Goal: Task Accomplishment & Management: Use online tool/utility

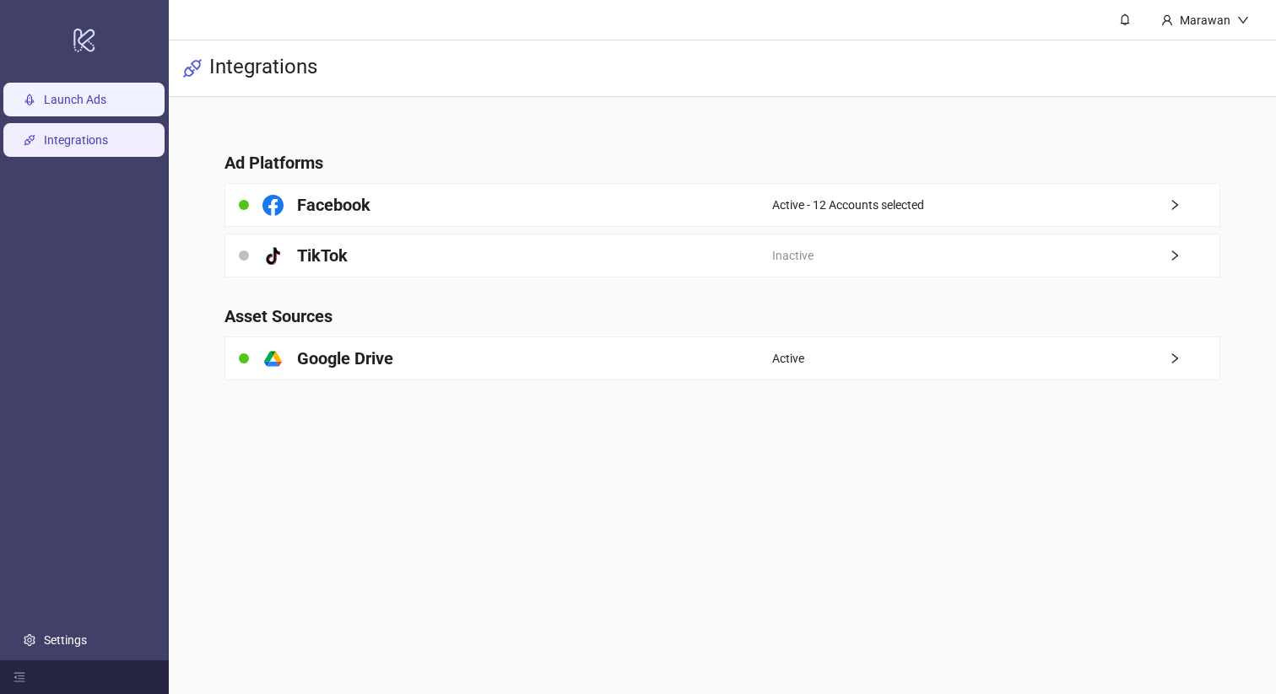
click at [106, 93] on link "Launch Ads" at bounding box center [75, 99] width 62 height 13
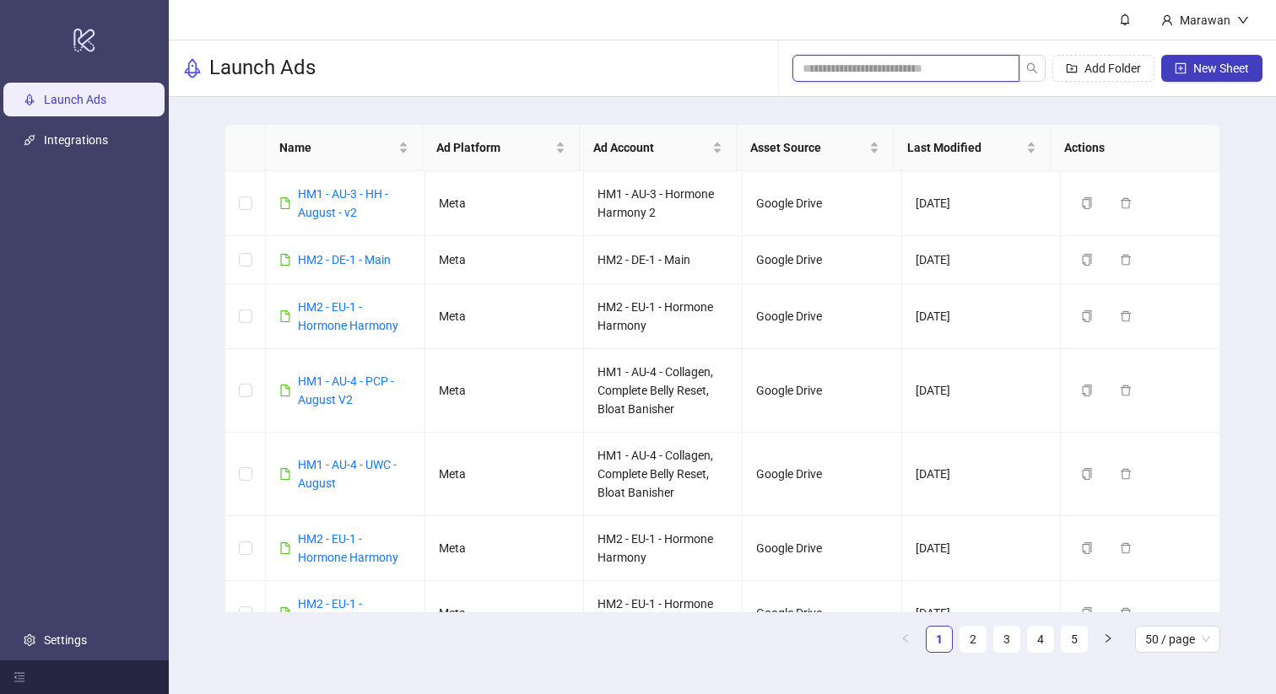
click at [887, 67] on input "search" at bounding box center [898, 68] width 193 height 19
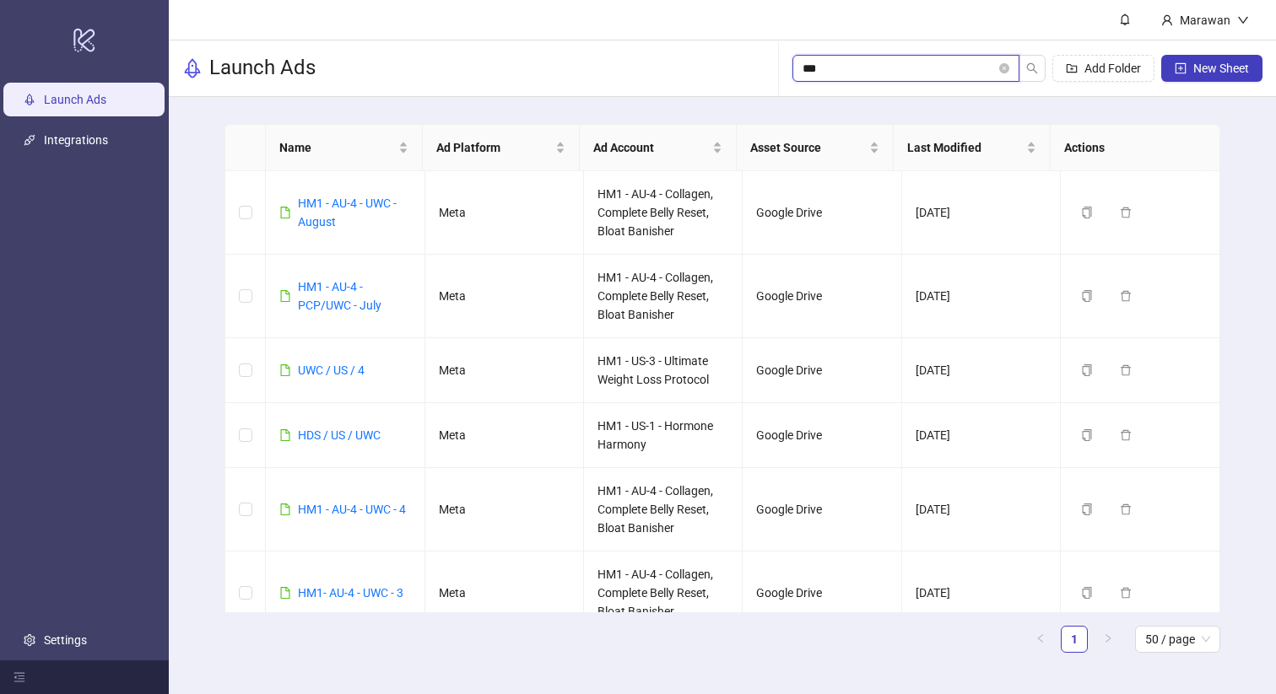
type input "***"
drag, startPoint x: 887, startPoint y: 67, endPoint x: 368, endPoint y: 199, distance: 536.3
click at [368, 199] on link "HM1 - AU-4 - UWC - August" at bounding box center [347, 213] width 99 height 32
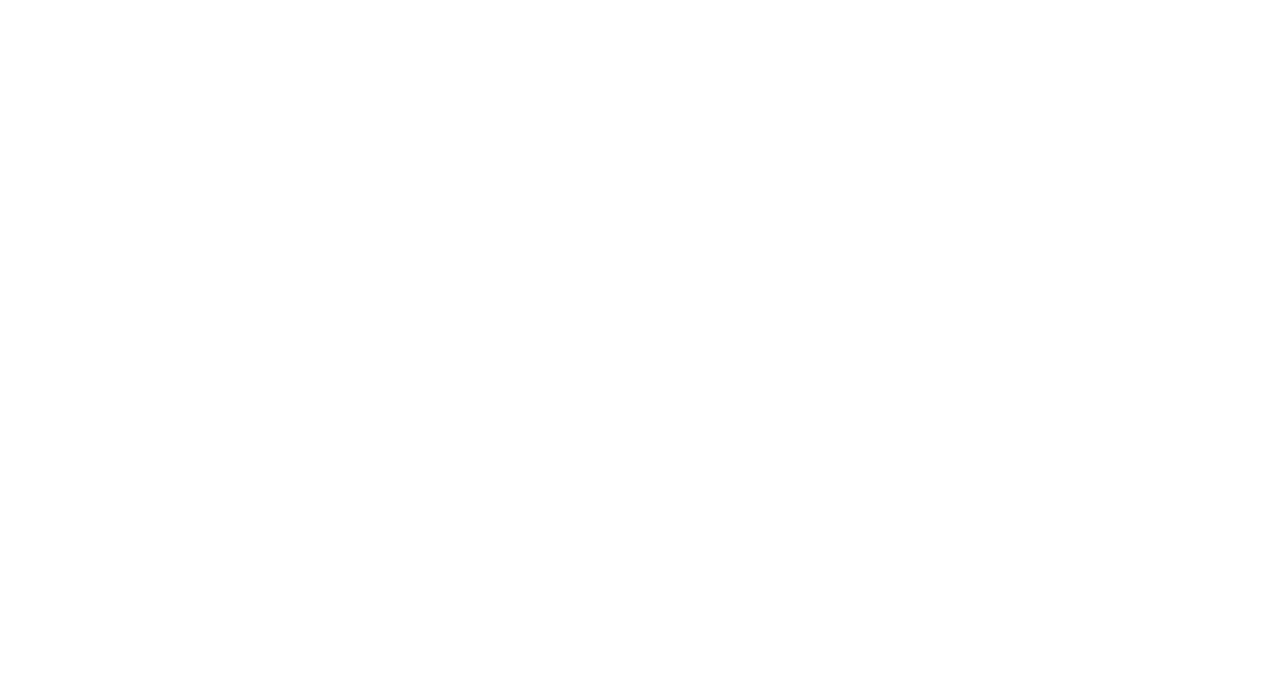
click at [368, 199] on div at bounding box center [638, 347] width 1276 height 694
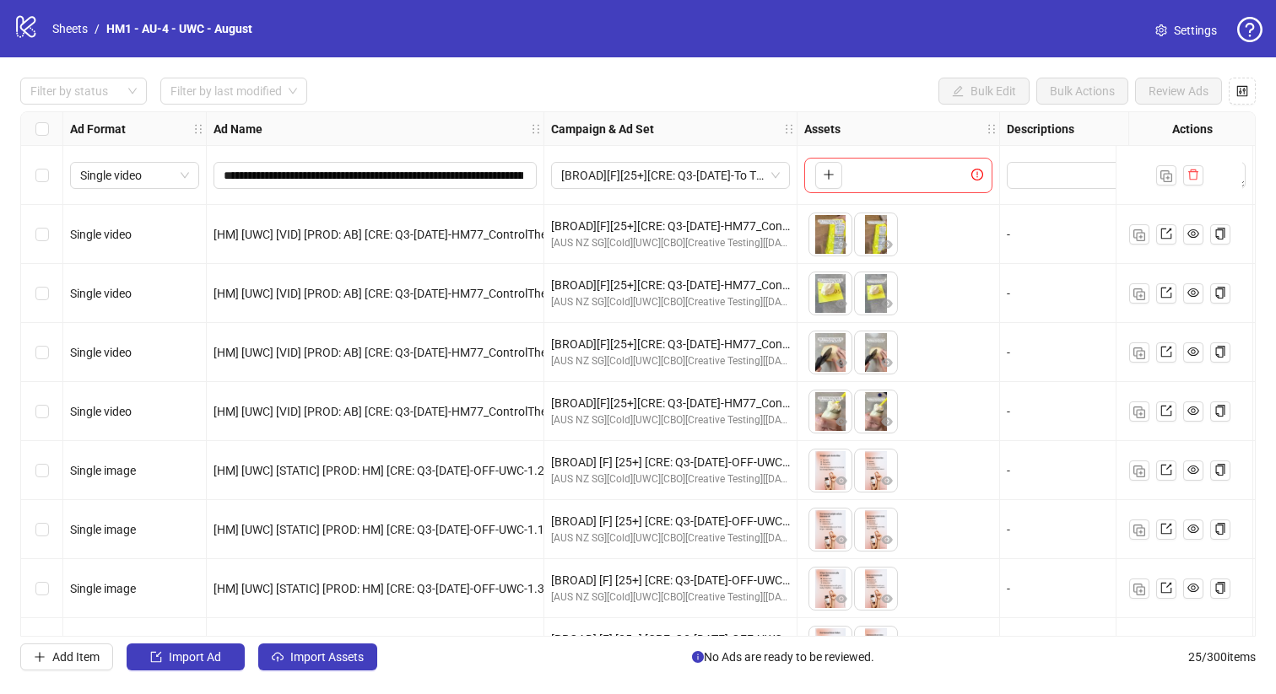
click at [558, 112] on div "**********" at bounding box center [974, 112] width 1907 height 0
drag, startPoint x: 558, startPoint y: 192, endPoint x: 103, endPoint y: 91, distance: 465.8
click at [103, 91] on div at bounding box center [75, 91] width 102 height 24
click at [96, 129] on div "Draft" at bounding box center [84, 125] width 100 height 19
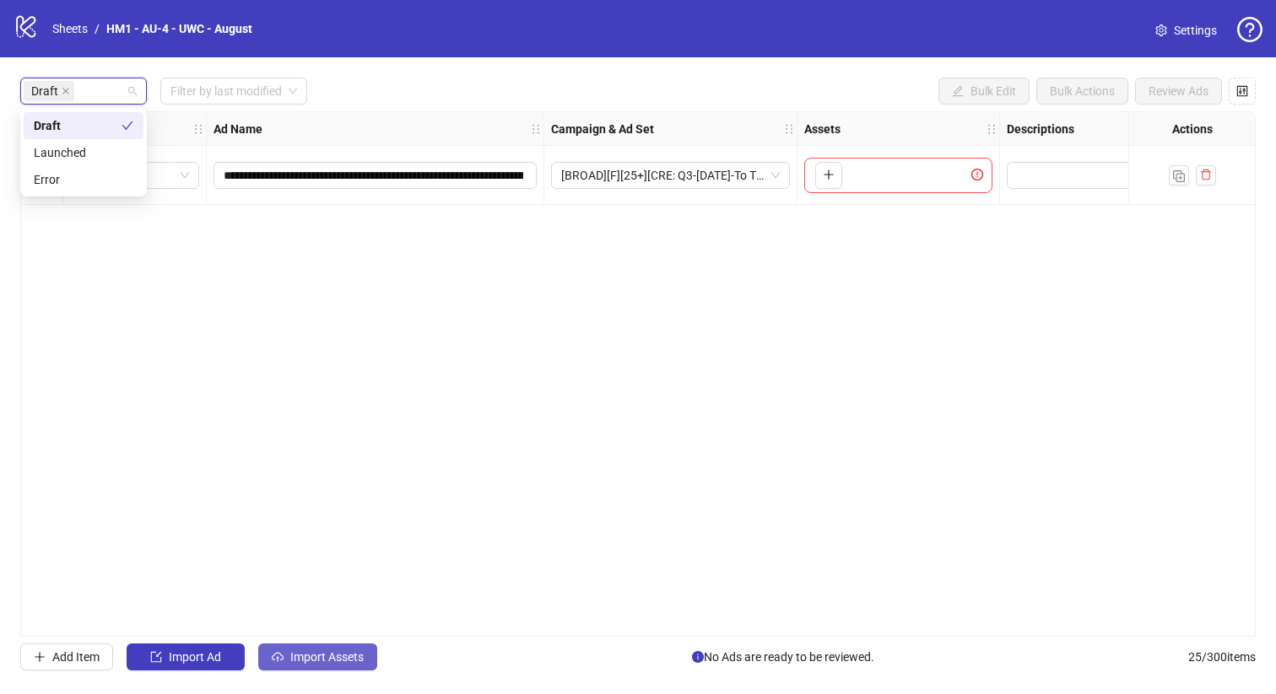
drag, startPoint x: 103, startPoint y: 91, endPoint x: 321, endPoint y: 656, distance: 606.0
click at [321, 656] on span "Import Assets" at bounding box center [326, 656] width 73 height 13
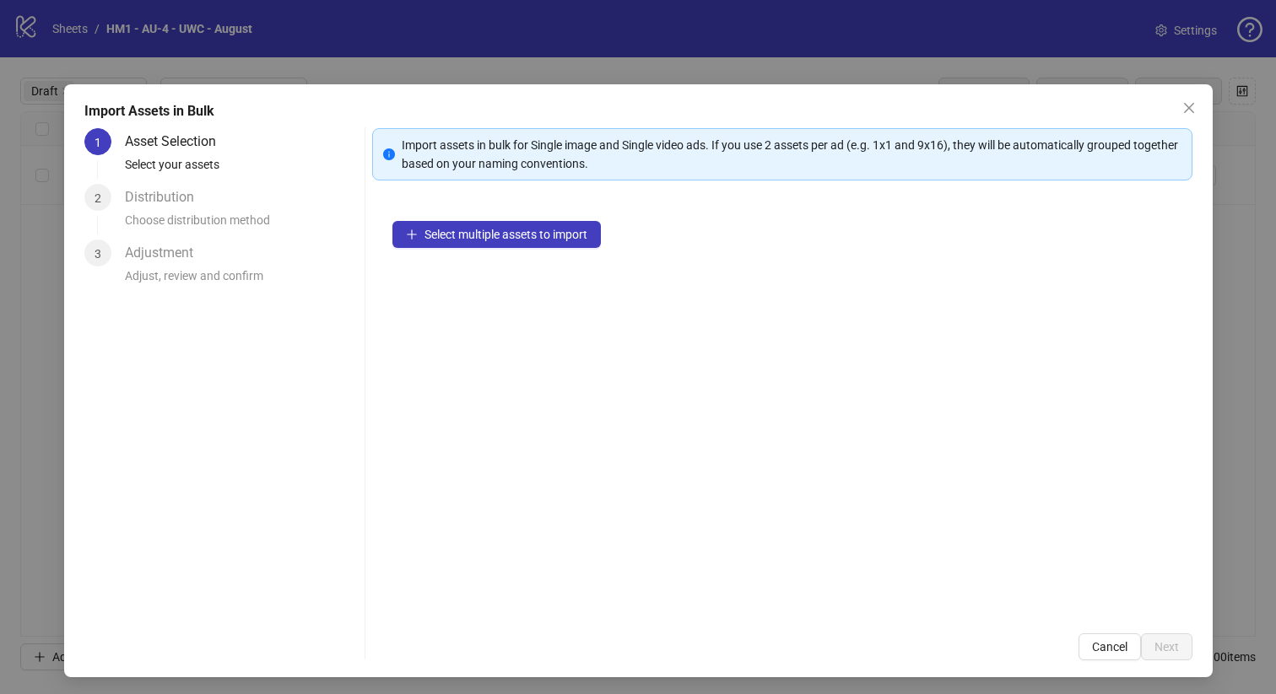
click at [321, 657] on div "1 Asset Selection Select your assets 2 Distribution Choose distribution method …" at bounding box center [220, 394] width 273 height 532
drag, startPoint x: 321, startPoint y: 656, endPoint x: 510, endPoint y: 221, distance: 474.2
click at [510, 221] on button "Select multiple assets to import" at bounding box center [496, 234] width 208 height 27
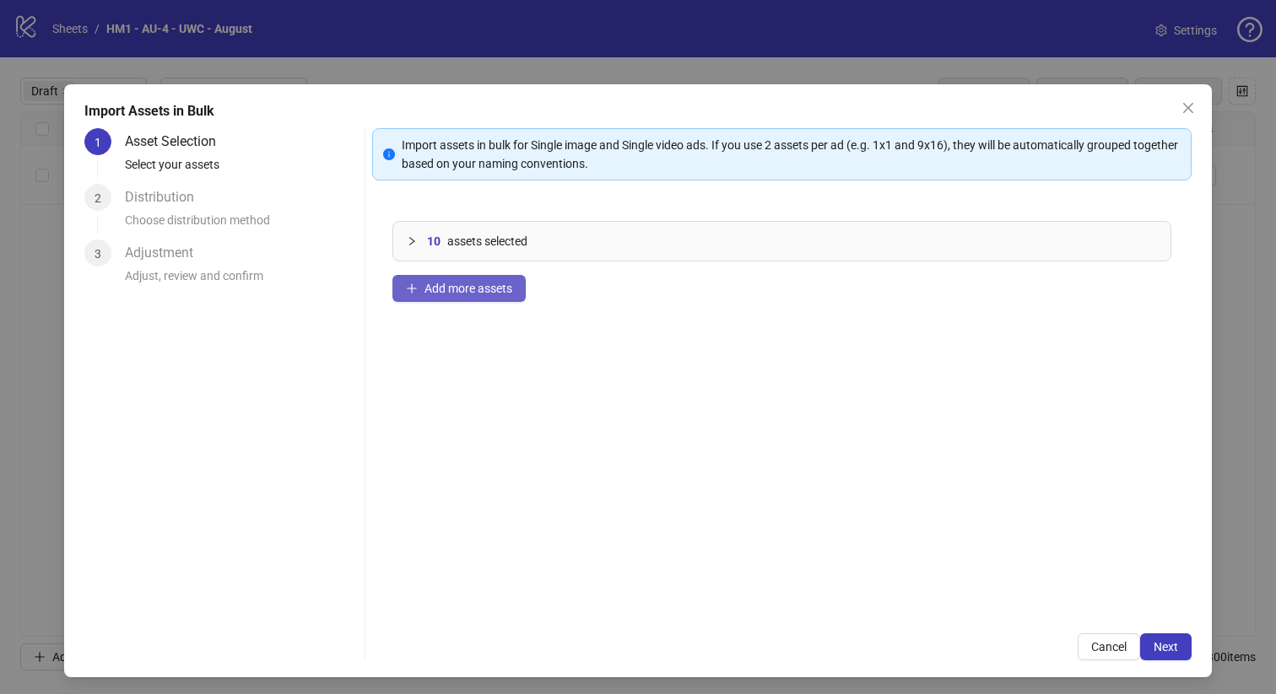
click at [477, 293] on span "Add more assets" at bounding box center [468, 288] width 88 height 13
click at [1157, 652] on span "Next" at bounding box center [1165, 646] width 24 height 13
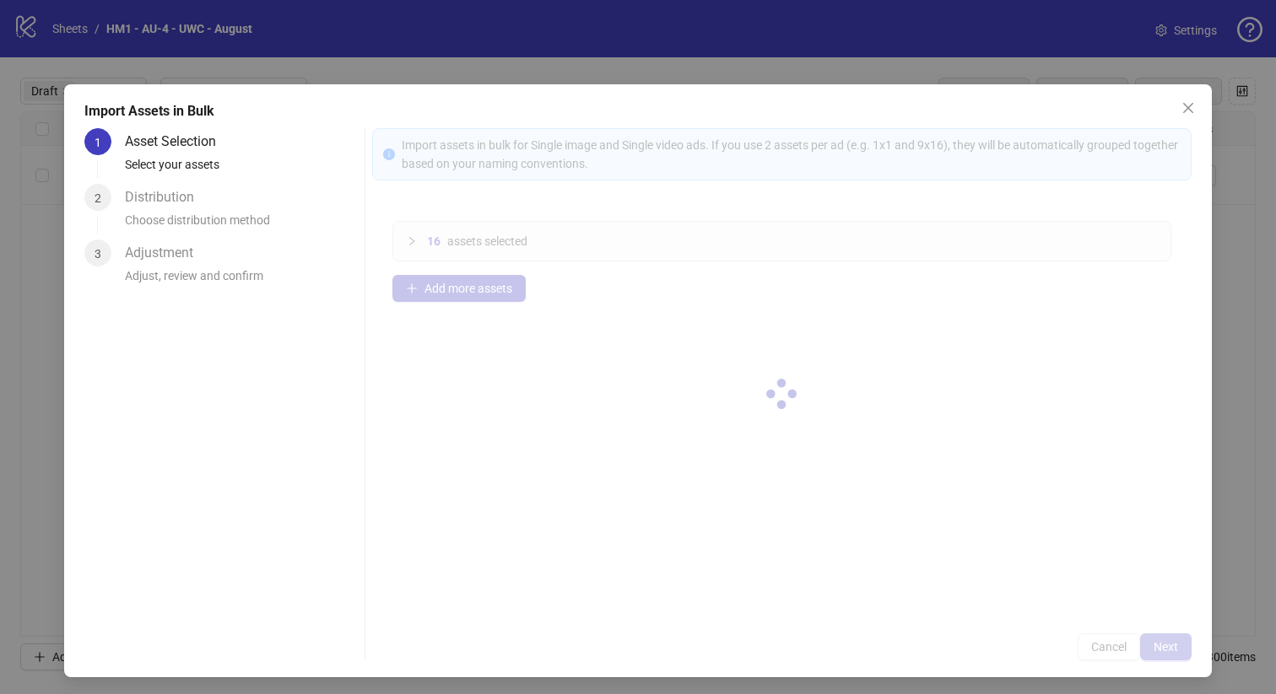
click at [1156, 647] on div at bounding box center [782, 394] width 820 height 532
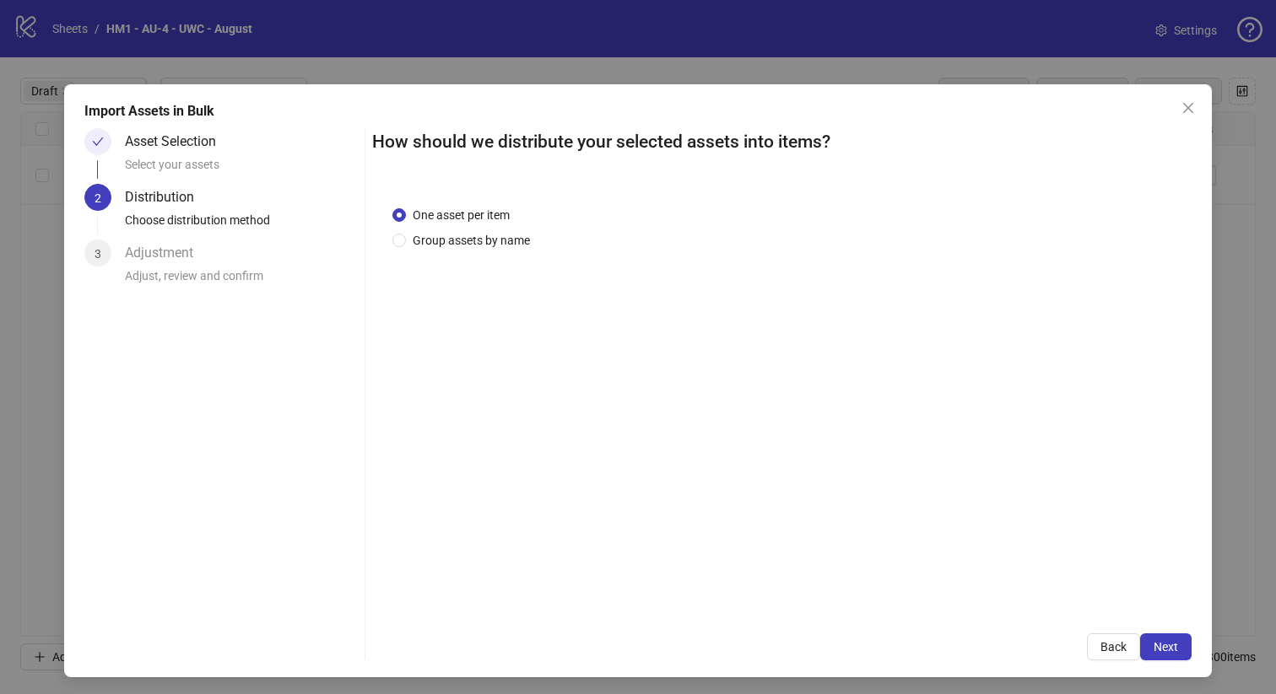
click at [463, 238] on span "Group assets by name" at bounding box center [471, 240] width 131 height 19
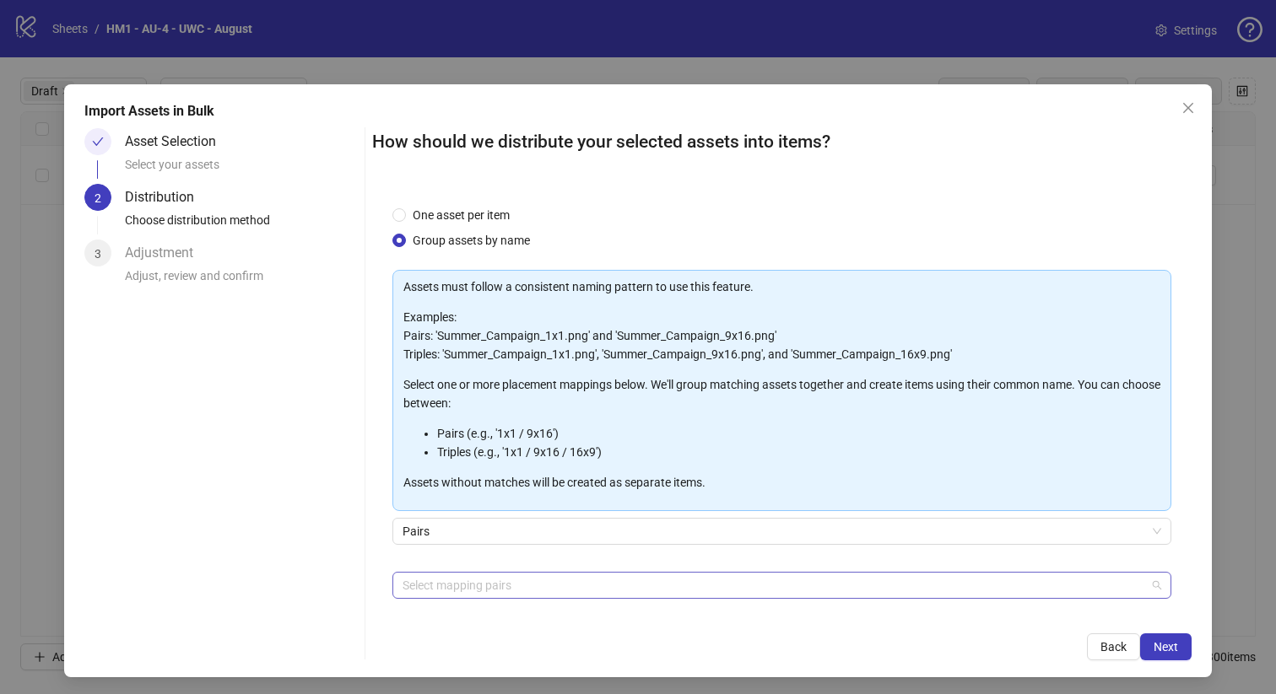
drag, startPoint x: 1157, startPoint y: 652, endPoint x: 560, endPoint y: 586, distance: 600.1
click at [560, 586] on div at bounding box center [773, 586] width 755 height 24
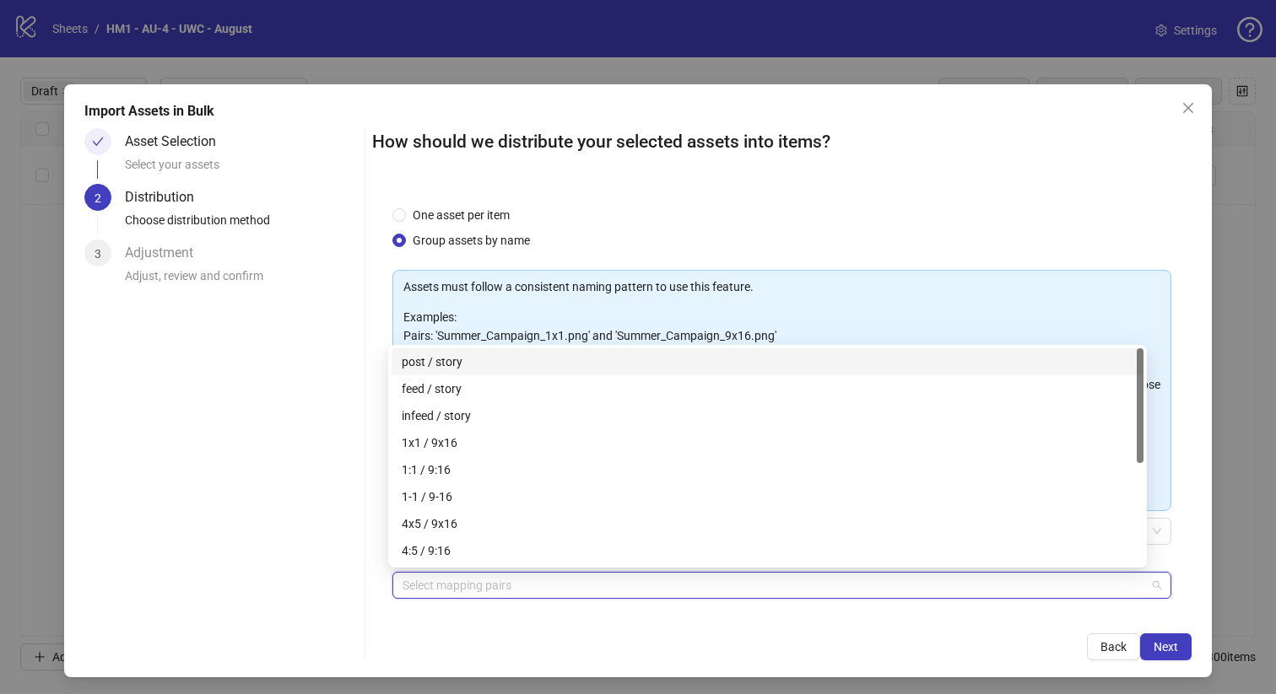
click at [522, 521] on div "4x5 / 9x16" at bounding box center [767, 524] width 731 height 19
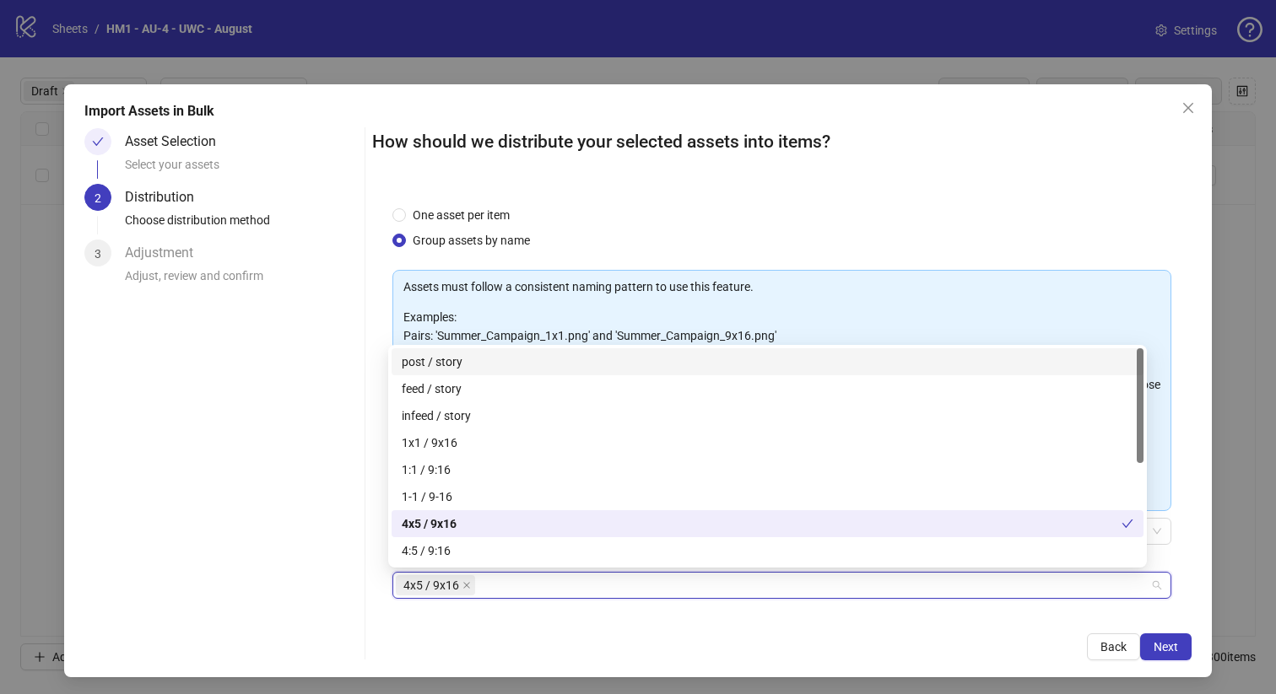
click at [1162, 651] on span "Next" at bounding box center [1165, 646] width 24 height 13
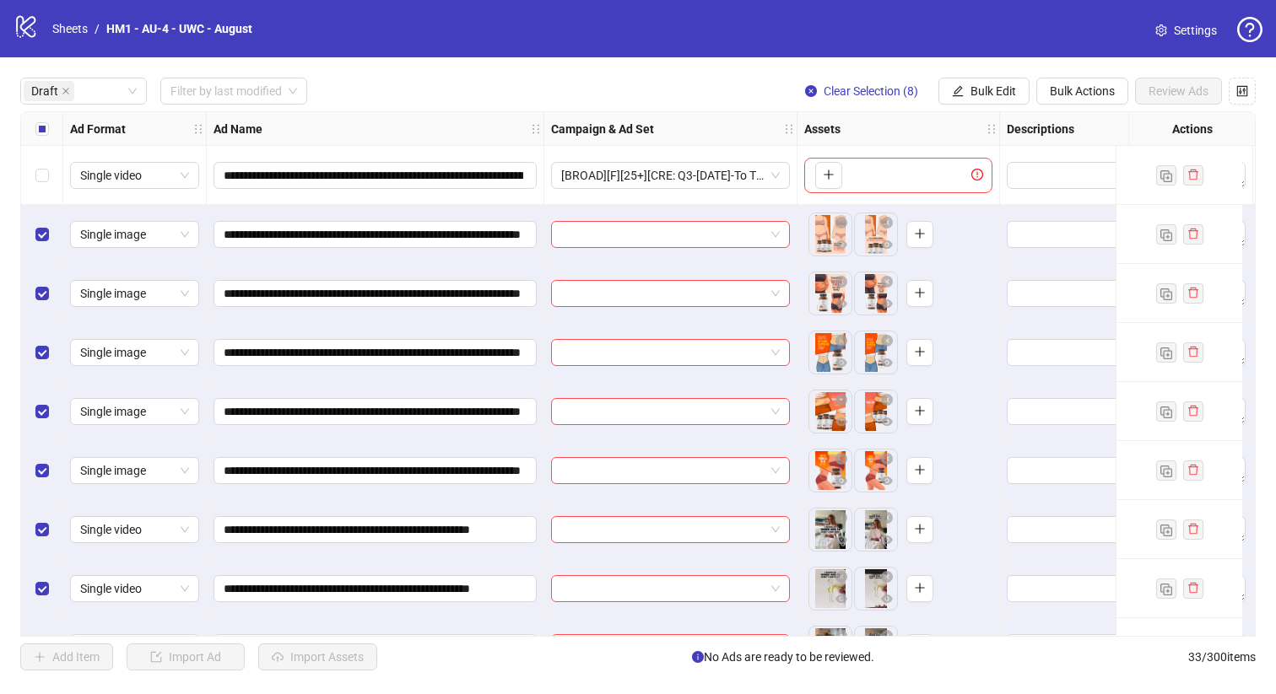
drag, startPoint x: 560, startPoint y: 586, endPoint x: 612, endPoint y: 633, distance: 69.9
click at [612, 633] on div "**********" at bounding box center [637, 374] width 1235 height 526
drag, startPoint x: 612, startPoint y: 633, endPoint x: 585, endPoint y: 628, distance: 27.3
click at [585, 628] on div at bounding box center [670, 647] width 253 height 59
drag, startPoint x: 585, startPoint y: 628, endPoint x: 52, endPoint y: 169, distance: 704.0
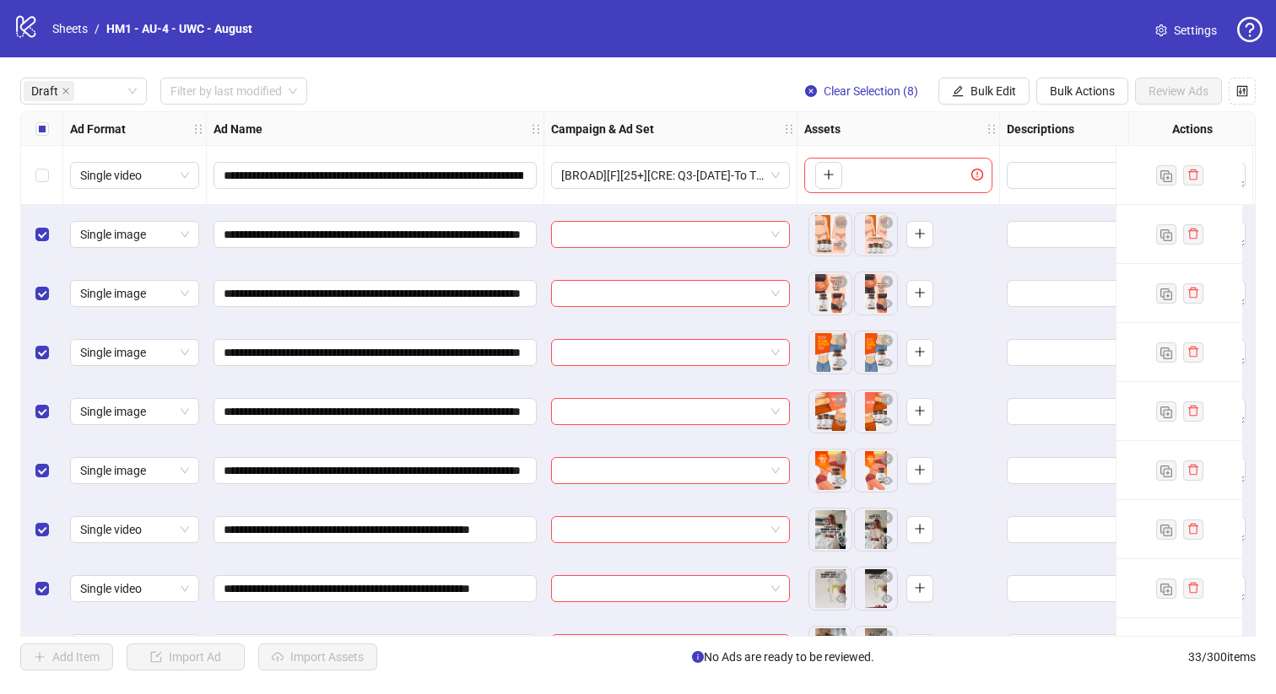
click at [52, 169] on div "Select row 1" at bounding box center [42, 175] width 42 height 59
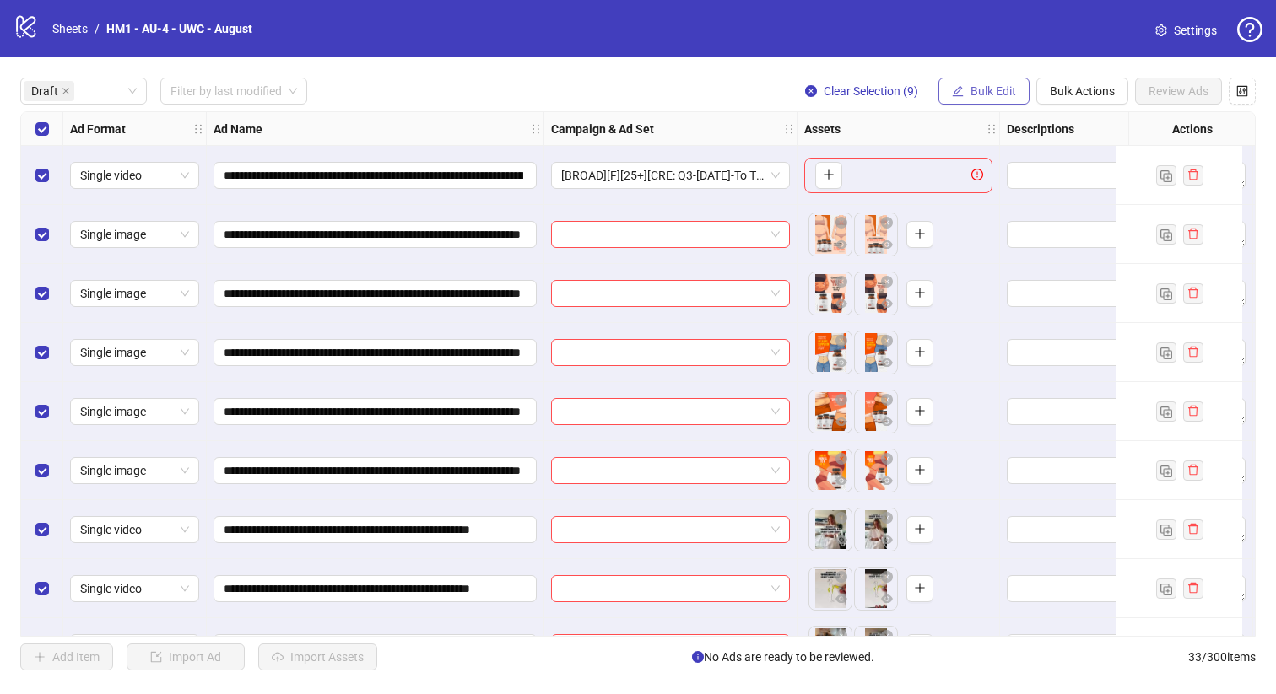
drag, startPoint x: 52, startPoint y: 169, endPoint x: 990, endPoint y: 93, distance: 940.3
click at [990, 93] on span "Bulk Edit" at bounding box center [993, 90] width 46 height 13
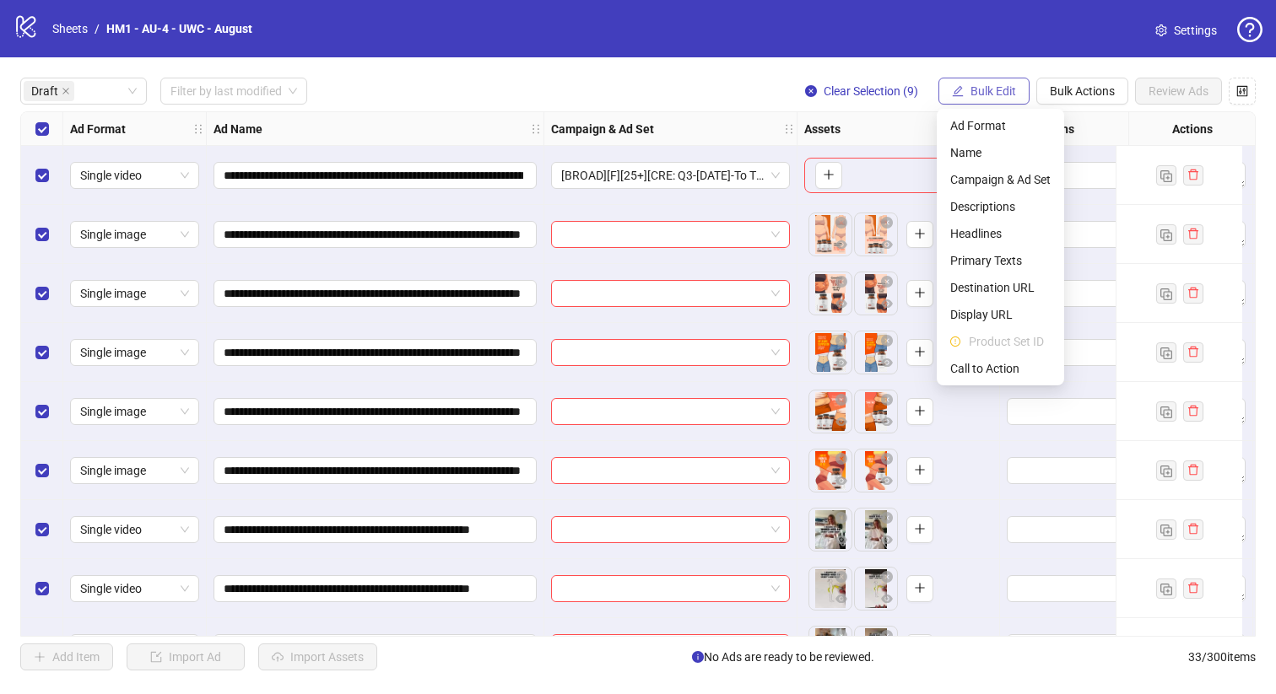
click at [989, 239] on span "Headlines" at bounding box center [1000, 233] width 100 height 19
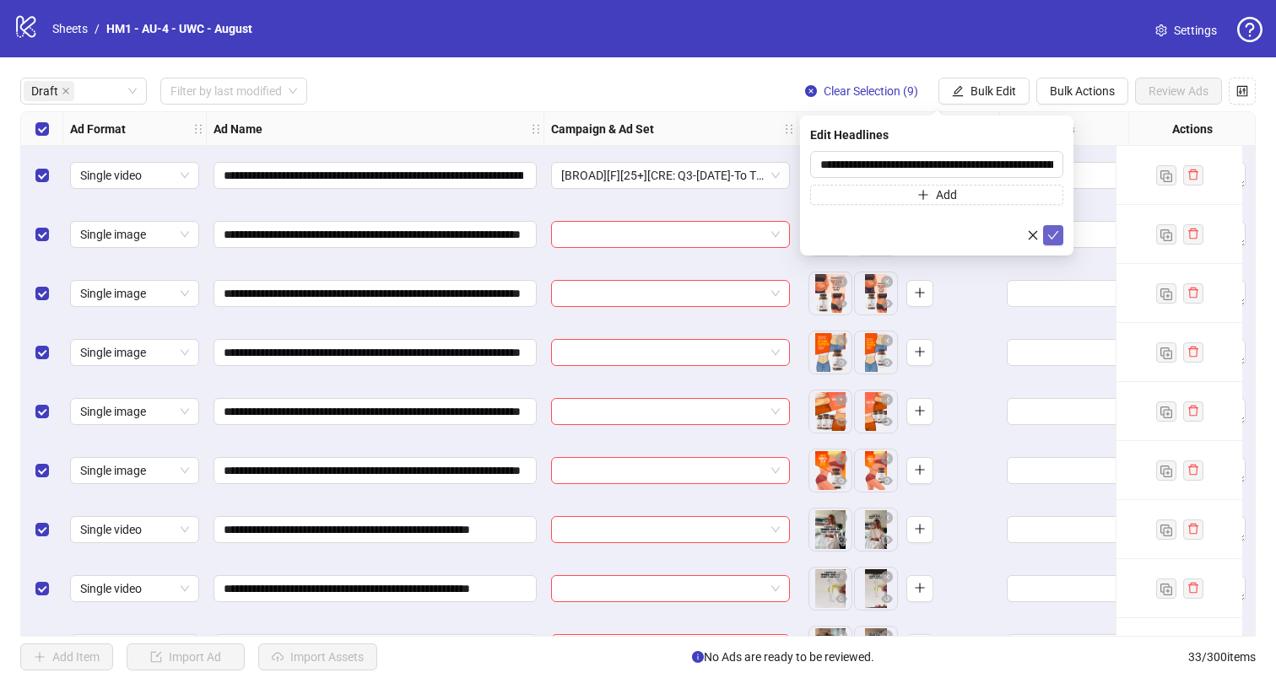
drag, startPoint x: 990, startPoint y: 93, endPoint x: 1052, endPoint y: 229, distance: 149.5
click at [1052, 229] on icon "check" at bounding box center [1053, 235] width 12 height 12
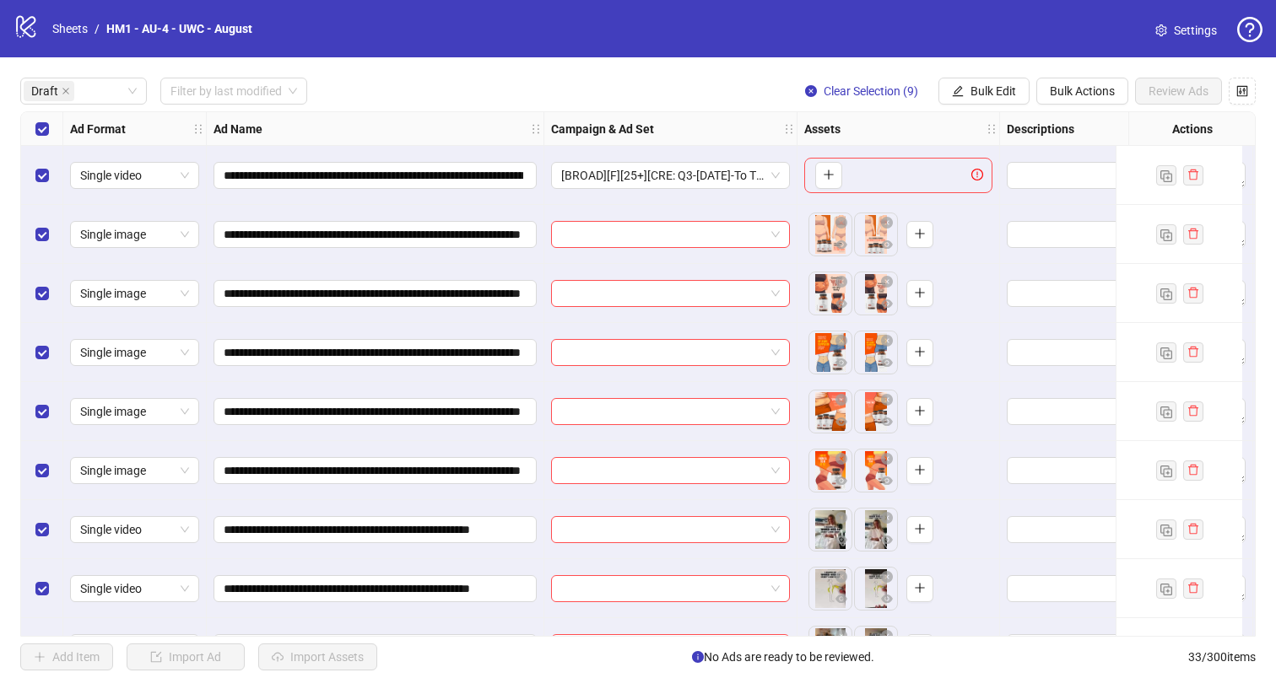
click at [994, 94] on span "Bulk Edit" at bounding box center [993, 90] width 46 height 13
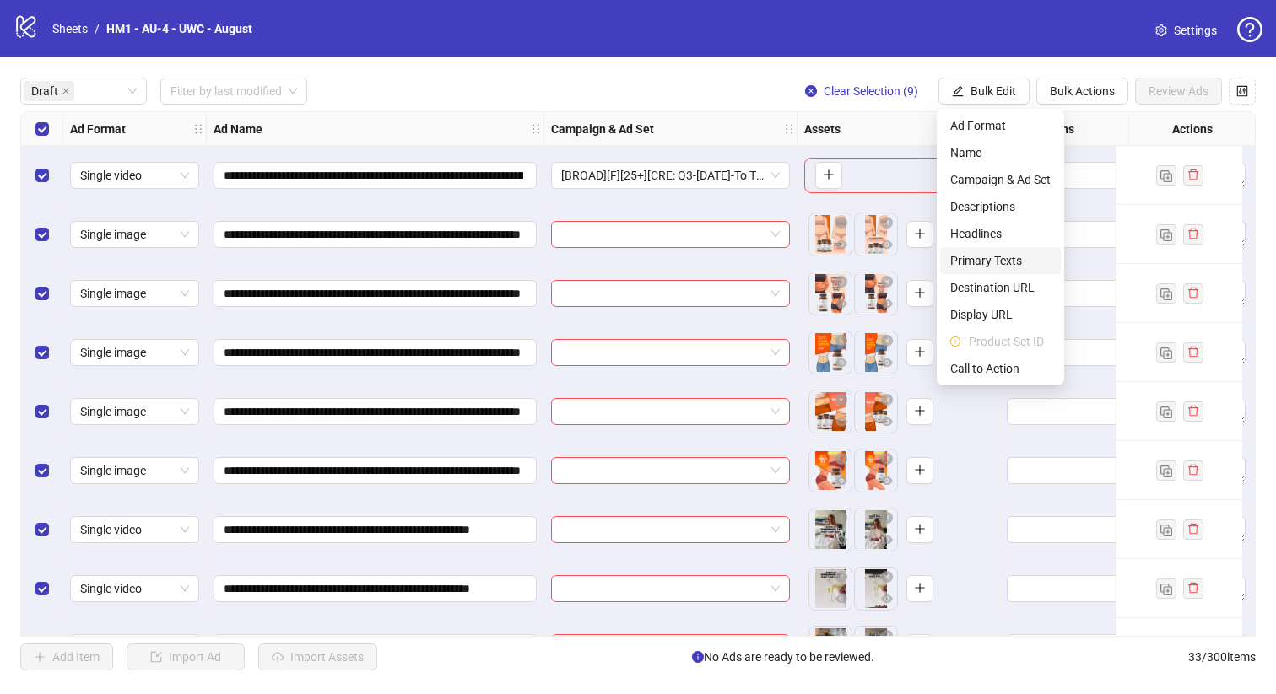
drag, startPoint x: 1052, startPoint y: 229, endPoint x: 1001, endPoint y: 256, distance: 58.1
click at [1001, 256] on span "Primary Texts" at bounding box center [1000, 260] width 100 height 19
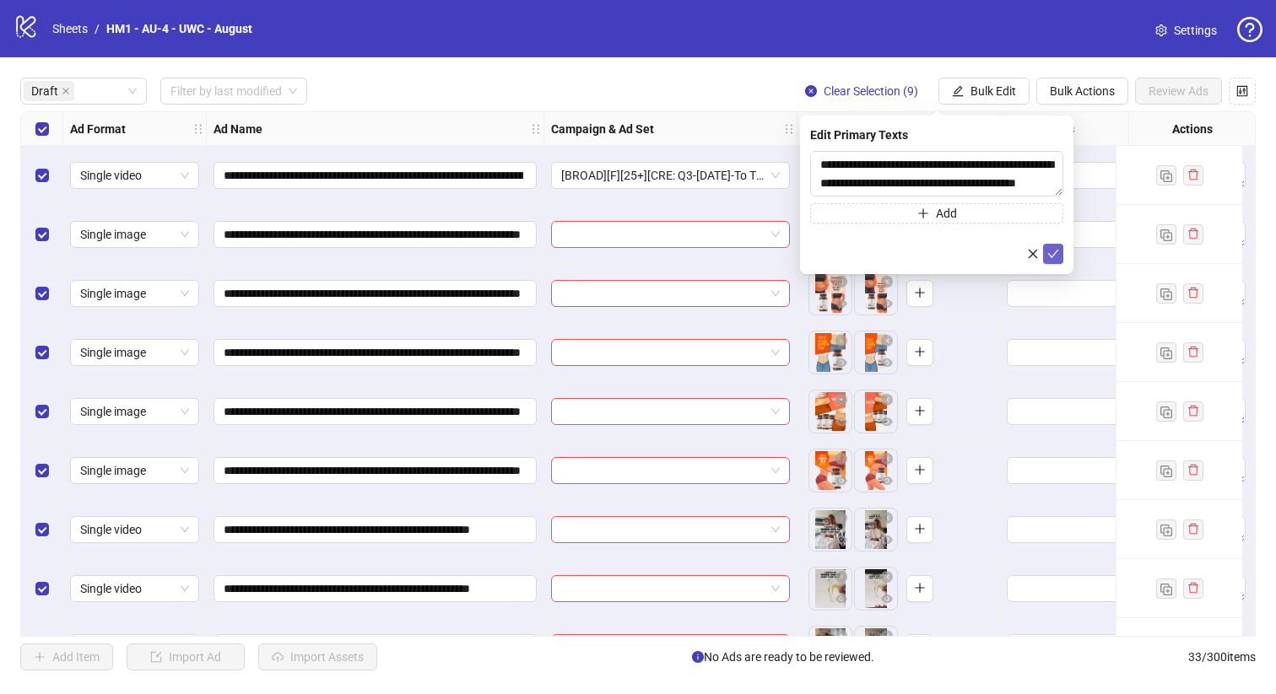
drag, startPoint x: 1001, startPoint y: 256, endPoint x: 1049, endPoint y: 257, distance: 49.0
click at [1049, 257] on icon "check" at bounding box center [1053, 254] width 12 height 12
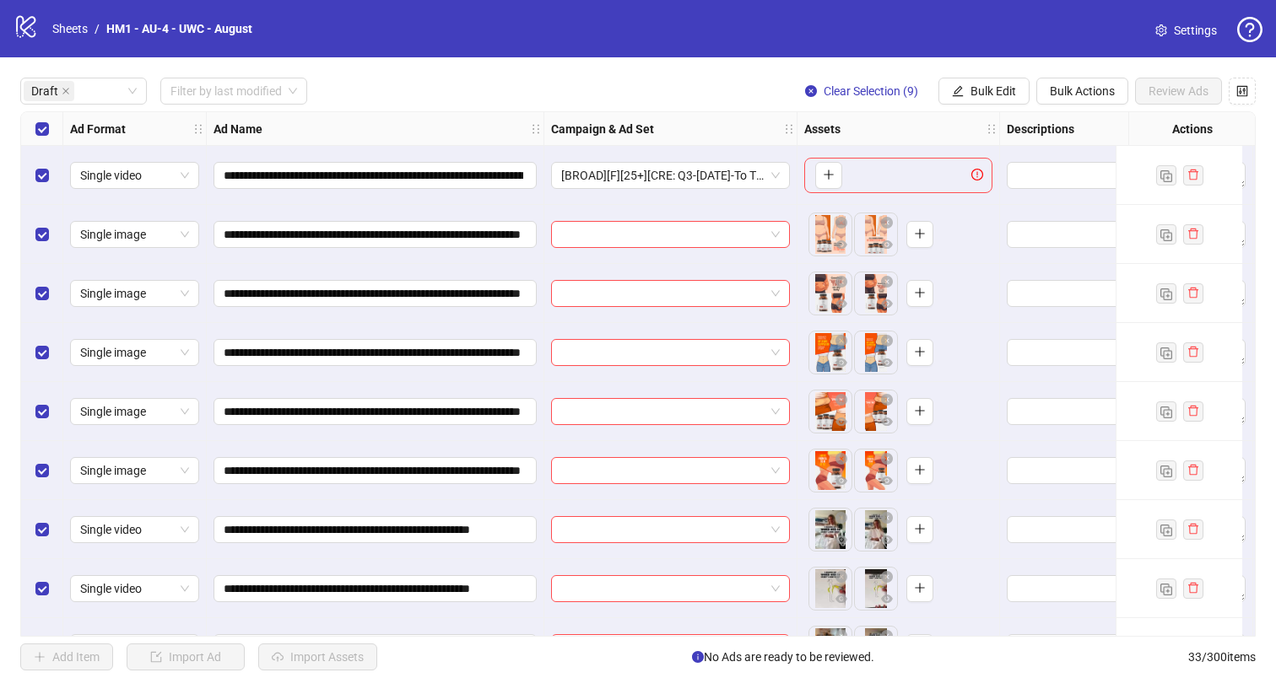
click at [1000, 84] on span "Bulk Edit" at bounding box center [993, 90] width 46 height 13
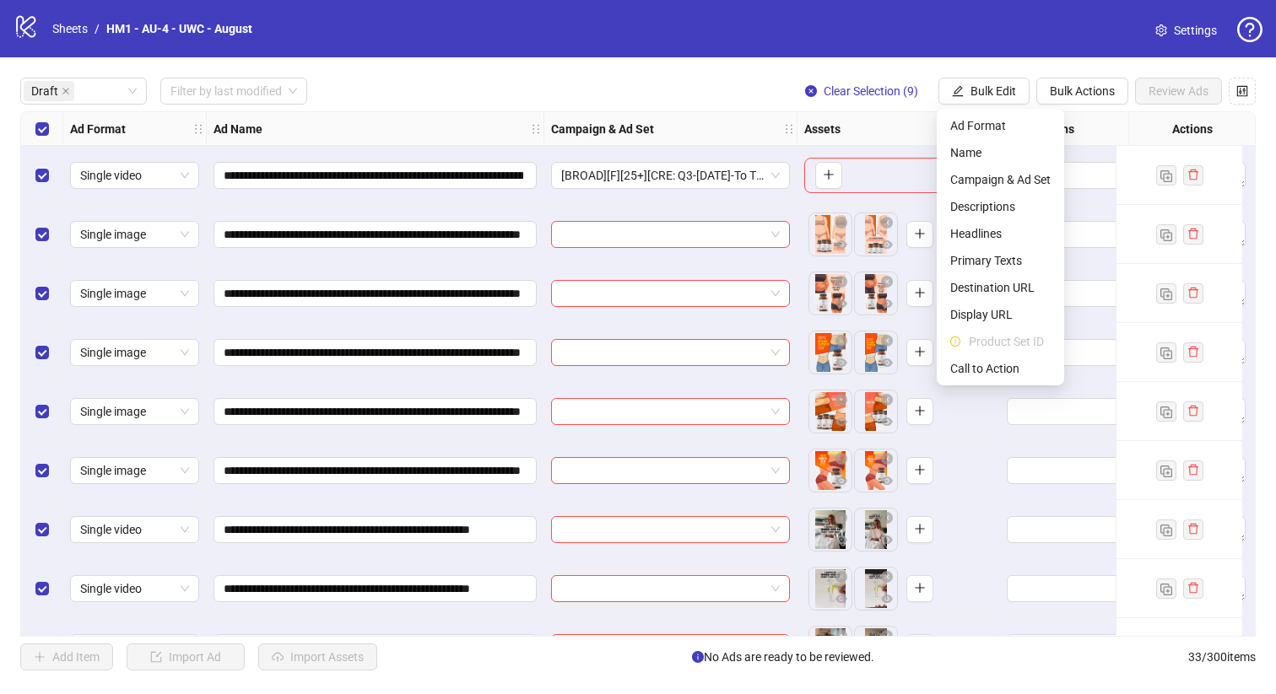
click at [1017, 279] on span "Destination URL" at bounding box center [1000, 287] width 100 height 19
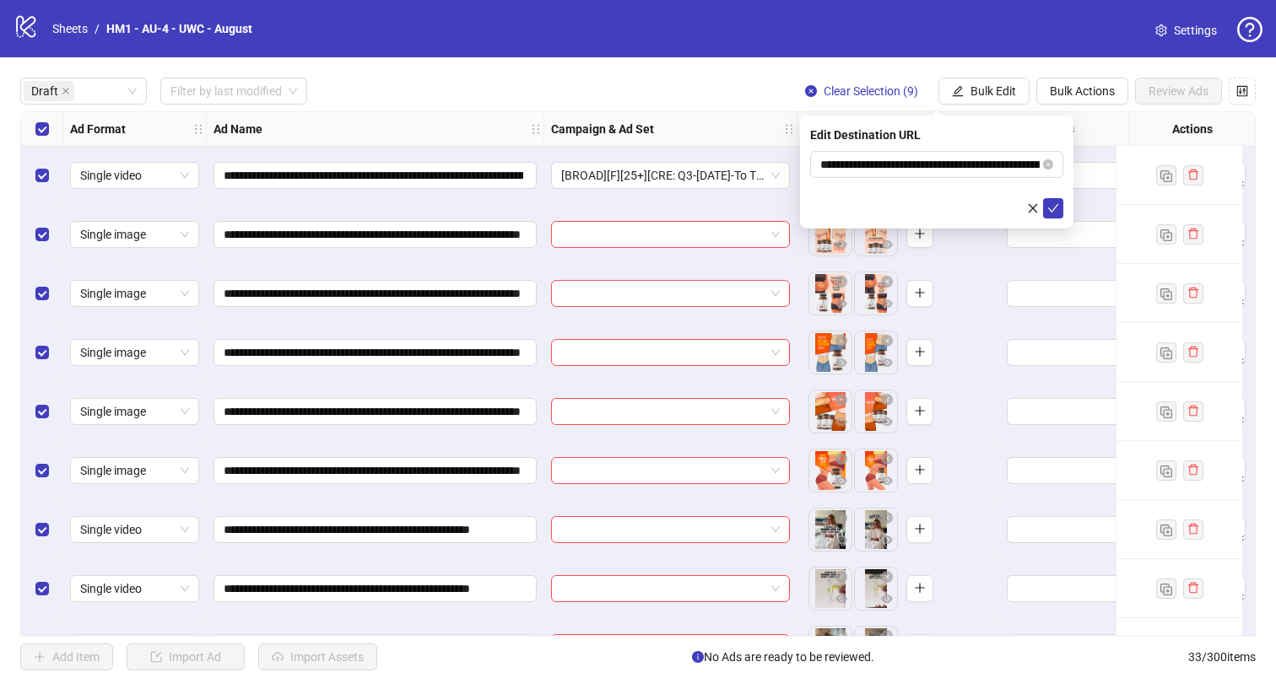
click at [1047, 210] on icon "check" at bounding box center [1053, 208] width 12 height 12
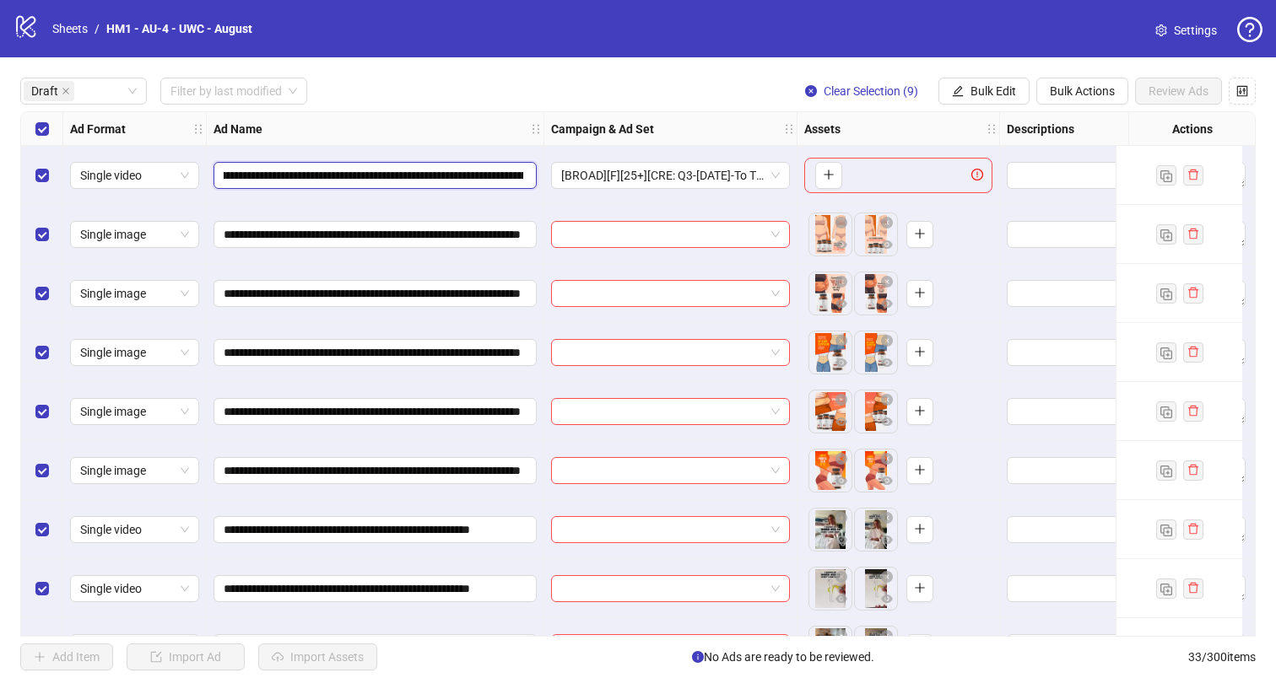
scroll to position [0, 302]
drag, startPoint x: 1049, startPoint y: 257, endPoint x: 516, endPoint y: 178, distance: 539.0
click at [516, 178] on input "**********" at bounding box center [373, 175] width 299 height 19
drag, startPoint x: 516, startPoint y: 178, endPoint x: 458, endPoint y: 173, distance: 58.4
click at [458, 173] on input "**********" at bounding box center [373, 175] width 299 height 19
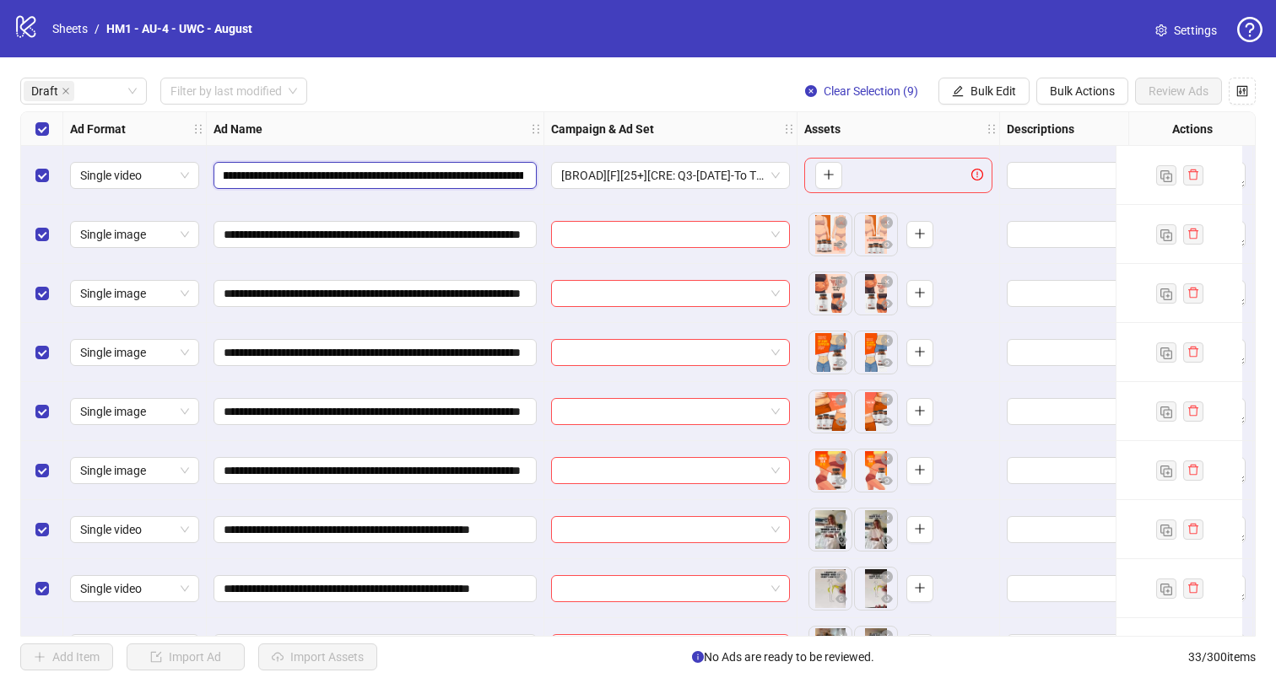
scroll to position [0, 688]
drag, startPoint x: 458, startPoint y: 173, endPoint x: 628, endPoint y: 196, distance: 171.9
click at [628, 112] on div "**********" at bounding box center [1037, 112] width 2033 height 0
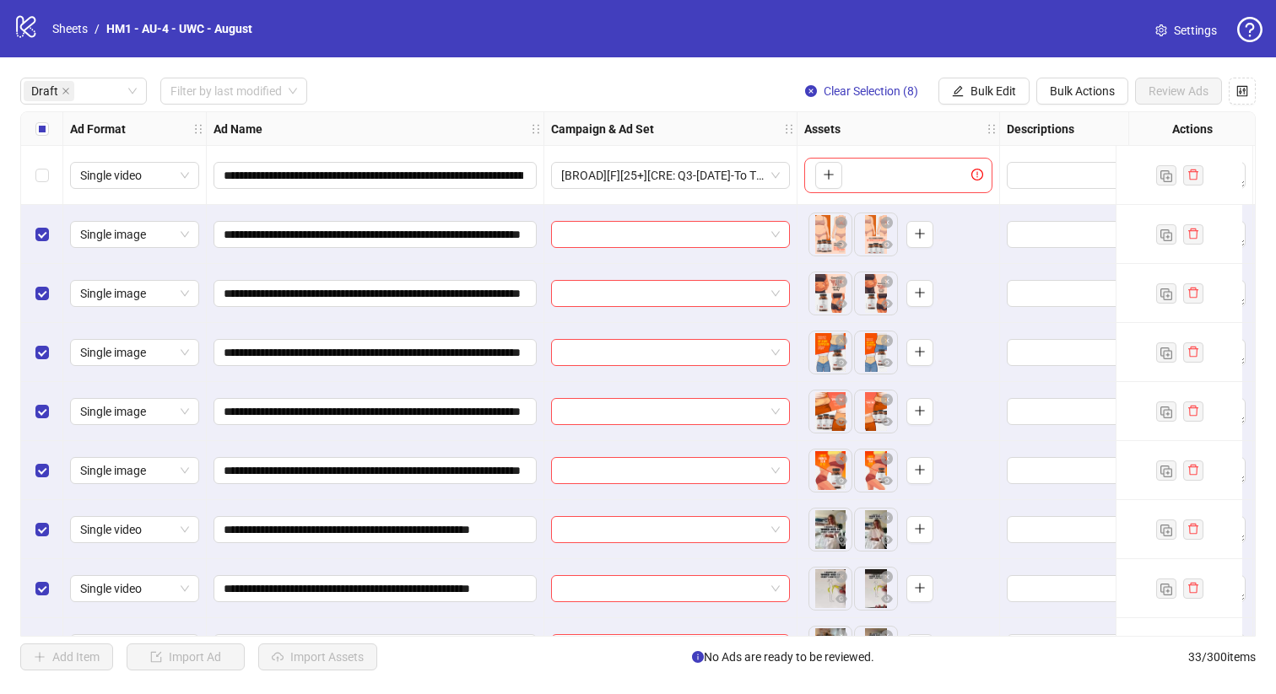
click at [1001, 95] on span "Bulk Edit" at bounding box center [993, 90] width 46 height 13
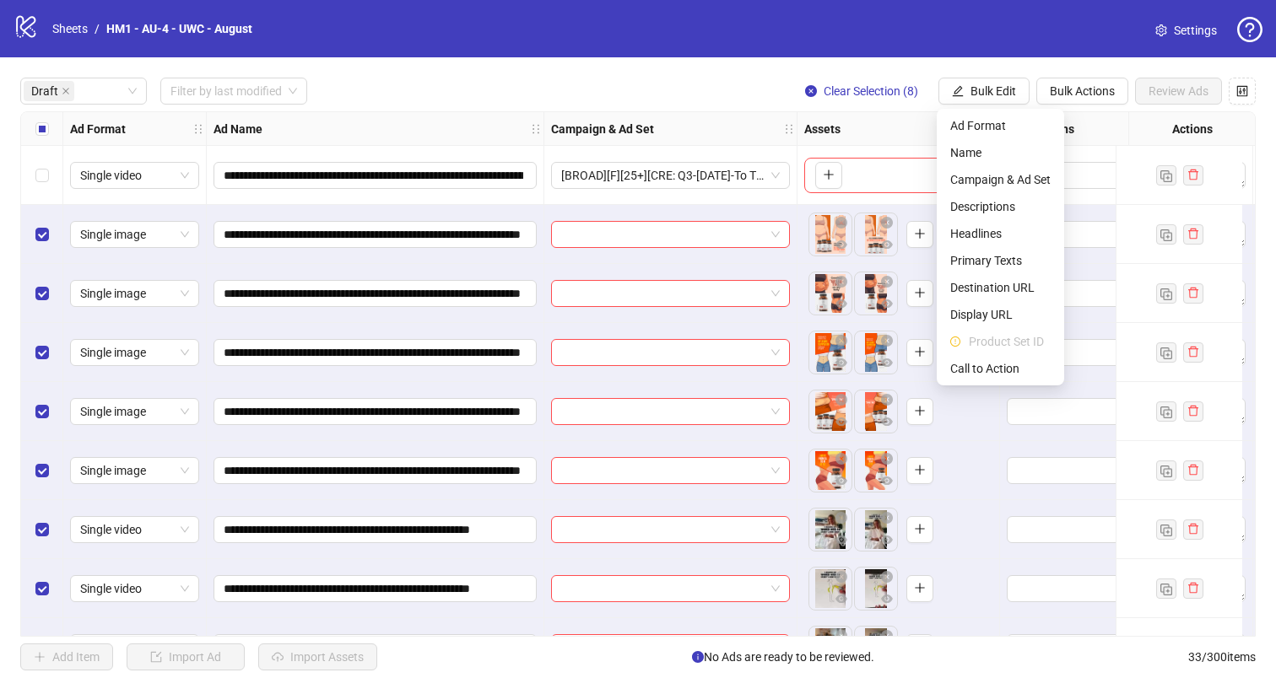
click at [996, 158] on span "Name" at bounding box center [1000, 152] width 100 height 19
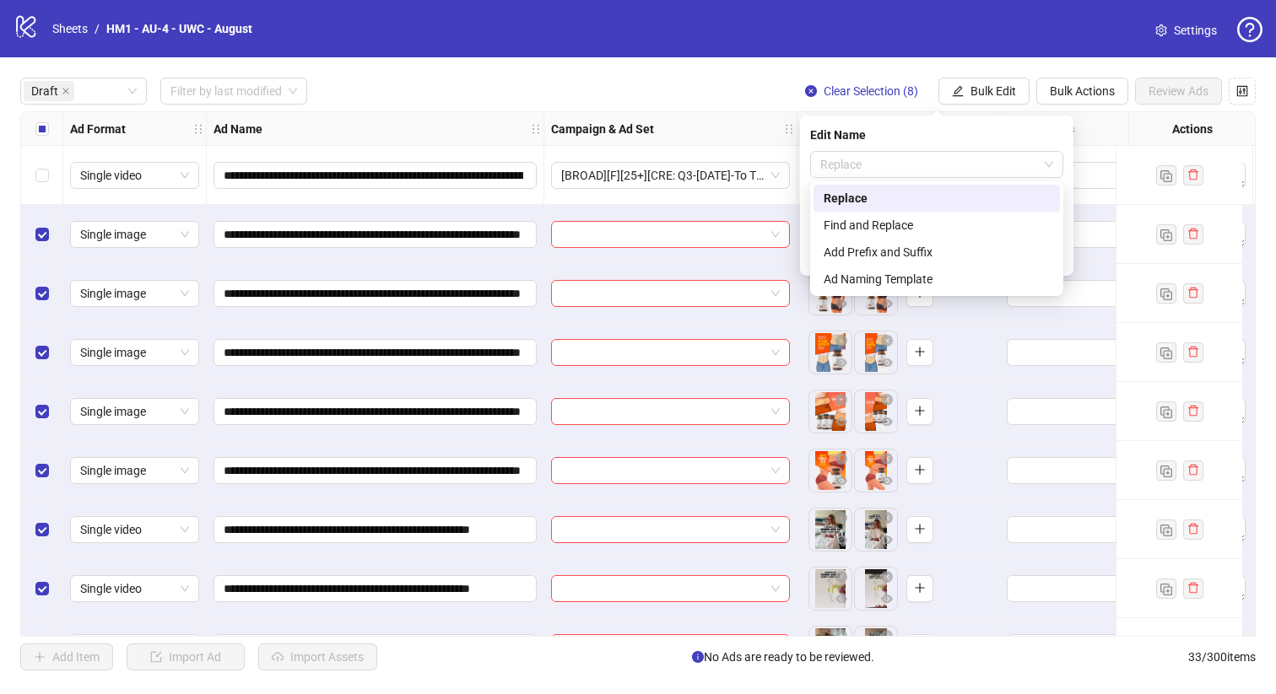
click at [913, 162] on span "Replace" at bounding box center [936, 164] width 233 height 25
click at [945, 254] on div "Add Prefix and Suffix" at bounding box center [936, 252] width 226 height 19
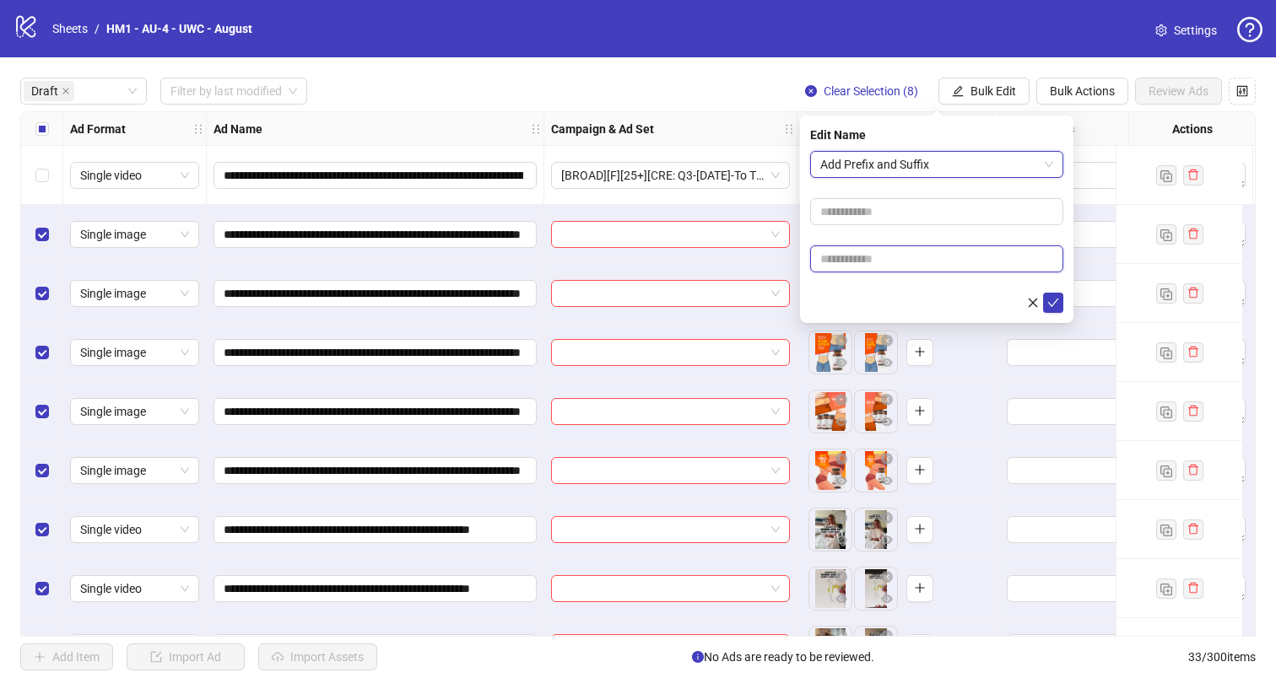
drag, startPoint x: 628, startPoint y: 196, endPoint x: 931, endPoint y: 245, distance: 306.0
click at [931, 245] on input "text" at bounding box center [936, 258] width 253 height 27
paste input "**********"
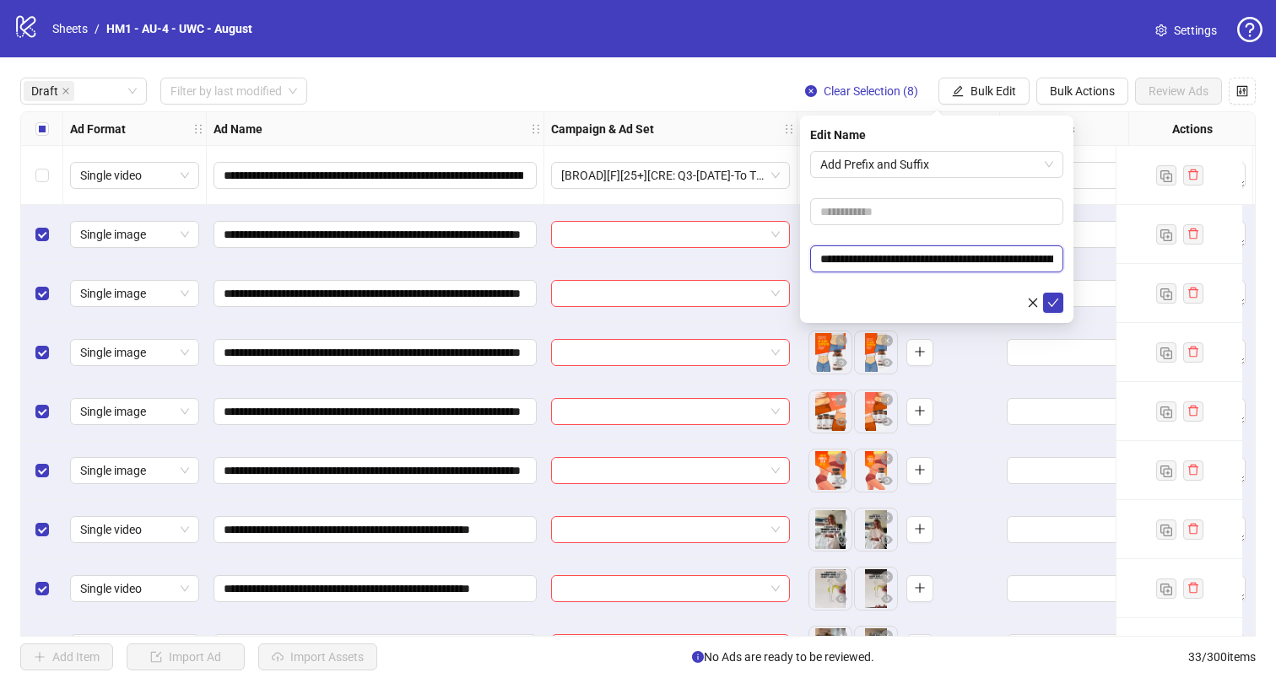
scroll to position [0, 262]
type input "**********"
click at [931, 199] on input "text" at bounding box center [936, 211] width 253 height 27
type input "**********"
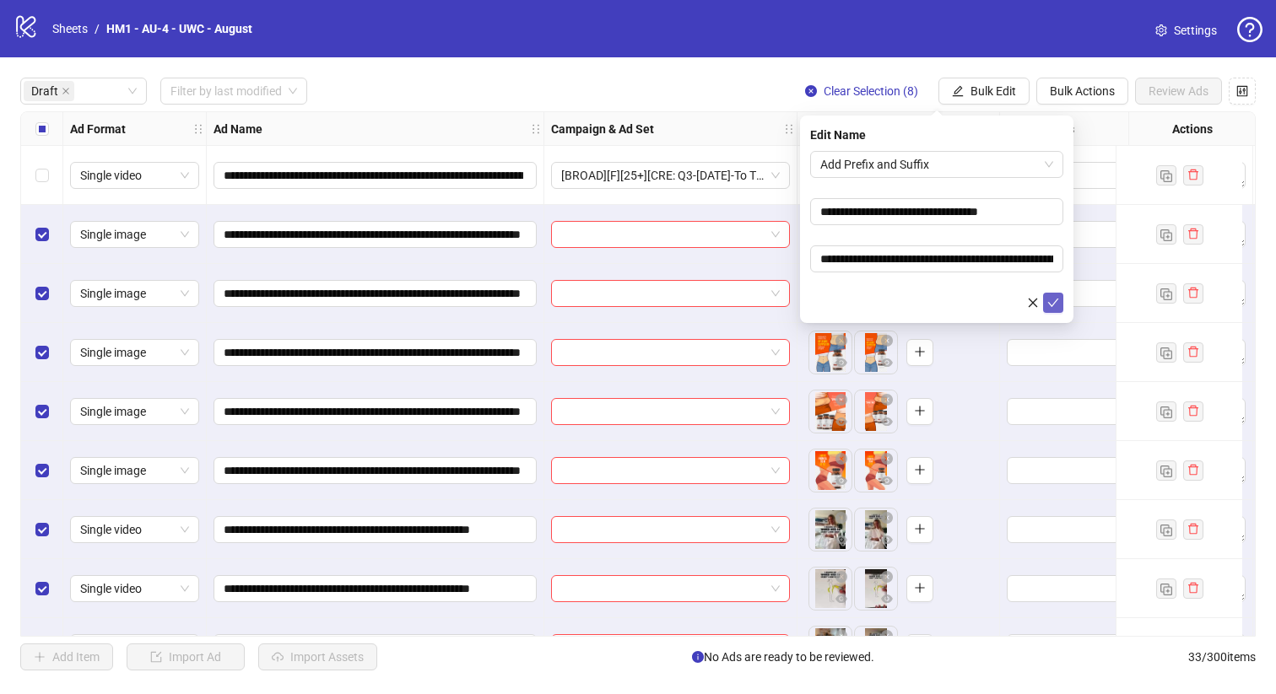
click at [1046, 297] on button "submit" at bounding box center [1053, 303] width 20 height 20
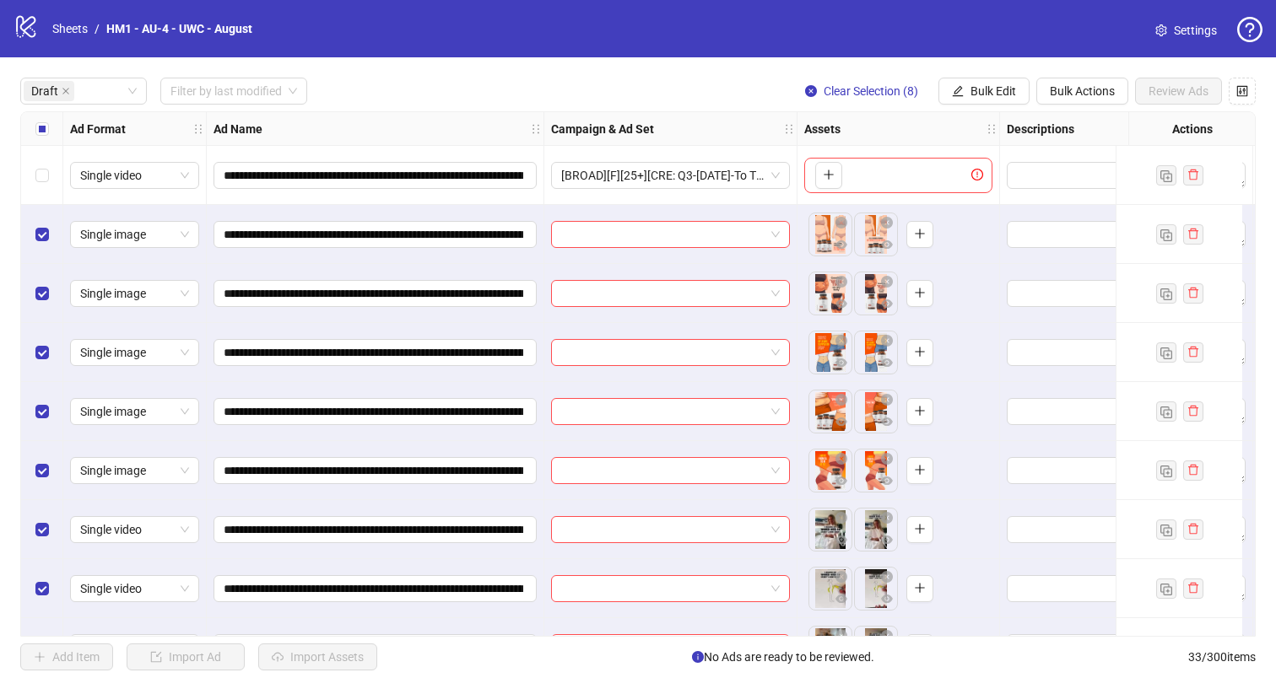
click at [57, 133] on div "Select all rows" at bounding box center [42, 129] width 42 height 34
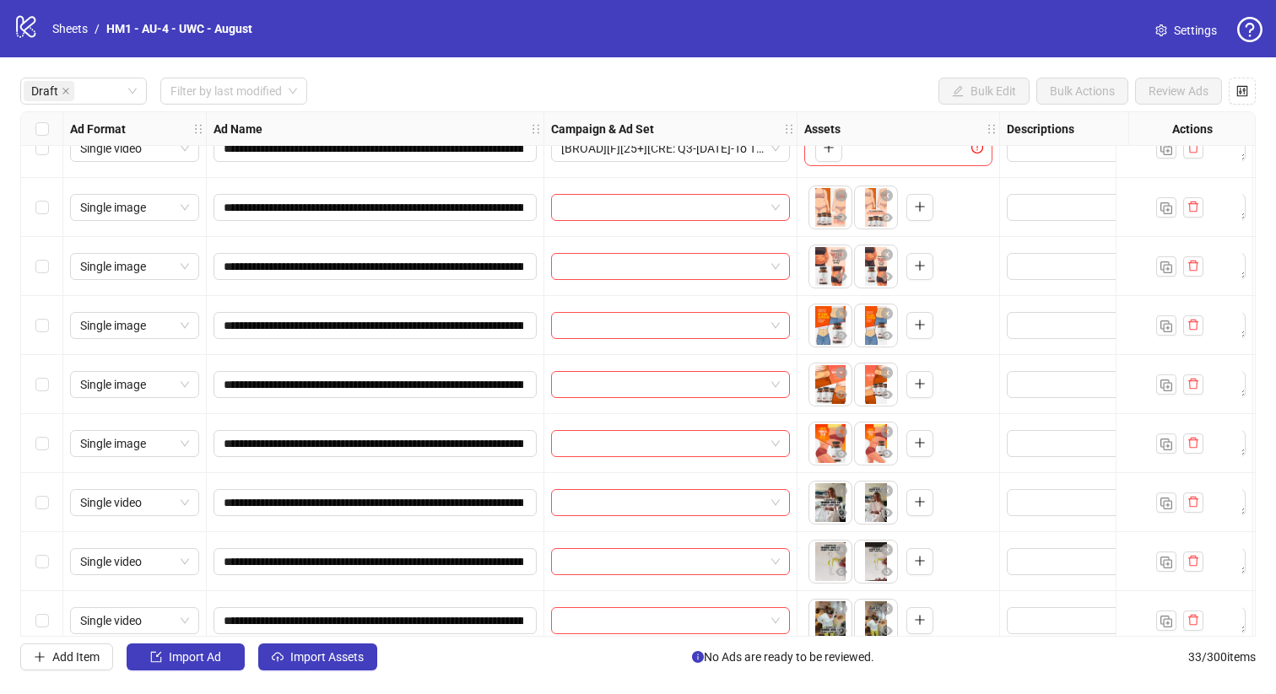
scroll to position [48, 0]
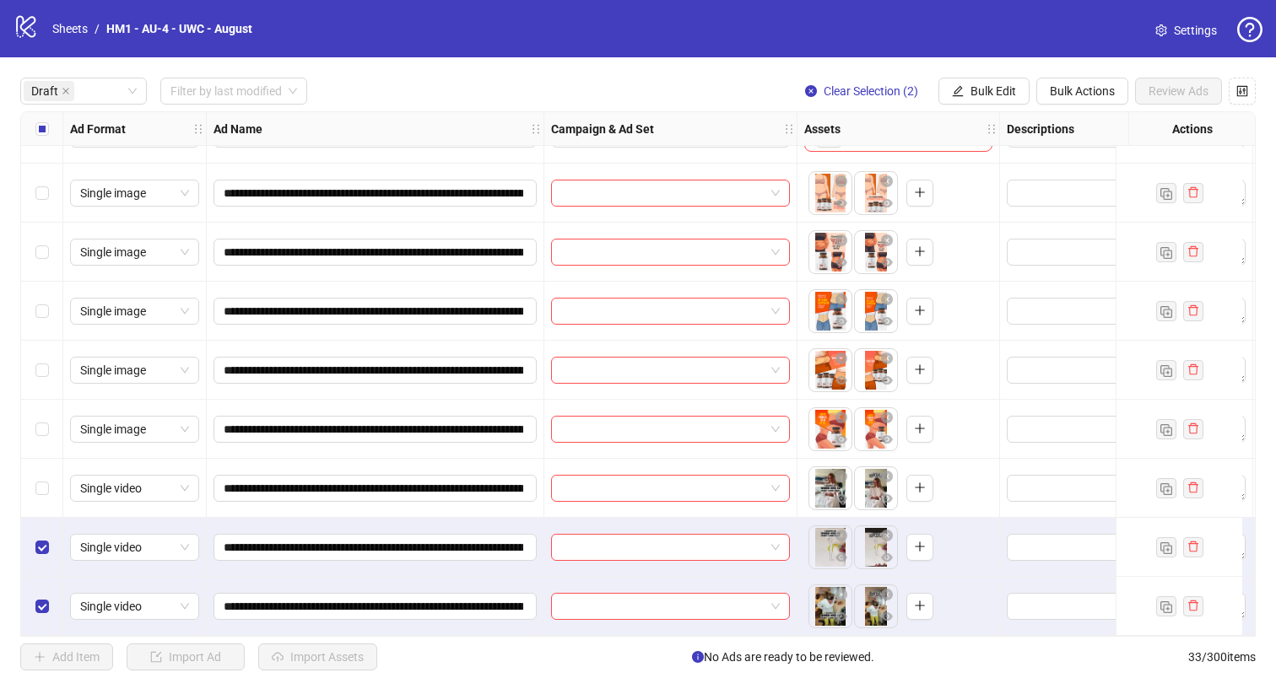
drag, startPoint x: 1046, startPoint y: 297, endPoint x: 35, endPoint y: 451, distance: 1022.4
click at [35, 451] on div "Select row 6" at bounding box center [42, 429] width 42 height 59
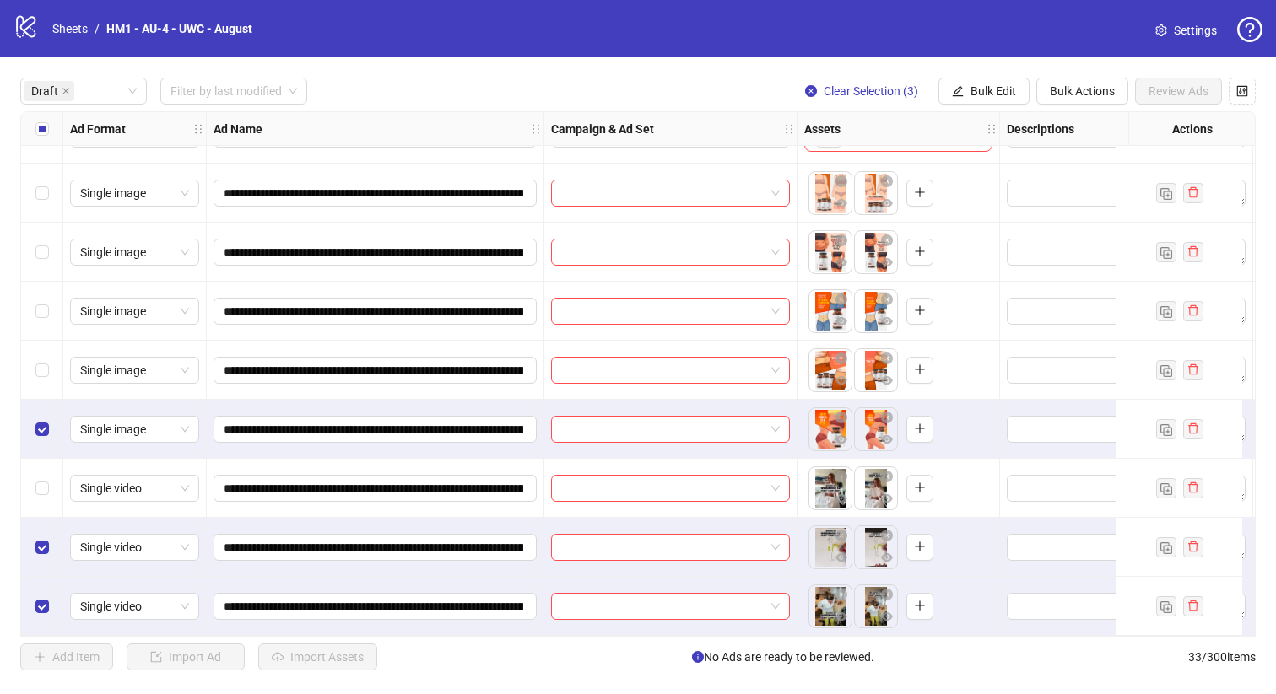
click at [31, 480] on div "Select row 7" at bounding box center [42, 488] width 42 height 59
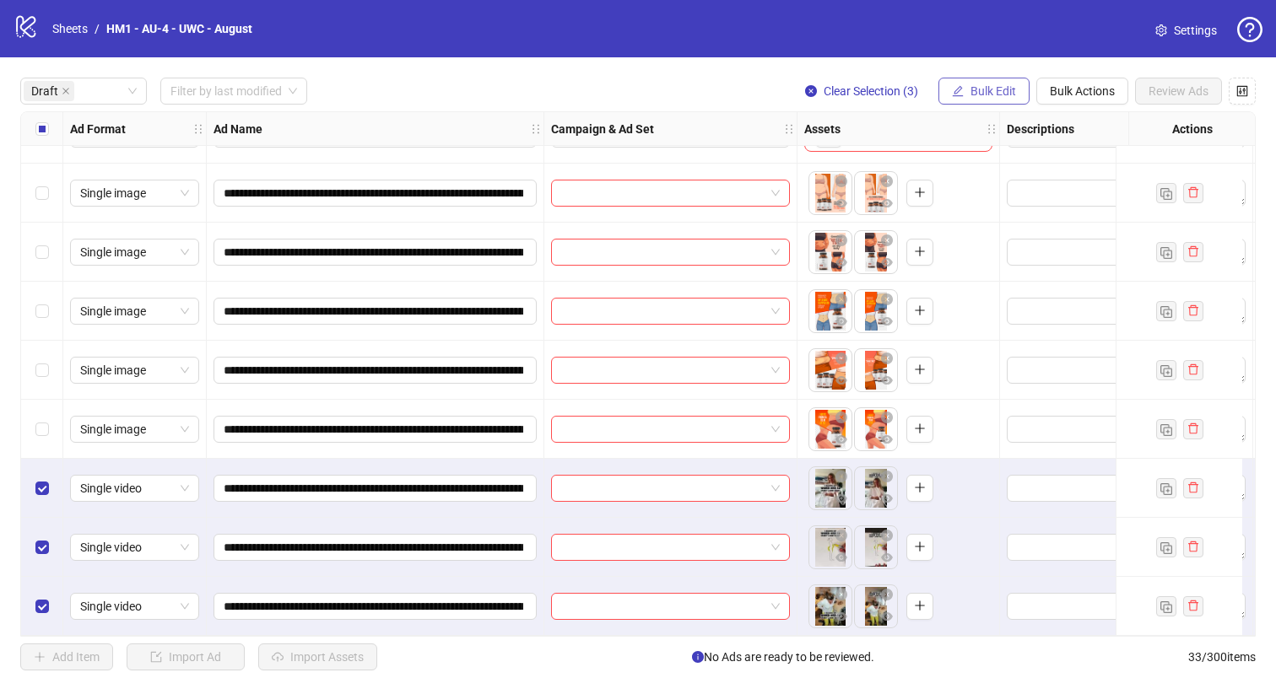
drag, startPoint x: 35, startPoint y: 451, endPoint x: 1012, endPoint y: 105, distance: 1036.6
click at [1012, 105] on button "Bulk Edit" at bounding box center [983, 91] width 91 height 27
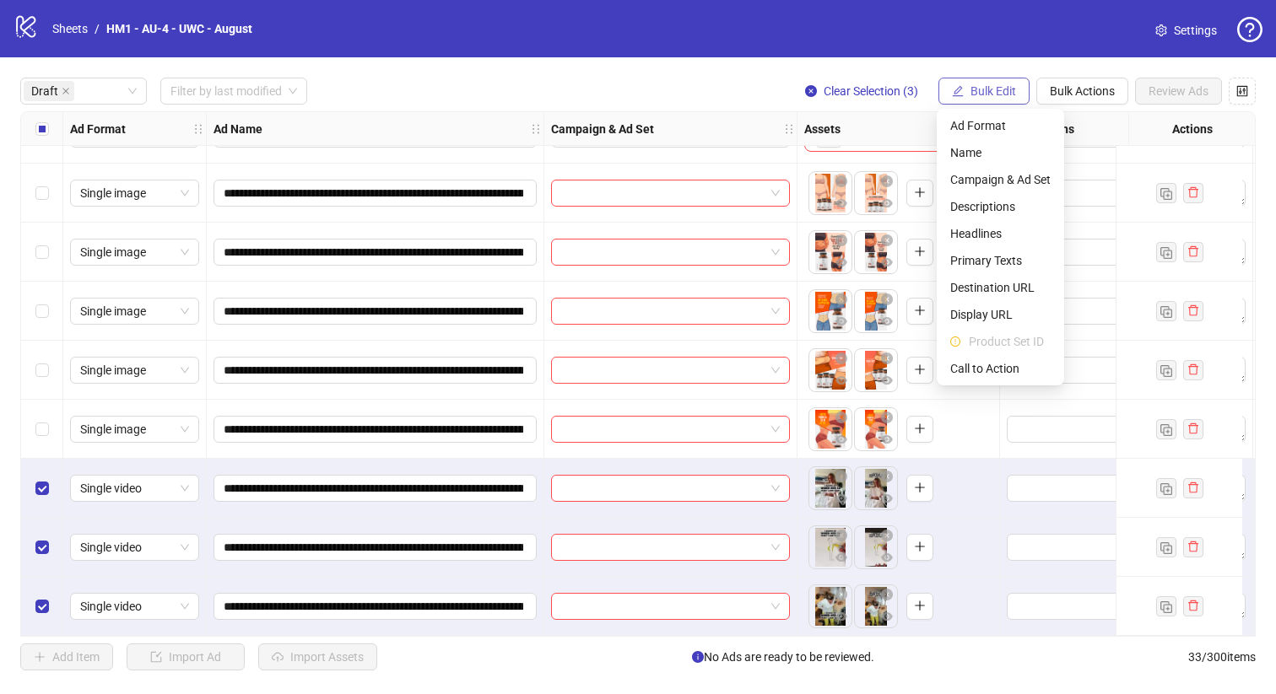
click at [992, 148] on span "Name" at bounding box center [1000, 152] width 100 height 19
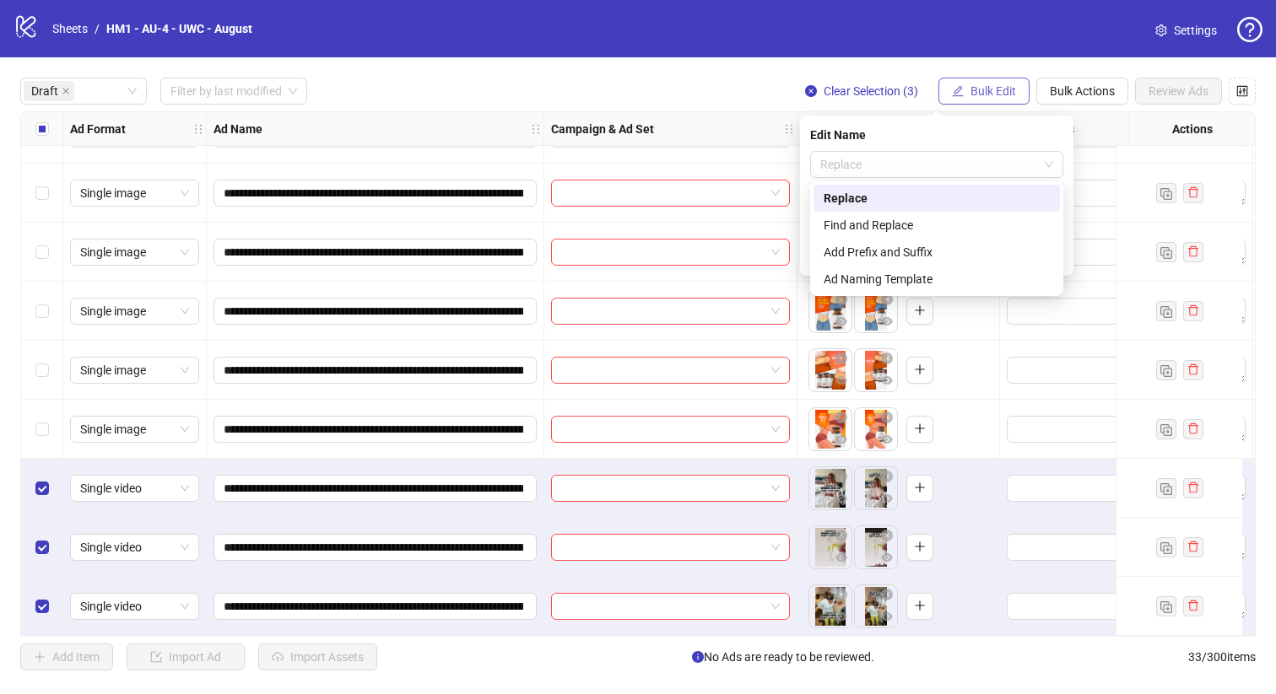
click at [911, 162] on span "Replace" at bounding box center [936, 164] width 233 height 25
click at [898, 223] on div "Find and Replace" at bounding box center [936, 225] width 226 height 19
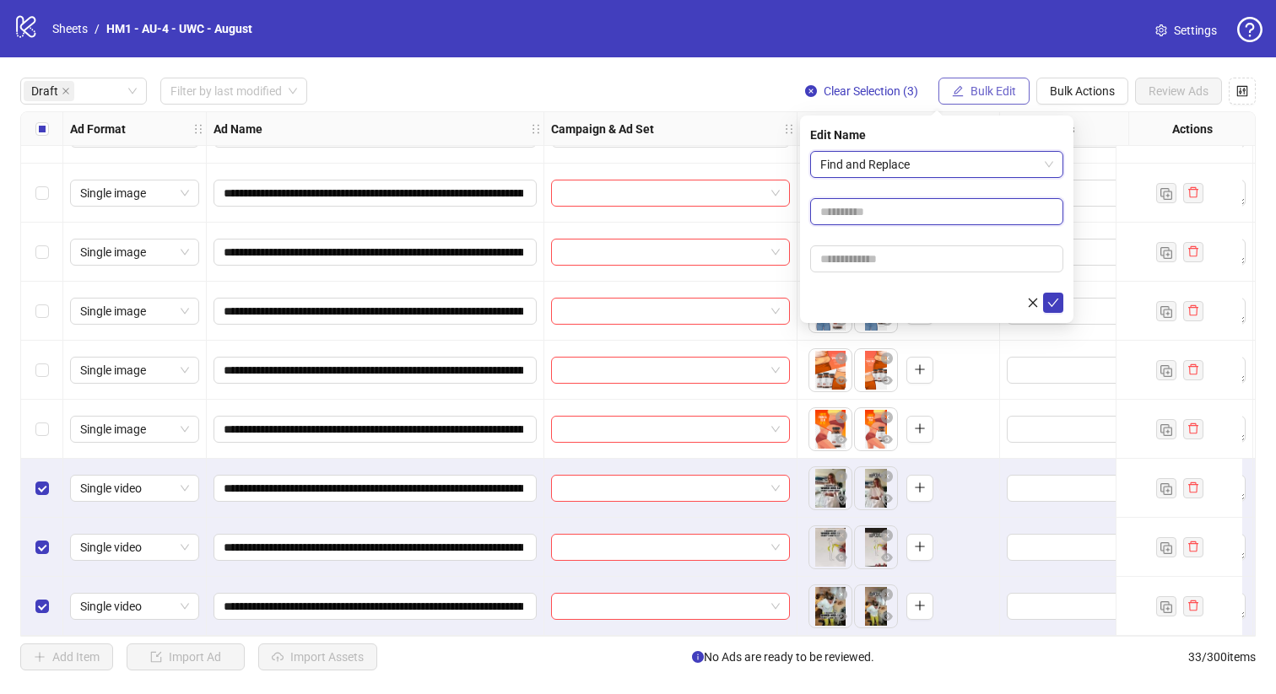
click at [897, 217] on input "text" at bounding box center [936, 211] width 253 height 27
type input "******"
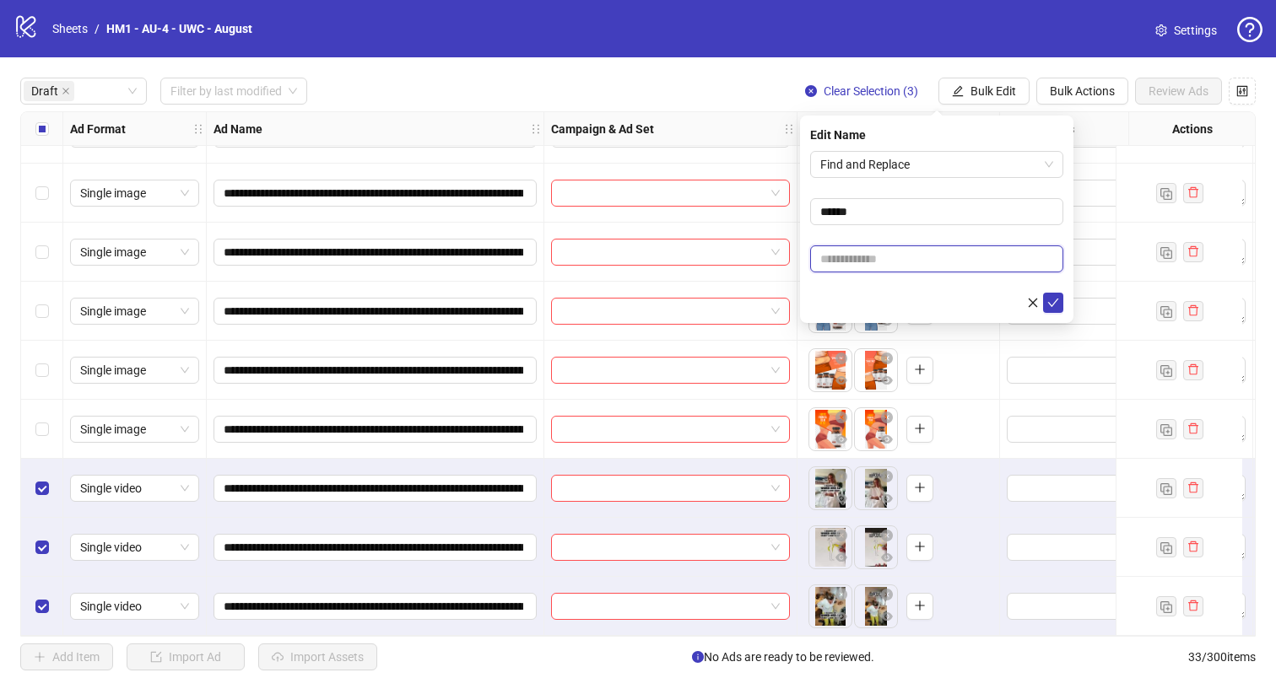
click at [903, 248] on input "text" at bounding box center [936, 258] width 253 height 27
click at [998, 266] on input "text" at bounding box center [936, 258] width 253 height 27
type input "***"
click at [1055, 294] on button "submit" at bounding box center [1053, 303] width 20 height 20
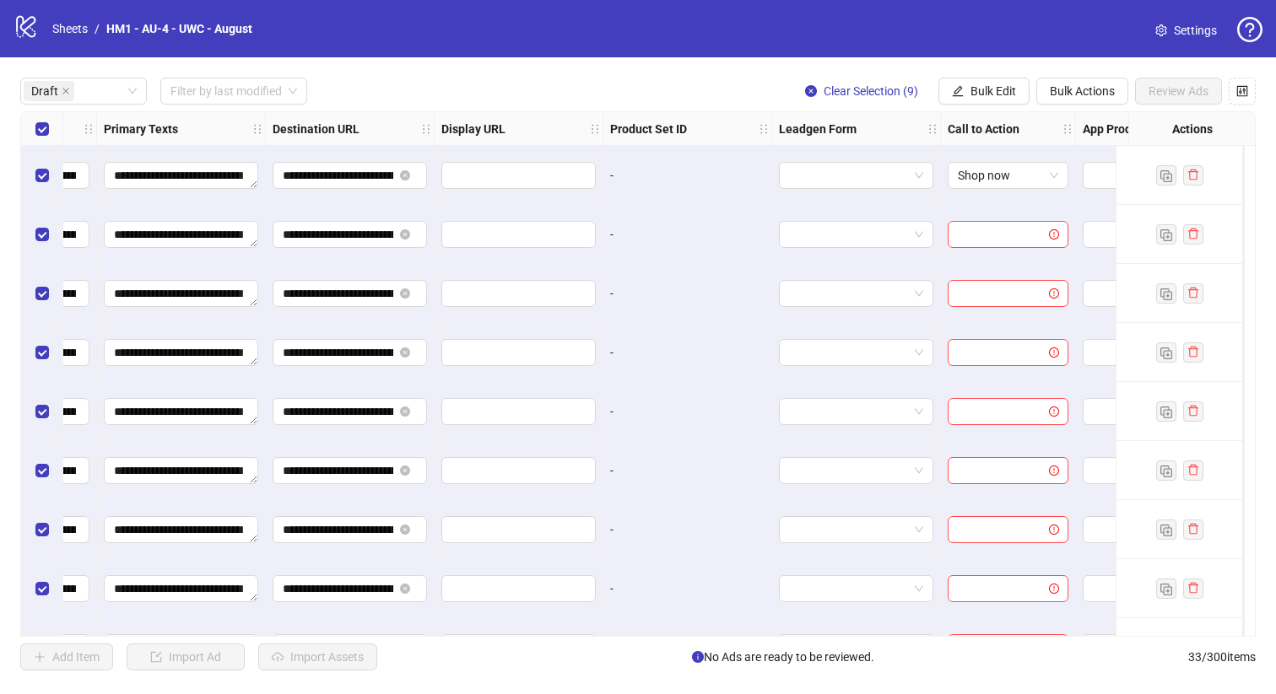
scroll to position [0, 0]
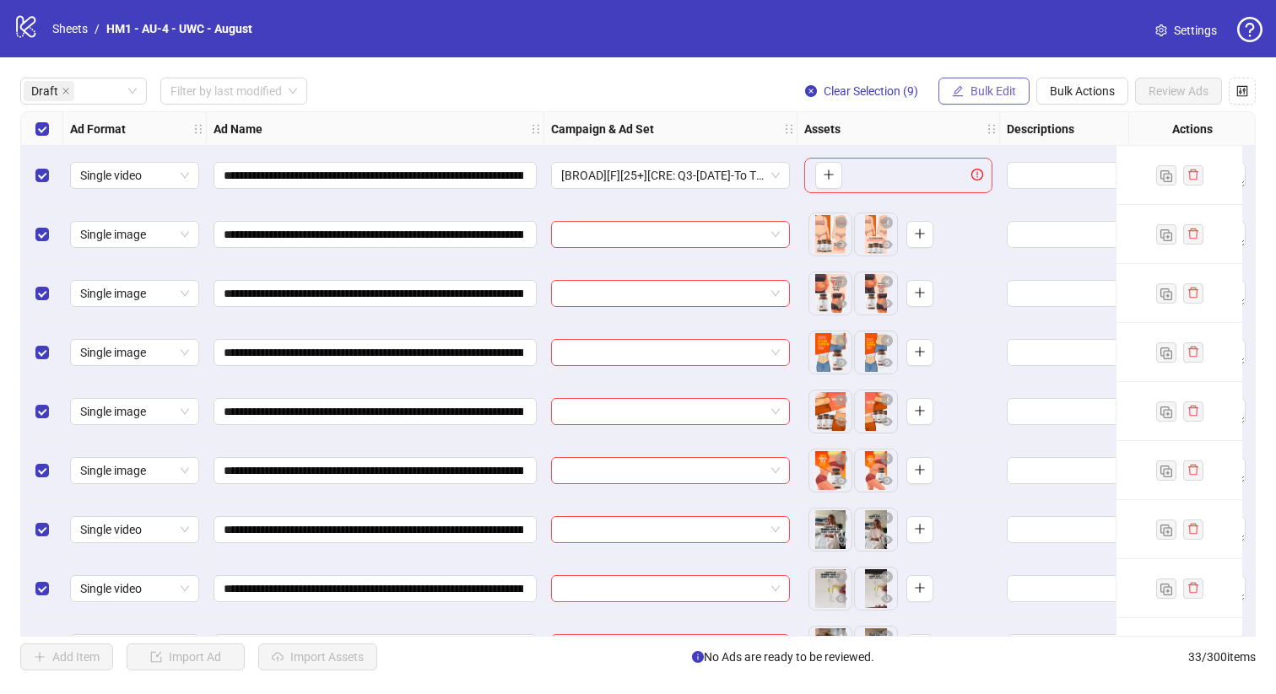
drag, startPoint x: 1055, startPoint y: 294, endPoint x: 968, endPoint y: 88, distance: 223.8
click at [968, 88] on button "Bulk Edit" at bounding box center [983, 91] width 91 height 27
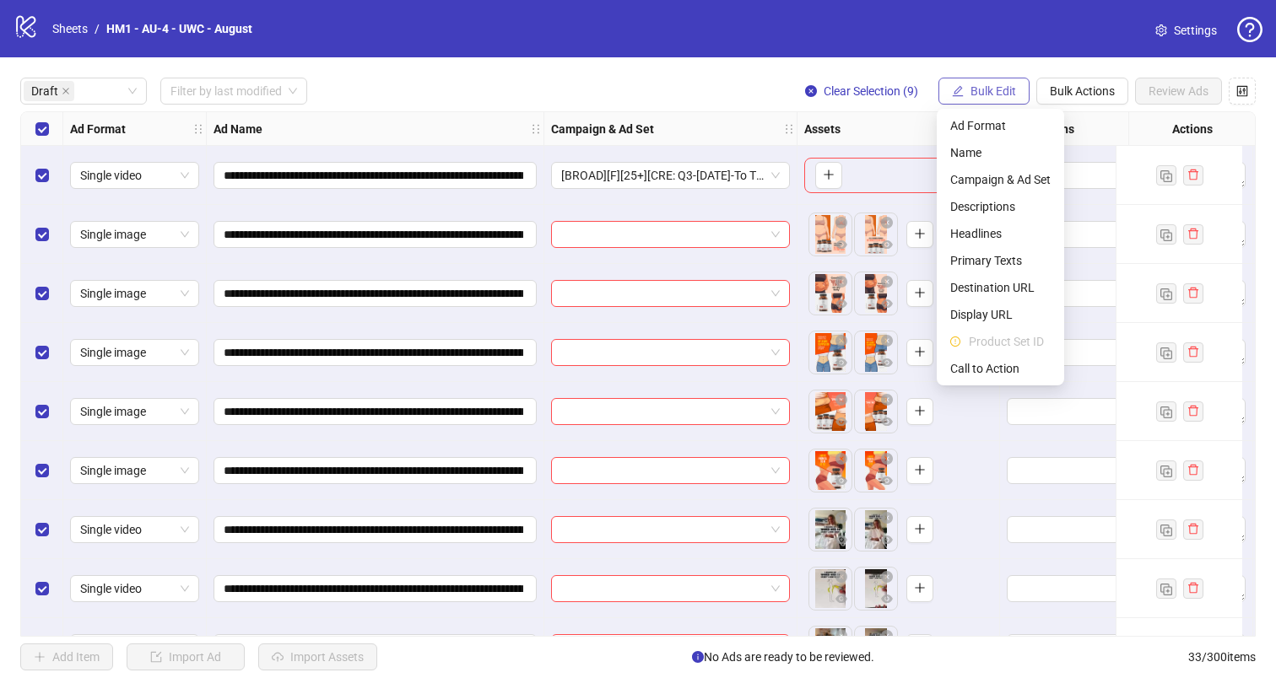
click at [979, 374] on span "Call to Action" at bounding box center [1000, 368] width 100 height 19
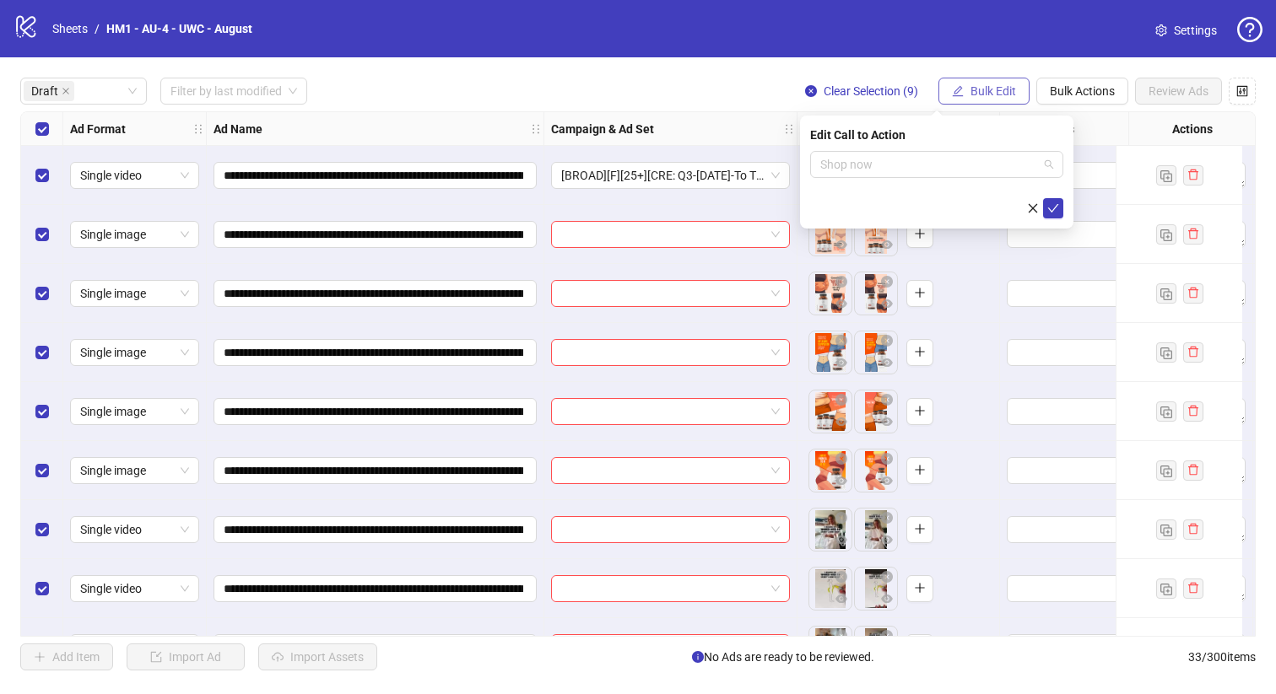
click at [961, 161] on span "Shop now" at bounding box center [936, 164] width 233 height 25
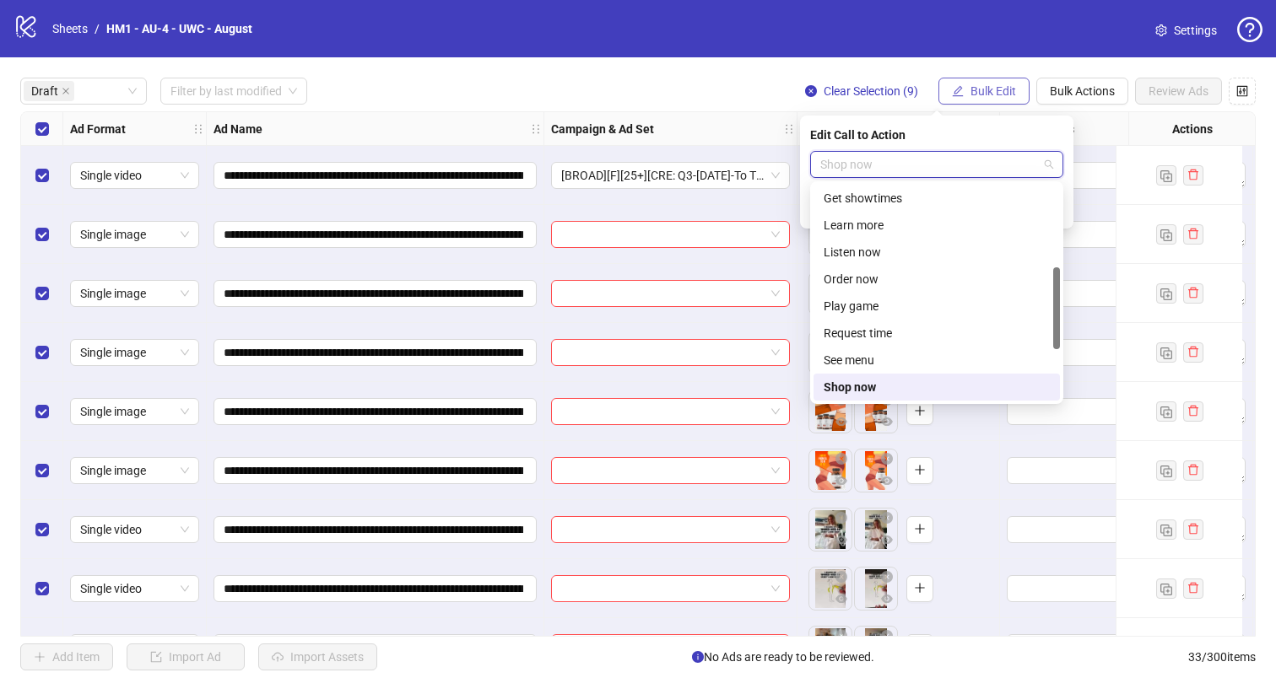
click at [1017, 121] on div "Edit Call to Action Shop now" at bounding box center [936, 172] width 273 height 113
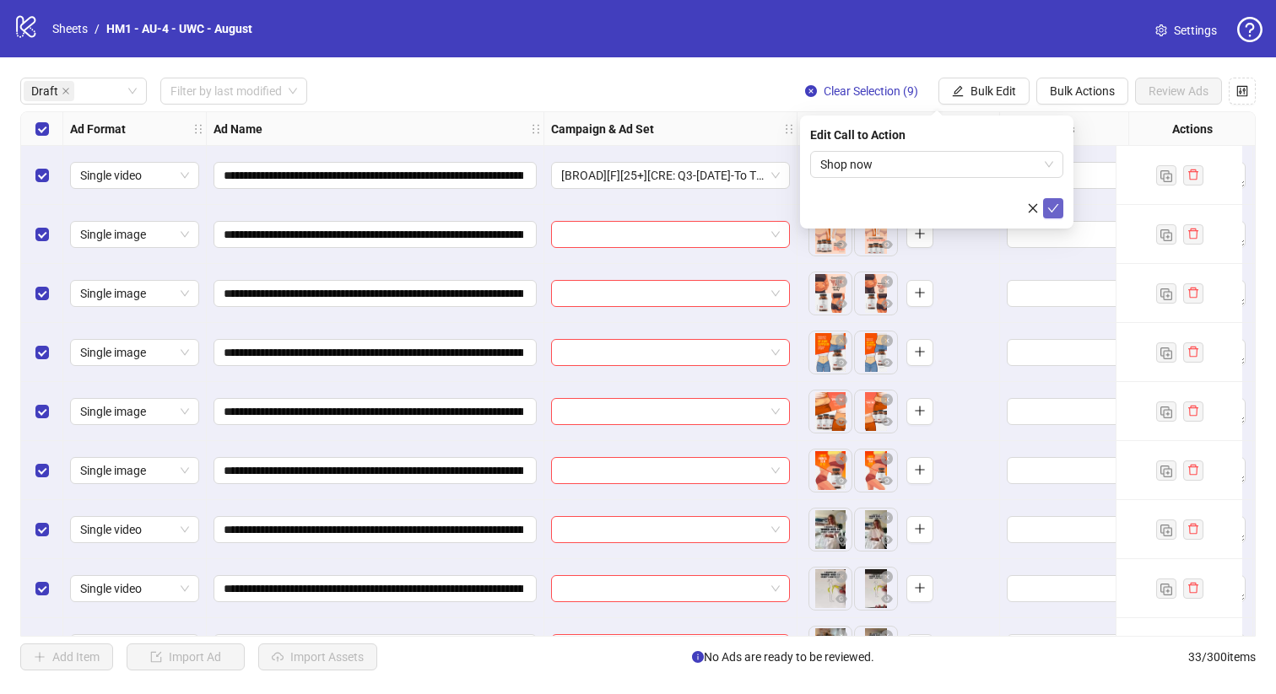
drag, startPoint x: 968, startPoint y: 88, endPoint x: 1054, endPoint y: 206, distance: 146.1
click at [1054, 206] on icon "check" at bounding box center [1053, 208] width 12 height 12
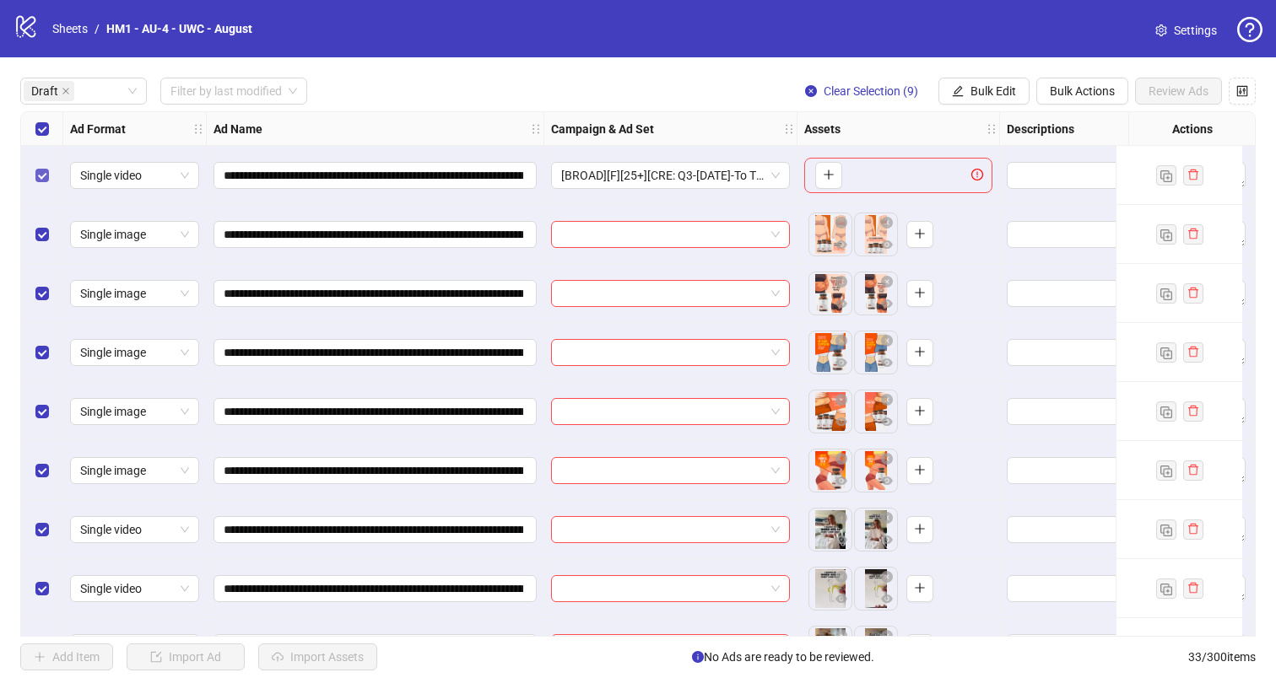
drag, startPoint x: 1054, startPoint y: 206, endPoint x: 40, endPoint y: 183, distance: 1013.4
click at [40, 183] on label "Select row 1" at bounding box center [41, 175] width 13 height 19
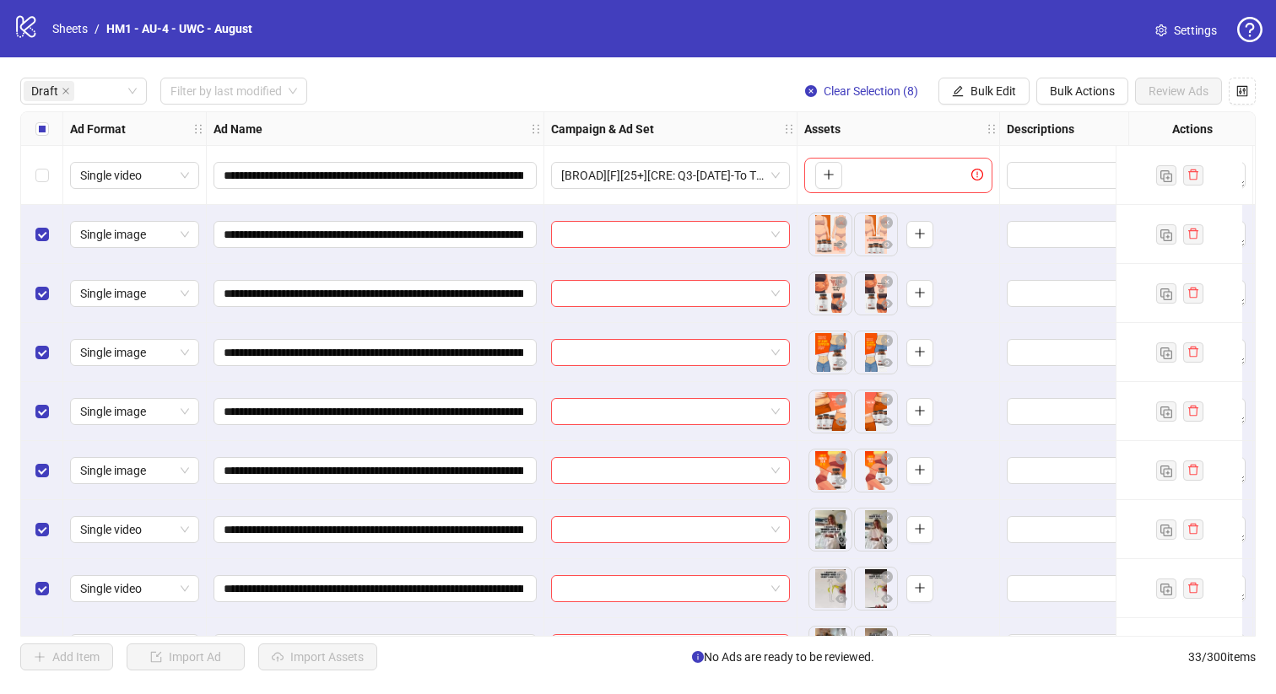
drag, startPoint x: 40, startPoint y: 183, endPoint x: 50, endPoint y: 138, distance: 45.7
click at [50, 138] on div "Select all rows" at bounding box center [42, 129] width 42 height 34
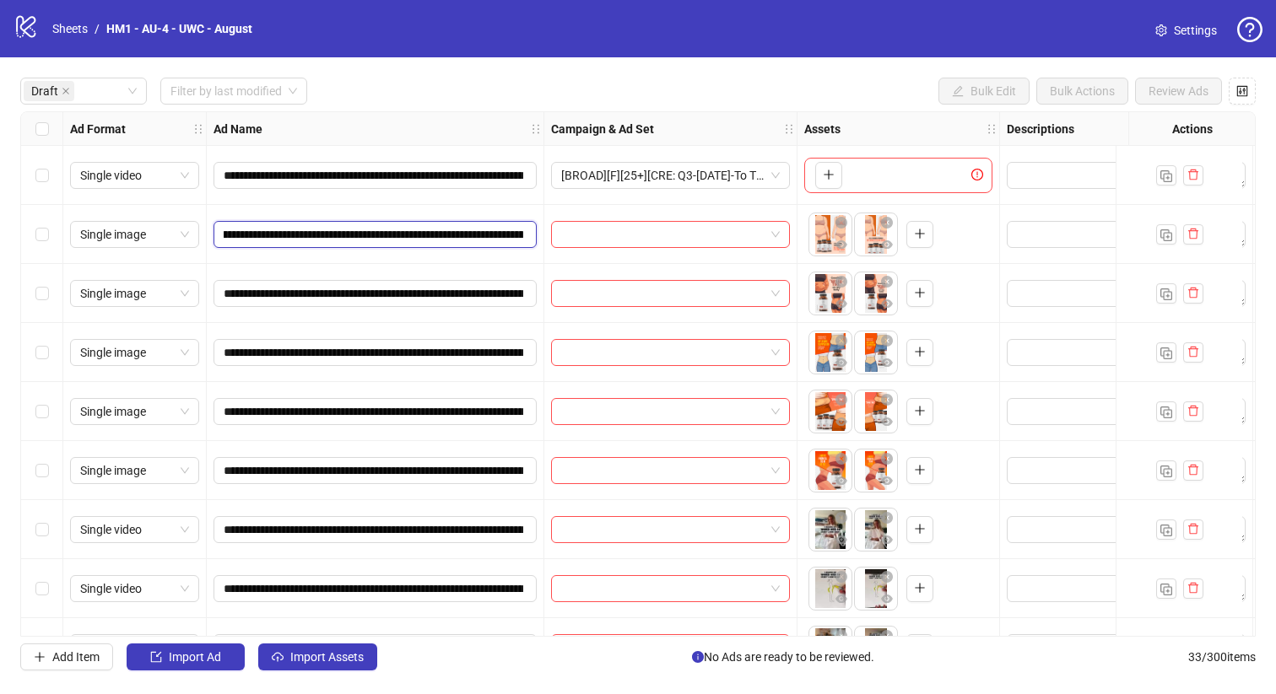
scroll to position [0, 368]
drag, startPoint x: 50, startPoint y: 138, endPoint x: 432, endPoint y: 229, distance: 392.7
click at [432, 229] on input "**********" at bounding box center [373, 234] width 299 height 19
click at [35, 469] on div "Select row 6" at bounding box center [42, 470] width 42 height 59
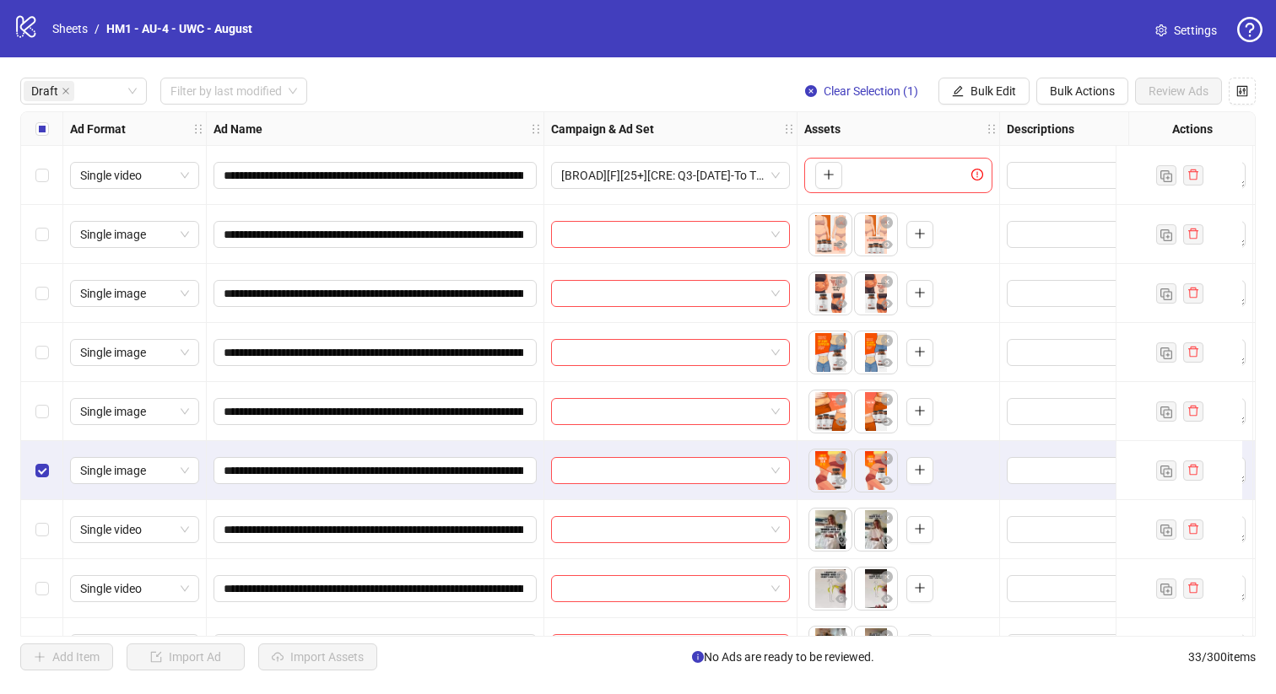
click at [61, 404] on div "Select row 5" at bounding box center [42, 411] width 42 height 59
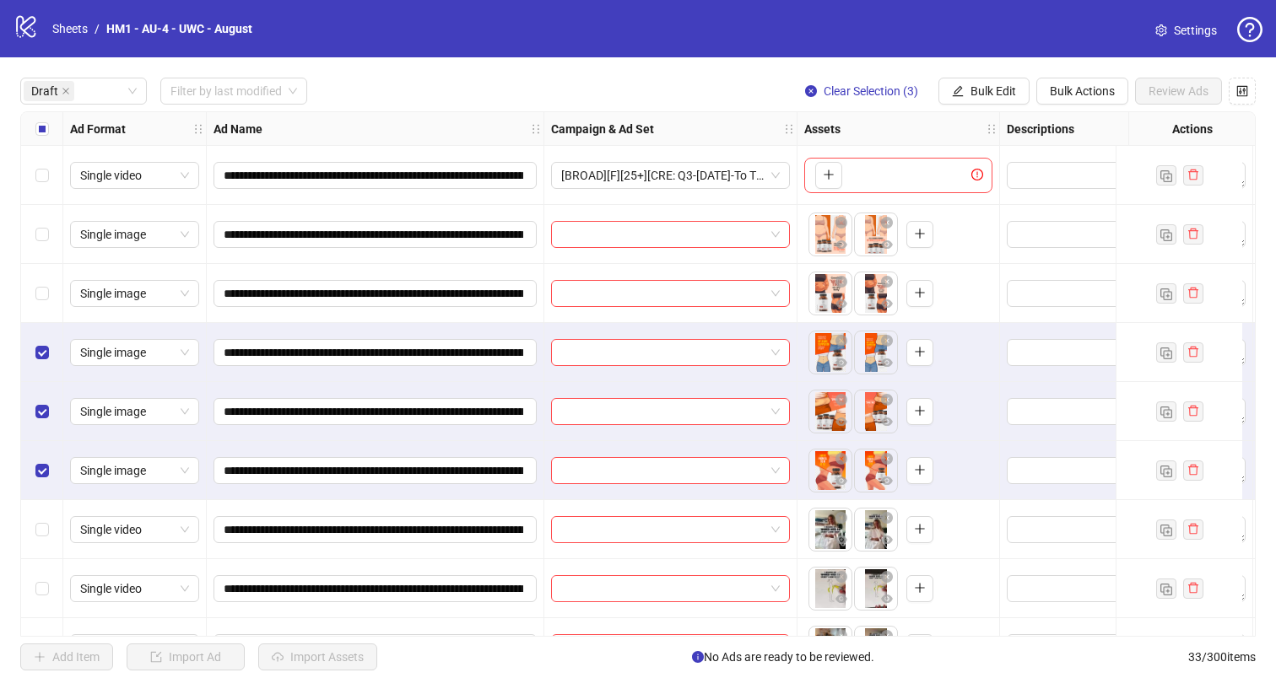
click at [51, 295] on div "Select row 3" at bounding box center [42, 293] width 42 height 59
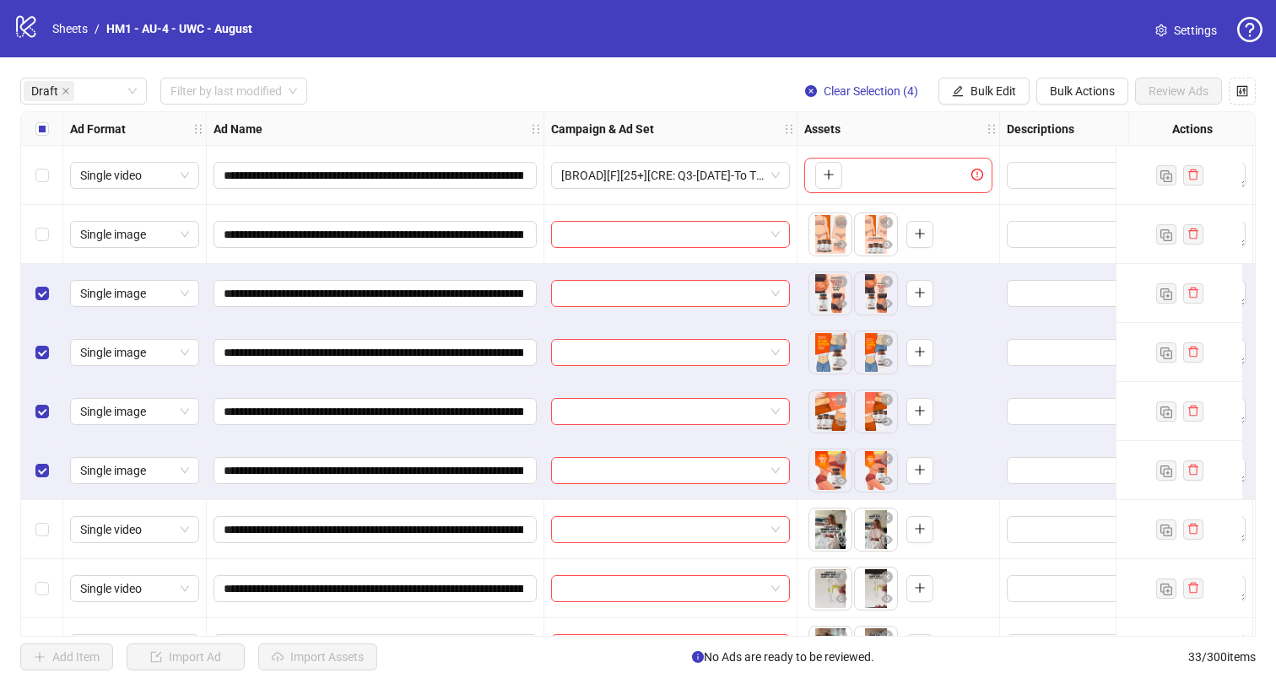
click at [55, 232] on div "Select row 2" at bounding box center [42, 234] width 42 height 59
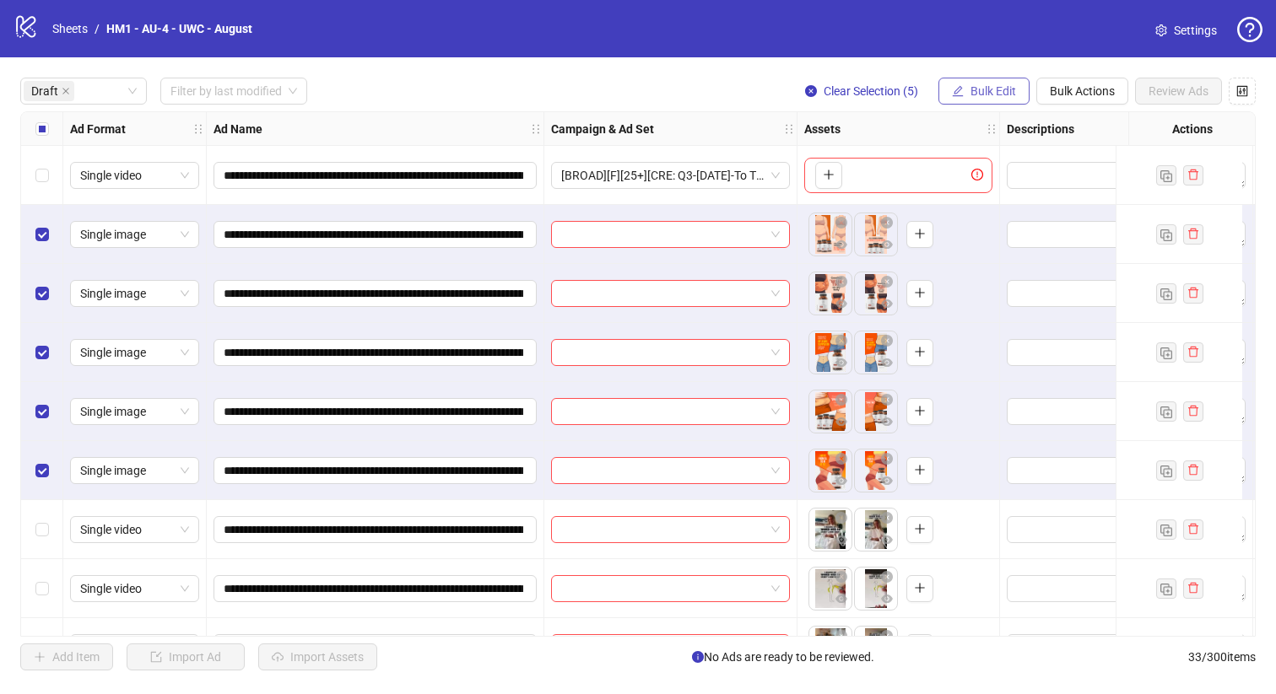
drag, startPoint x: 34, startPoint y: 469, endPoint x: 989, endPoint y: 88, distance: 1028.3
click at [989, 88] on span "Bulk Edit" at bounding box center [993, 90] width 46 height 13
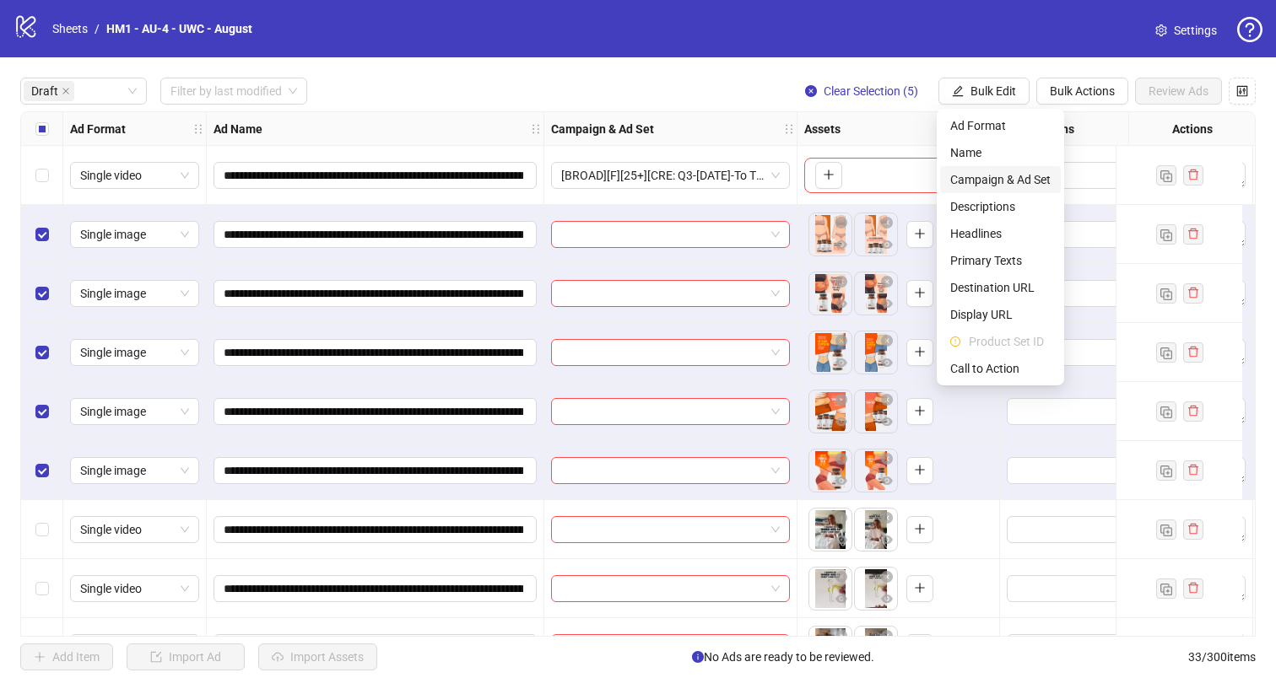
drag, startPoint x: 989, startPoint y: 88, endPoint x: 1031, endPoint y: 177, distance: 98.9
click at [1031, 177] on span "Campaign & Ad Set" at bounding box center [1000, 179] width 100 height 19
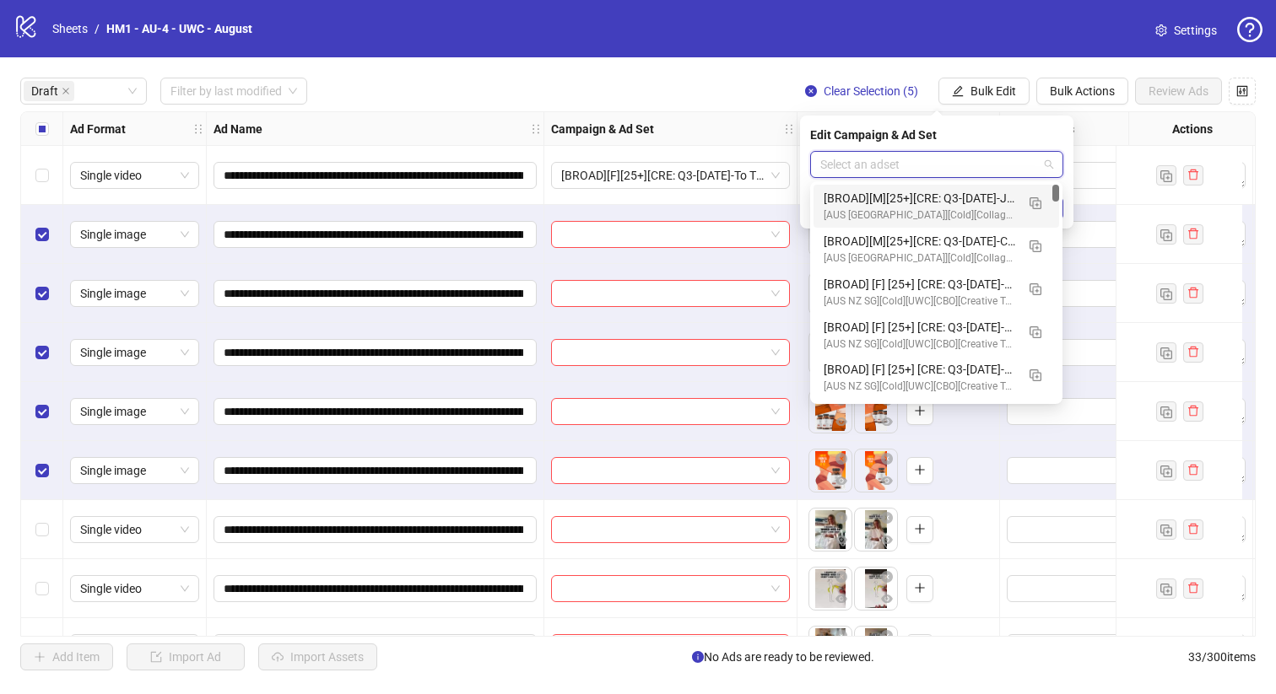
click at [957, 160] on input "search" at bounding box center [929, 164] width 218 height 25
drag, startPoint x: 1031, startPoint y: 177, endPoint x: 1023, endPoint y: 289, distance: 111.6
click at [1023, 289] on button "button" at bounding box center [1035, 288] width 27 height 27
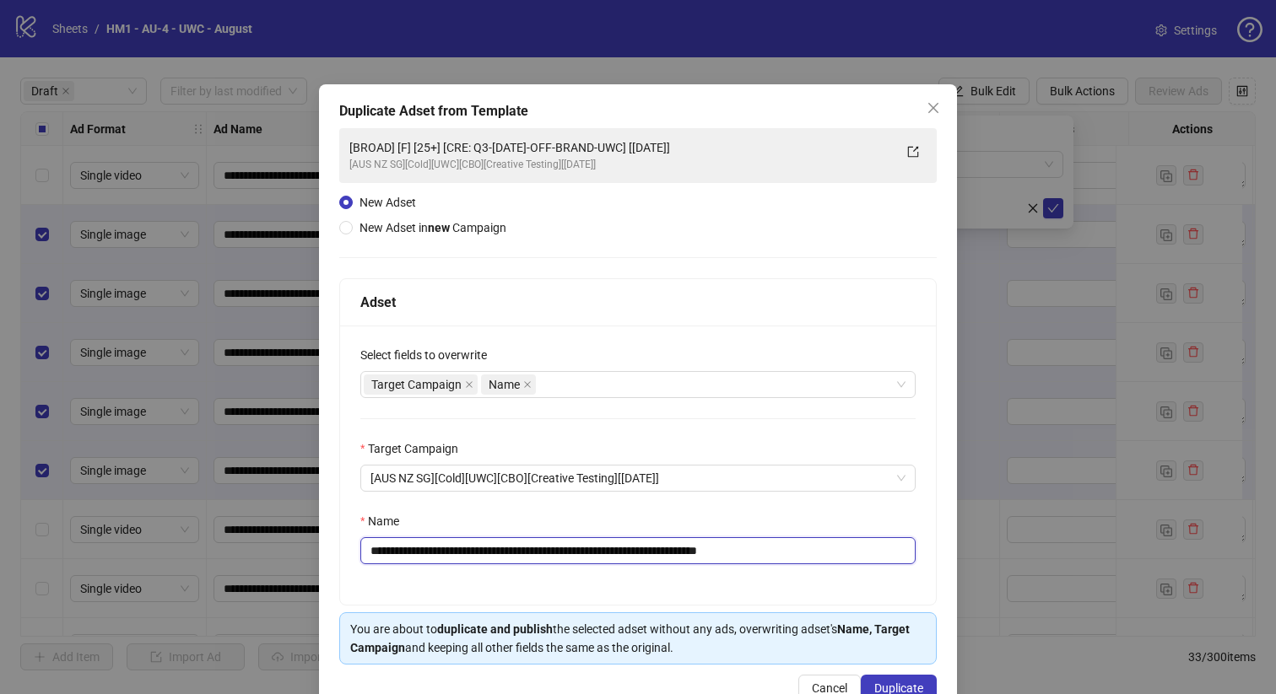
drag, startPoint x: 1023, startPoint y: 289, endPoint x: 494, endPoint y: 560, distance: 595.4
click at [494, 560] on input "**********" at bounding box center [637, 550] width 555 height 27
paste input "**********"
click at [822, 549] on input "**********" at bounding box center [634, 550] width 549 height 27
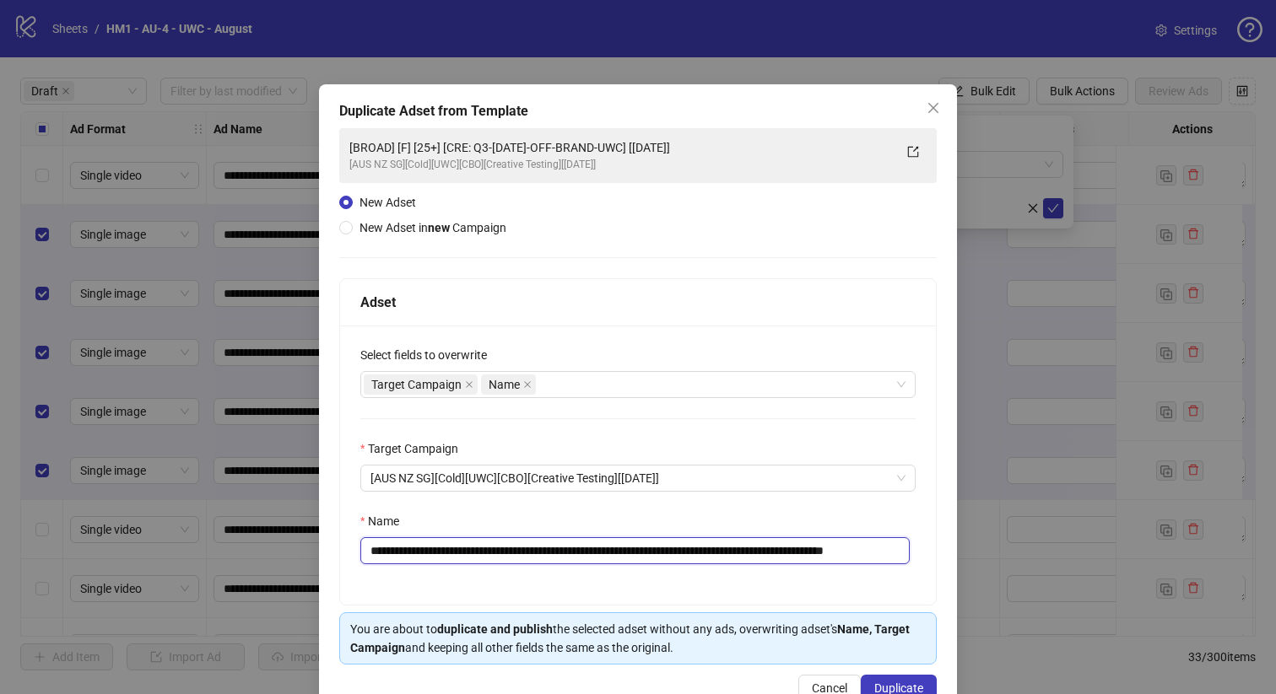
scroll to position [0, 55]
type input "**********"
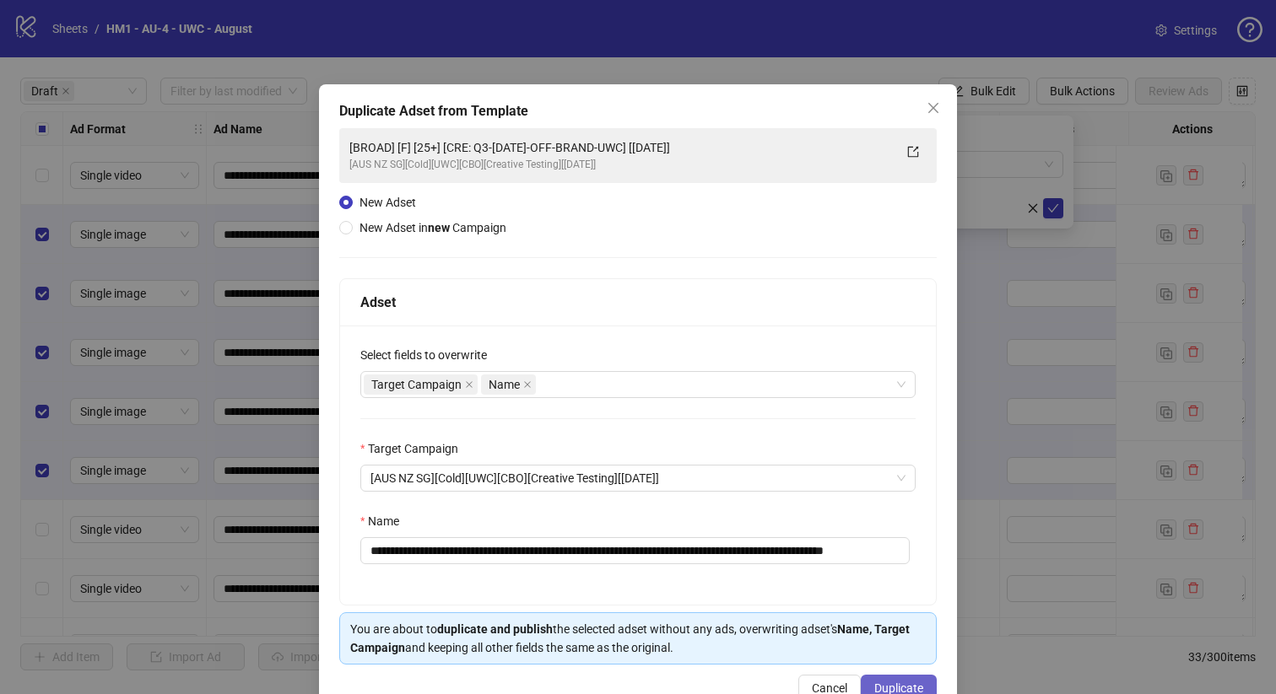
drag, startPoint x: 822, startPoint y: 549, endPoint x: 860, endPoint y: 682, distance: 137.8
click at [860, 682] on button "Duplicate" at bounding box center [898, 688] width 76 height 27
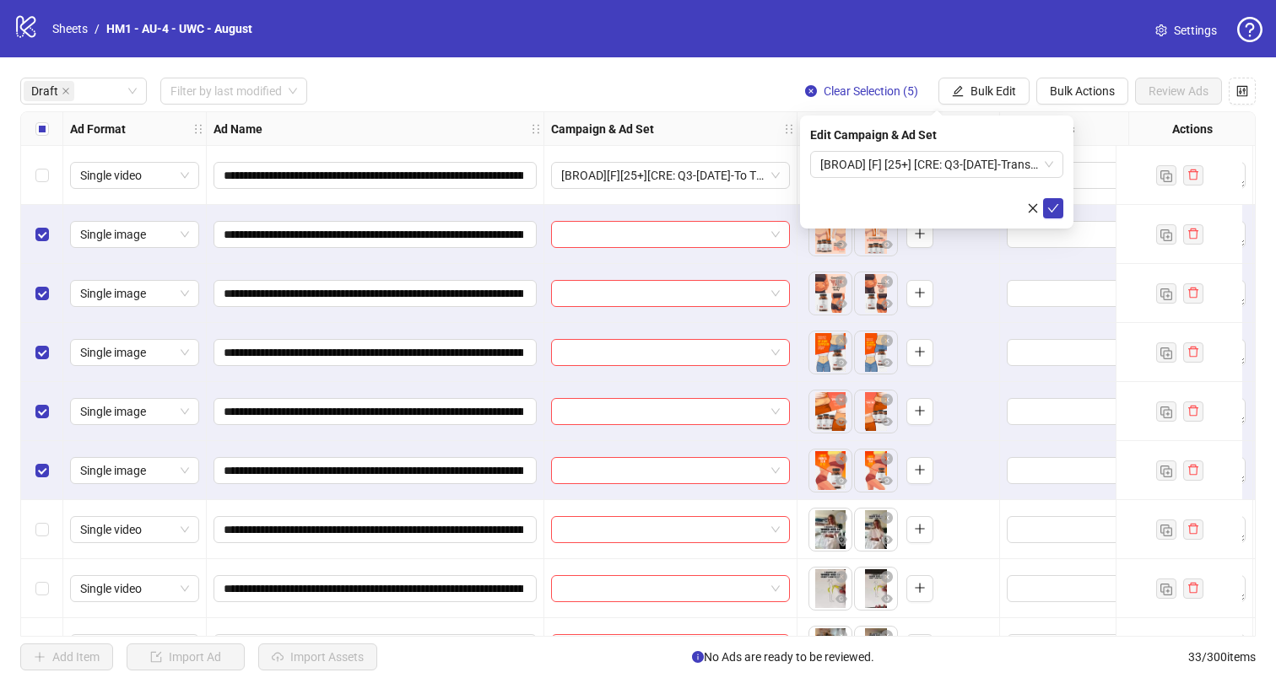
click at [877, 132] on div "Edit Campaign & Ad Set" at bounding box center [936, 135] width 253 height 19
drag, startPoint x: 860, startPoint y: 682, endPoint x: 887, endPoint y: 161, distance: 521.3
click at [887, 161] on span "[BROAD] [F] [25+] [CRE: Q3-[DATE]-Transparent-background-WeightLoss-Illustratio…" at bounding box center [936, 164] width 233 height 25
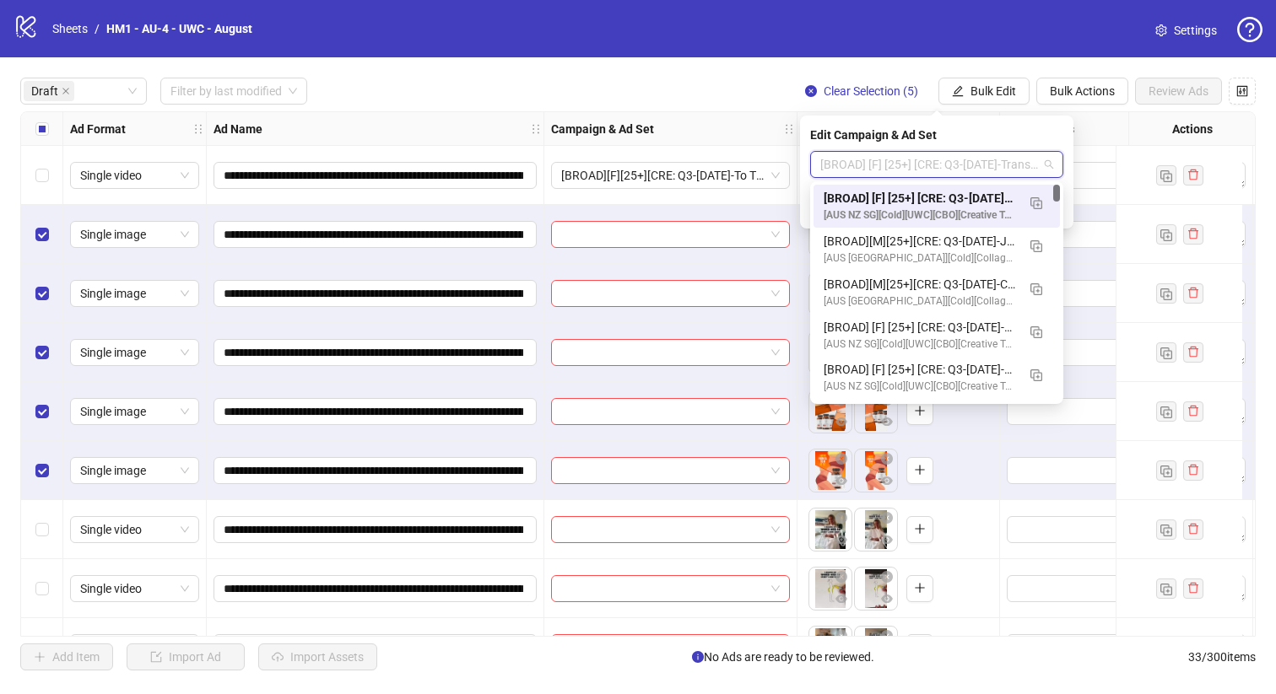
drag, startPoint x: 887, startPoint y: 161, endPoint x: 898, endPoint y: 193, distance: 33.9
click at [898, 193] on div "[BROAD] [F] [25+] [CRE: Q3-[DATE]-Transparent-background-WeightLoss-Illustratio…" at bounding box center [919, 198] width 192 height 19
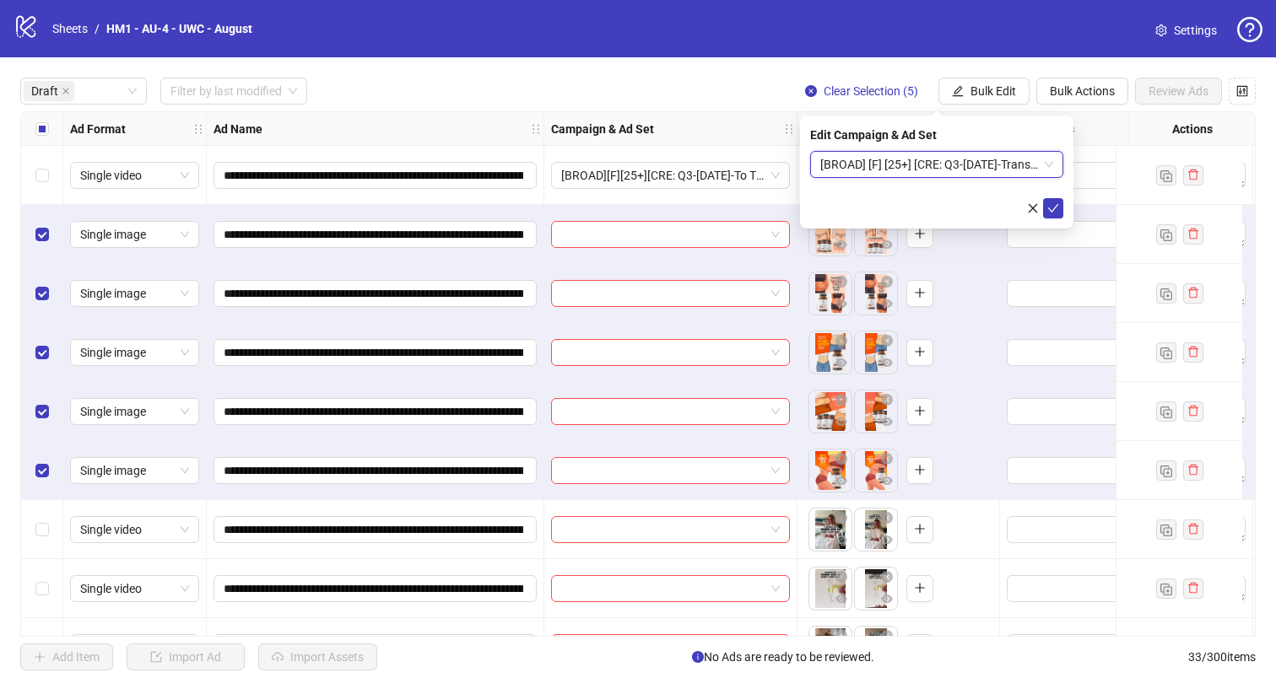
click at [1047, 217] on button "submit" at bounding box center [1053, 208] width 20 height 20
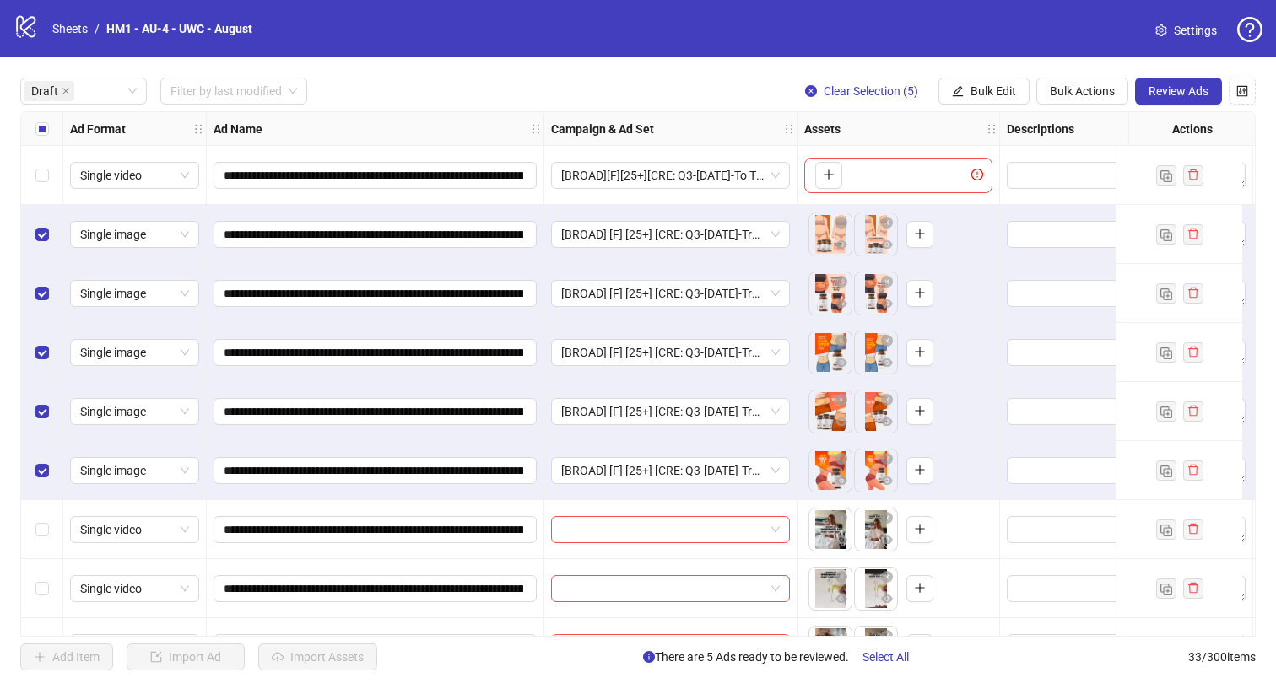
click at [42, 121] on label "Select all rows" at bounding box center [41, 129] width 13 height 19
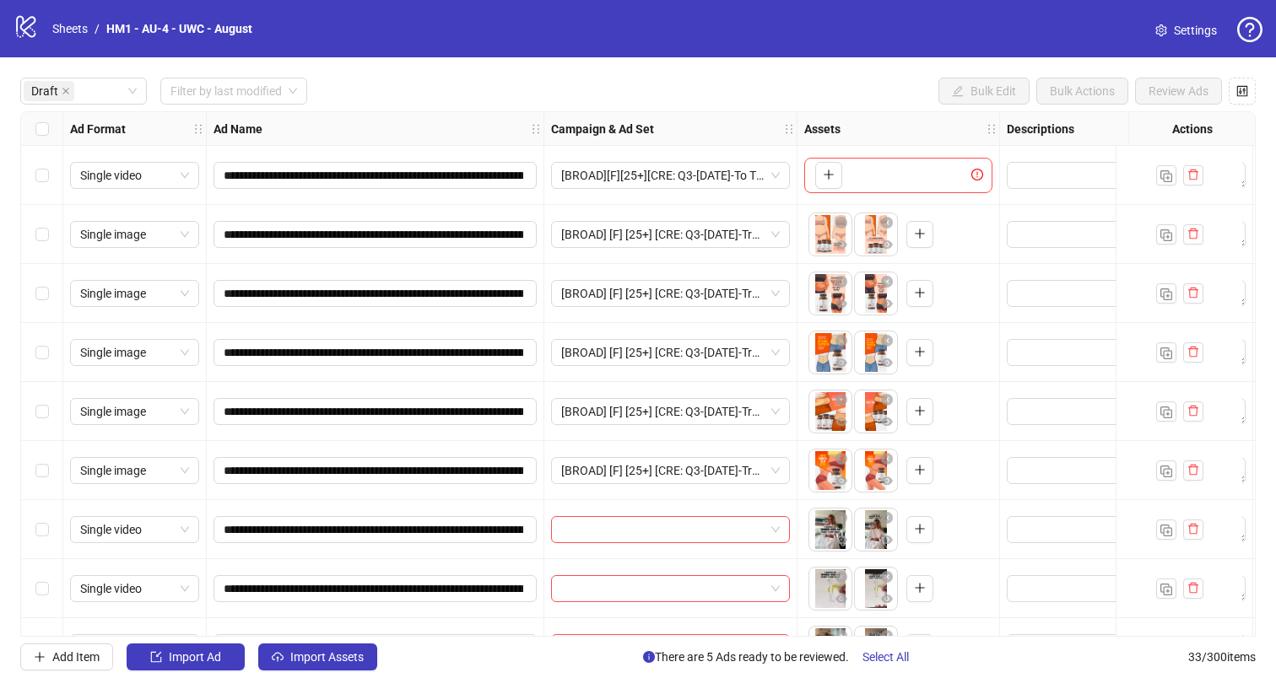
scroll to position [48, 0]
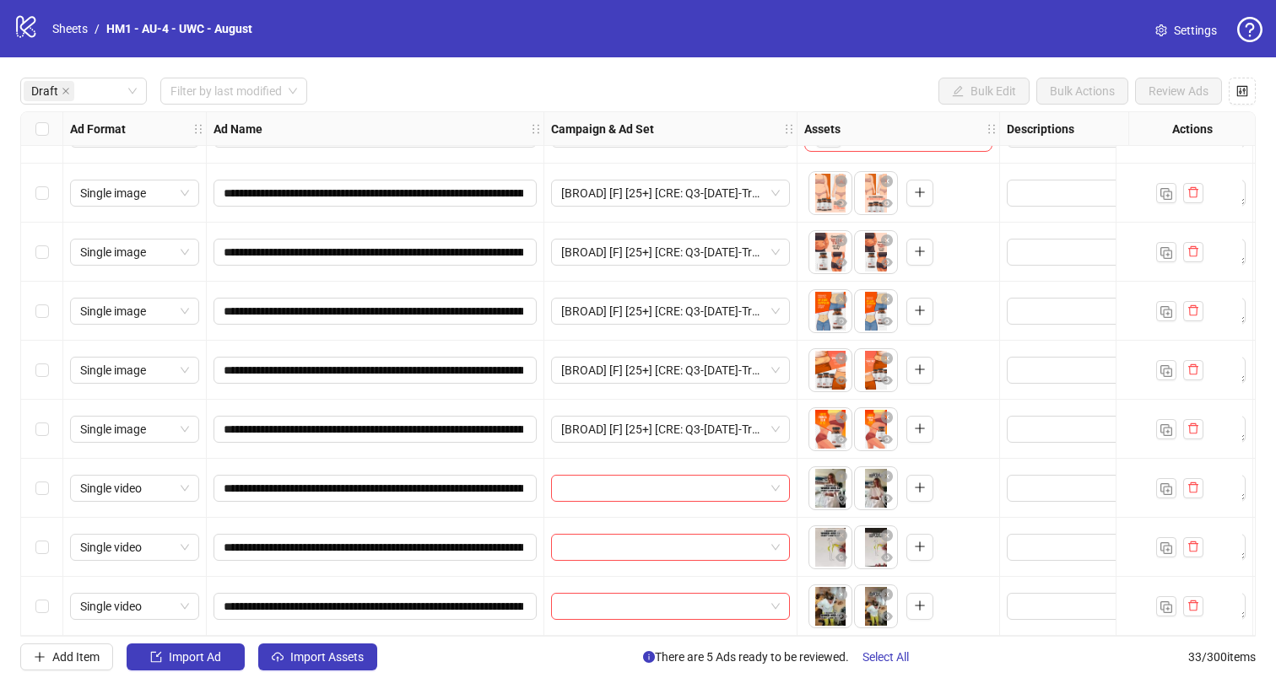
drag, startPoint x: 898, startPoint y: 193, endPoint x: 49, endPoint y: 592, distance: 938.6
click at [49, 592] on div "Select row 9" at bounding box center [42, 606] width 42 height 59
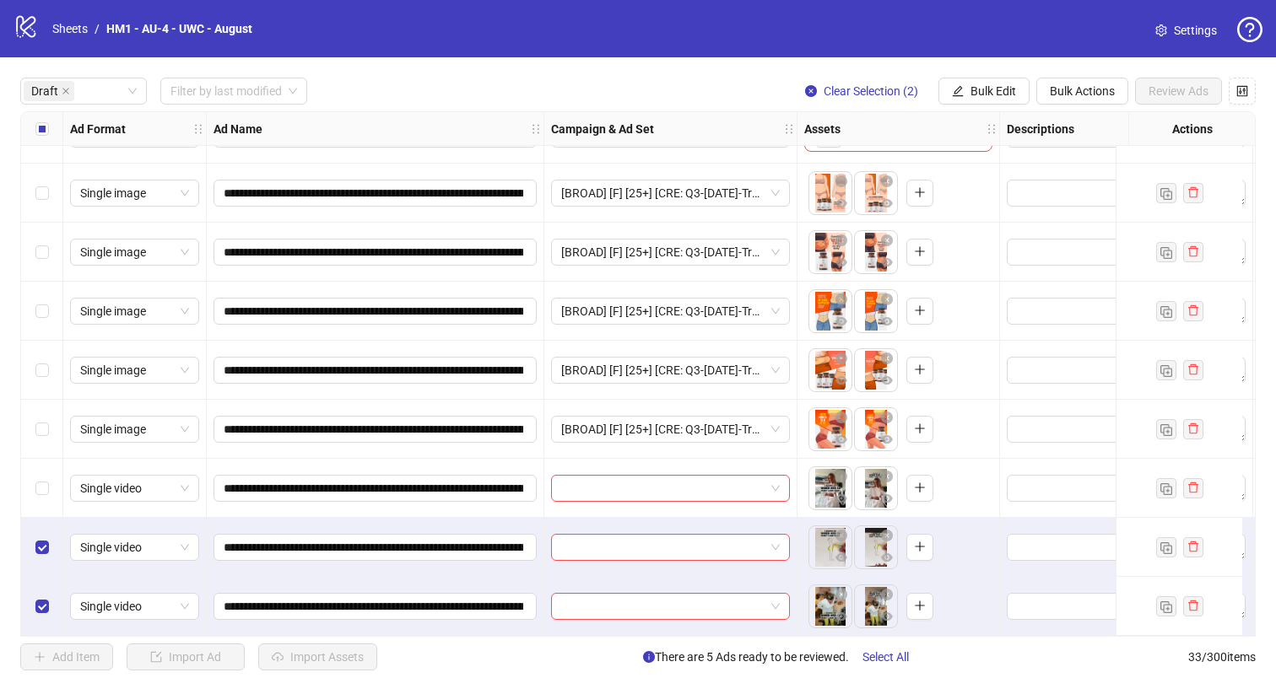
click at [44, 488] on label "Select row 7" at bounding box center [41, 488] width 13 height 19
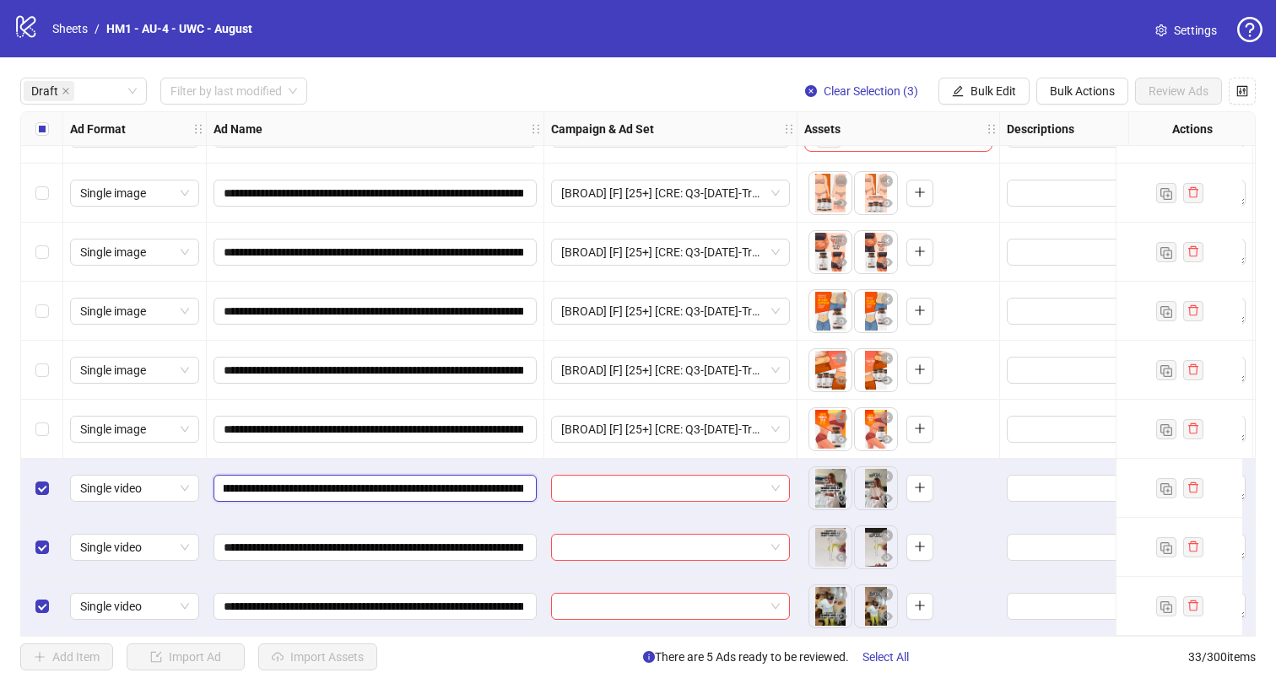
scroll to position [0, 457]
drag, startPoint x: 49, startPoint y: 592, endPoint x: 251, endPoint y: 483, distance: 229.5
click at [251, 483] on input "**********" at bounding box center [373, 488] width 299 height 19
drag, startPoint x: 251, startPoint y: 483, endPoint x: 983, endPoint y: 92, distance: 829.9
click at [983, 92] on span "Bulk Edit" at bounding box center [993, 90] width 46 height 13
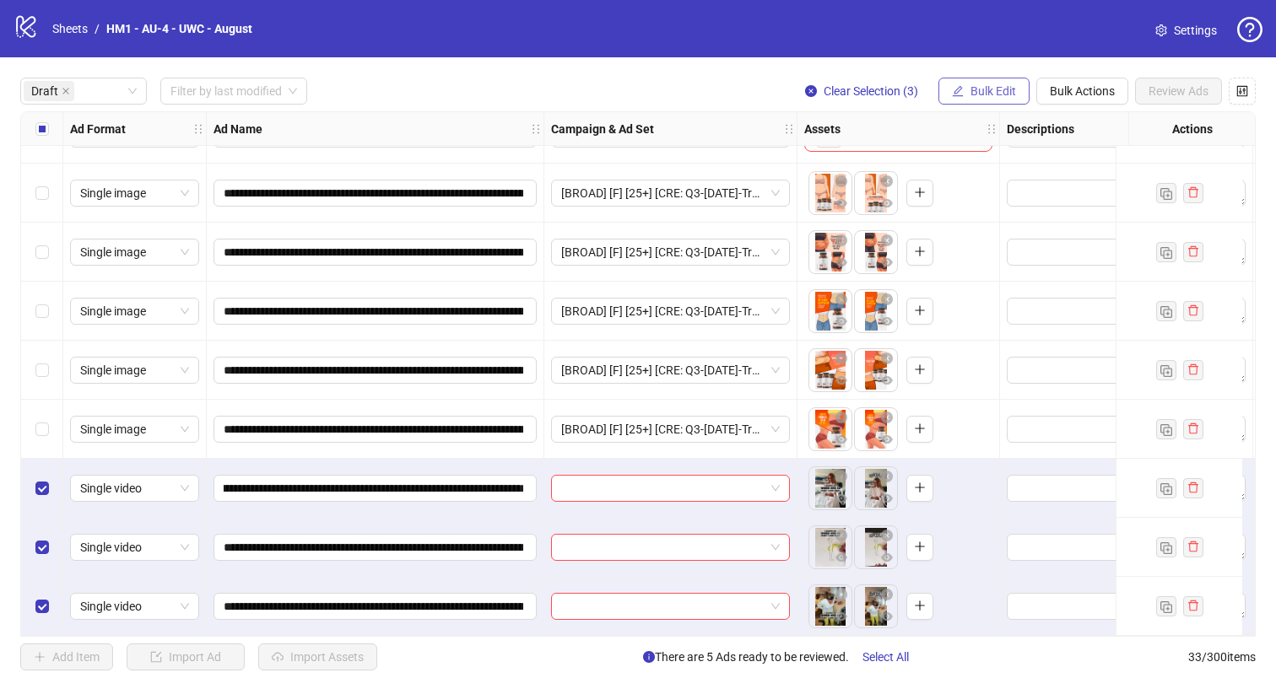
scroll to position [0, 0]
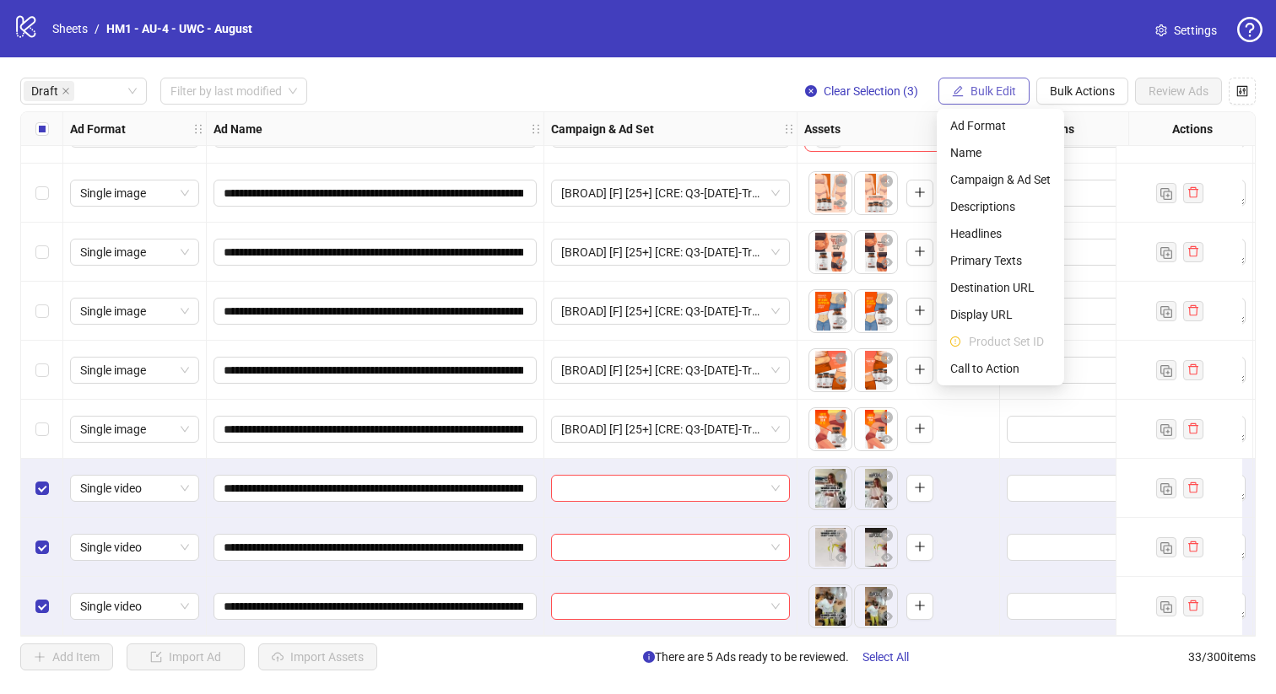
click at [1017, 174] on span "Campaign & Ad Set" at bounding box center [1000, 179] width 100 height 19
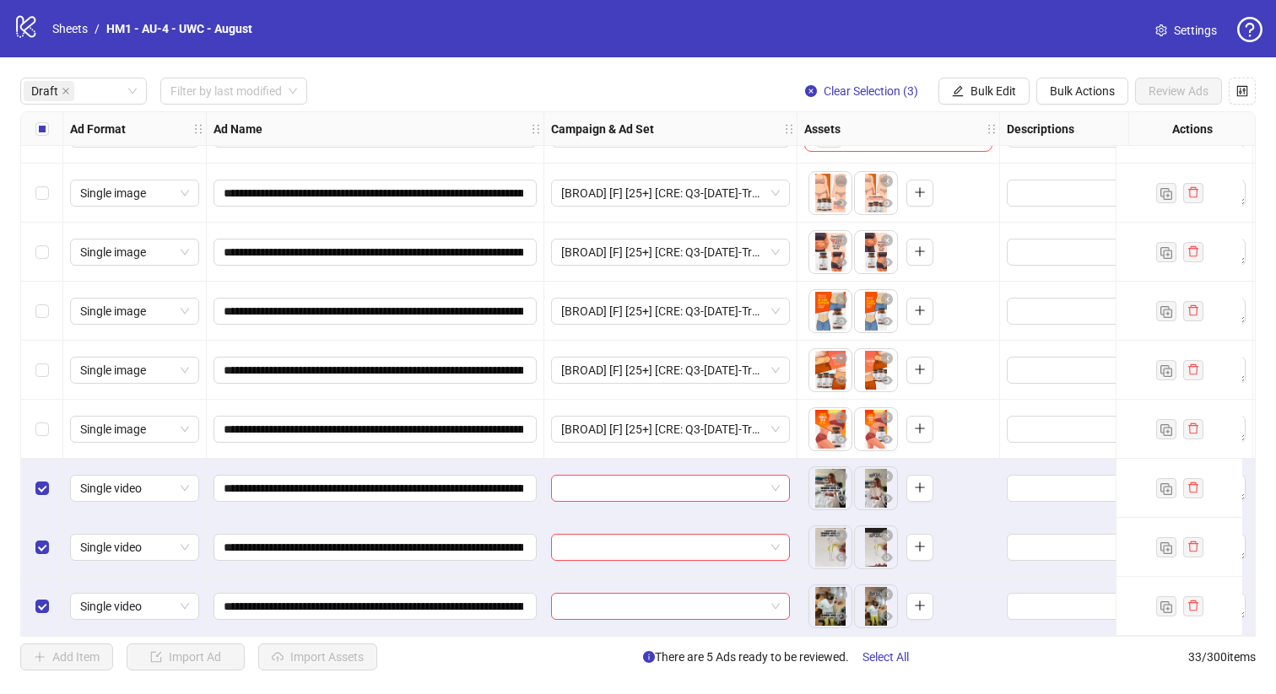
drag, startPoint x: 983, startPoint y: 92, endPoint x: 915, endPoint y: 165, distance: 99.7
click at [936, 111] on input "search" at bounding box center [936, 111] width 0 height 0
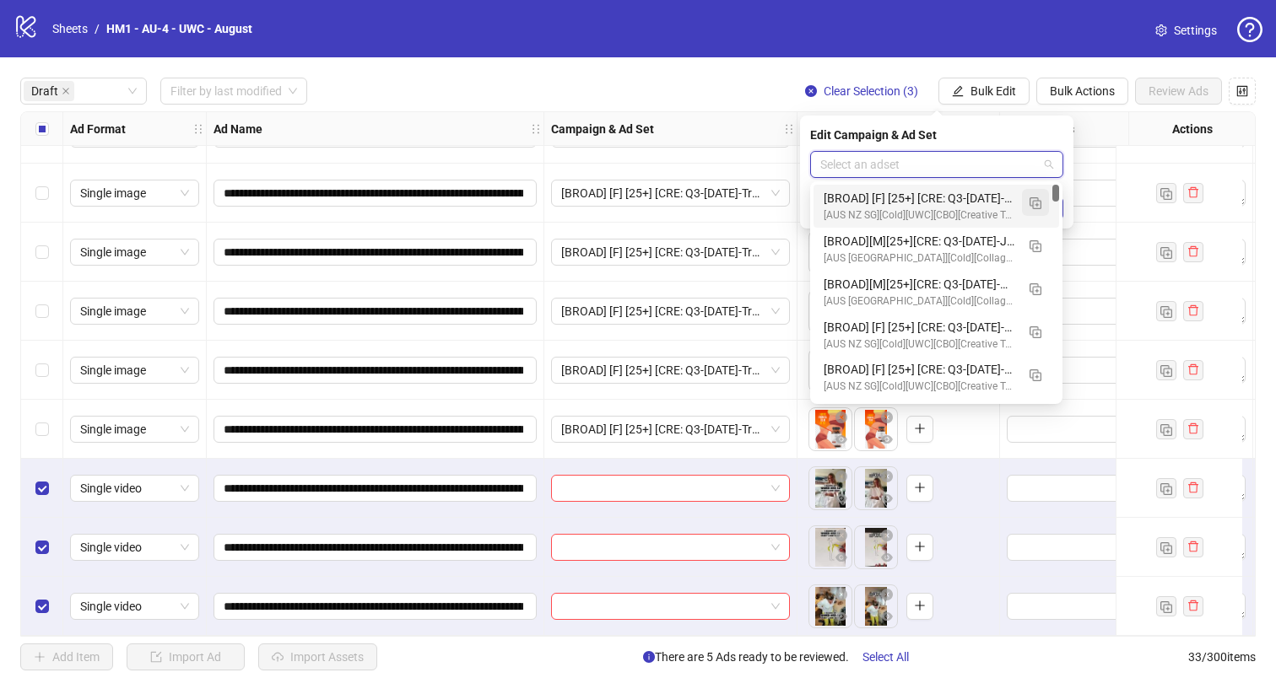
drag, startPoint x: 915, startPoint y: 165, endPoint x: 1033, endPoint y: 206, distance: 124.1
click at [1033, 206] on img "button" at bounding box center [1035, 203] width 12 height 12
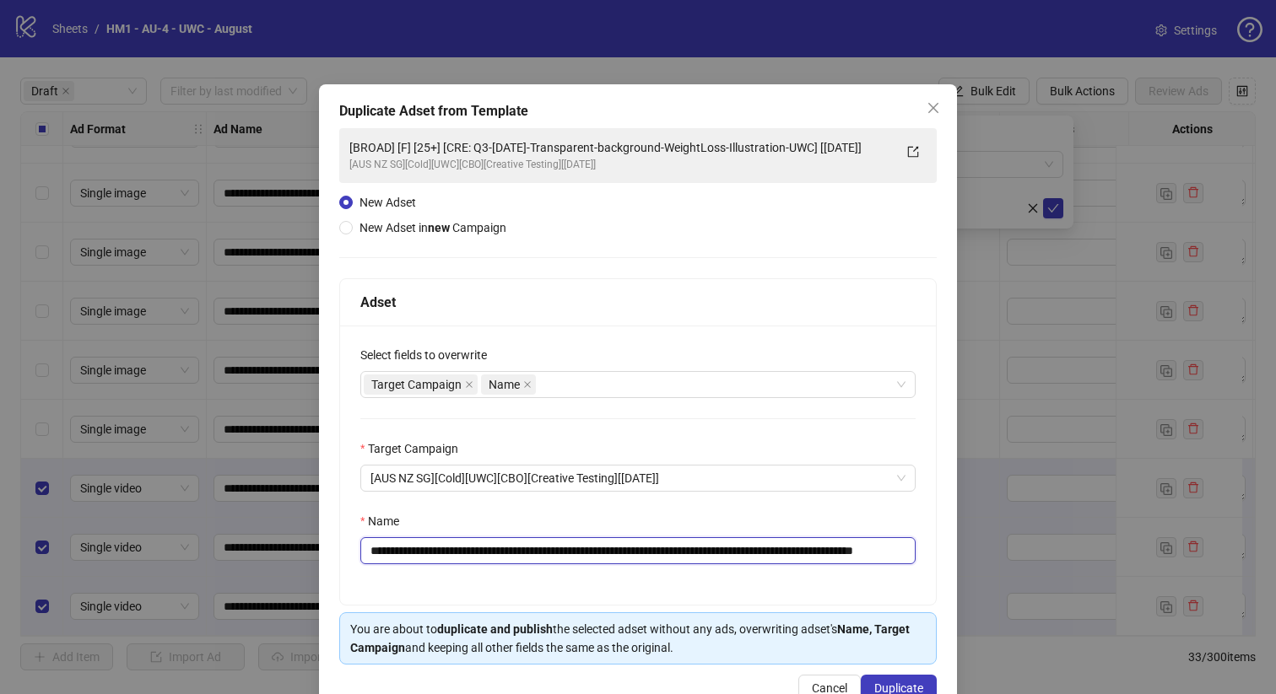
drag, startPoint x: 1033, startPoint y: 206, endPoint x: 493, endPoint y: 546, distance: 638.0
click at [493, 546] on input "**********" at bounding box center [637, 550] width 555 height 27
paste input "text"
type input "**********"
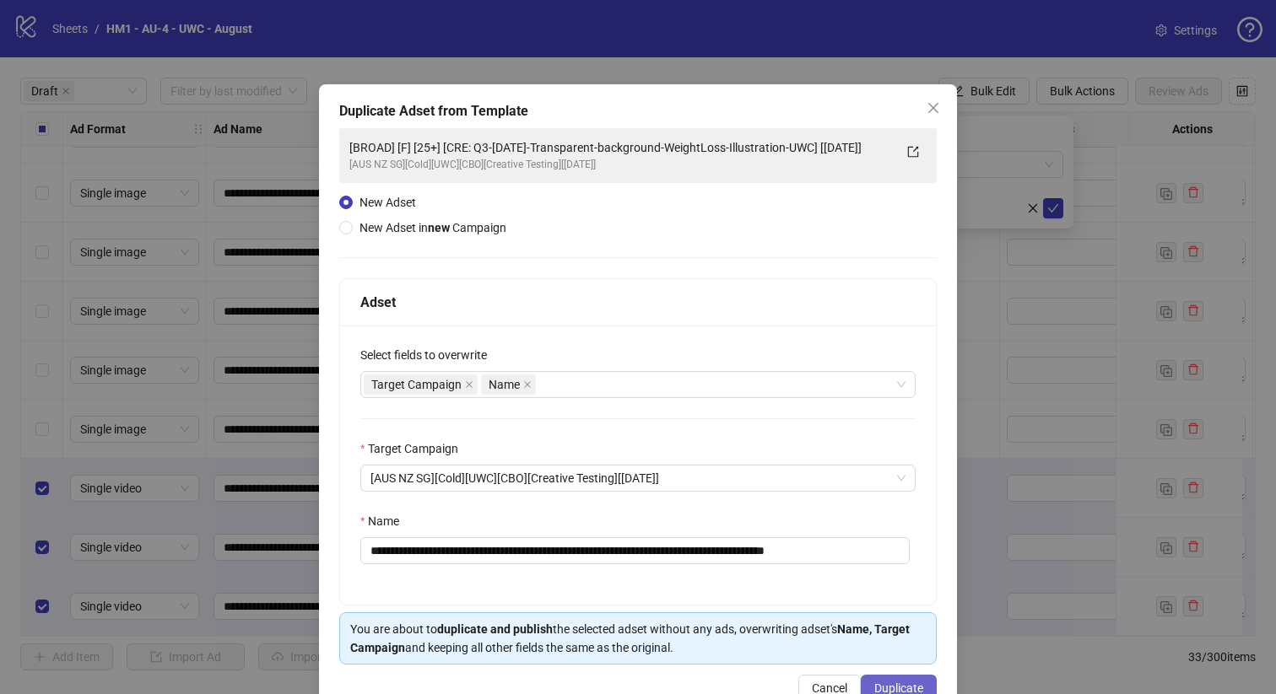
drag, startPoint x: 493, startPoint y: 546, endPoint x: 877, endPoint y: 682, distance: 407.2
click at [877, 682] on span "Duplicate" at bounding box center [898, 688] width 49 height 13
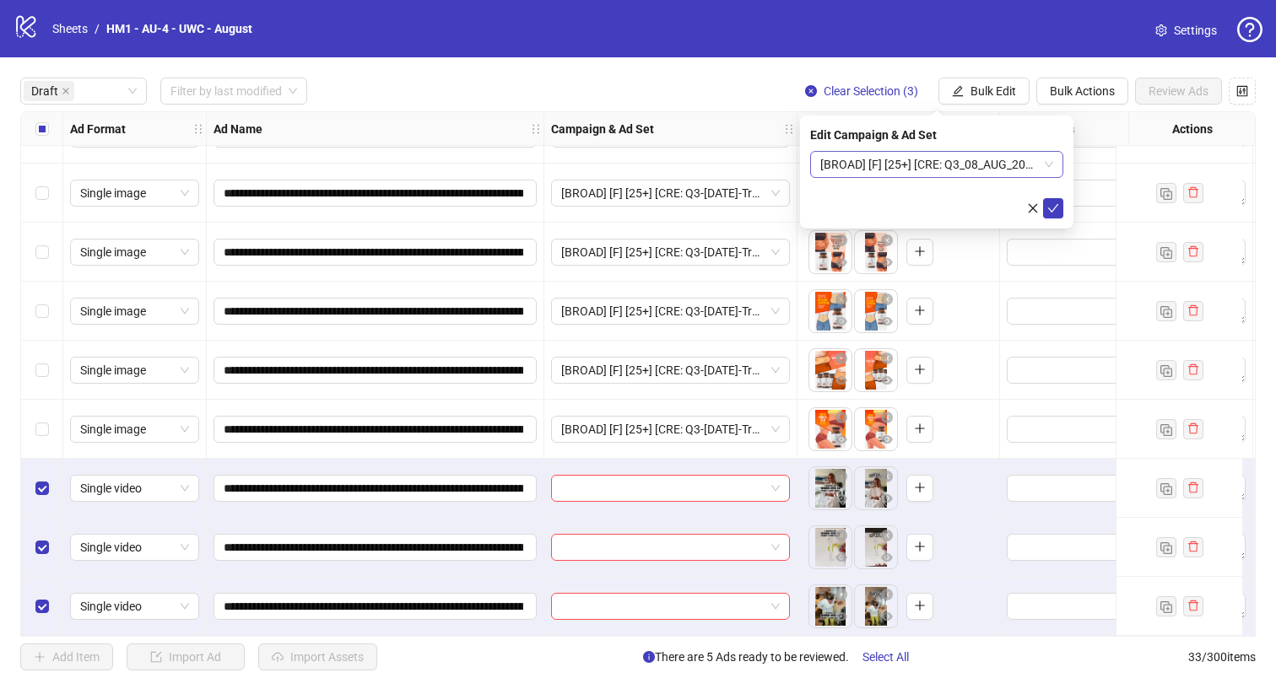
click at [951, 156] on span "[BROAD] [F] [25+] [CRE: Q3_08_AUG_2025_HOTtrainer-Authority-Testimonial_UWC] [[…" at bounding box center [936, 164] width 233 height 25
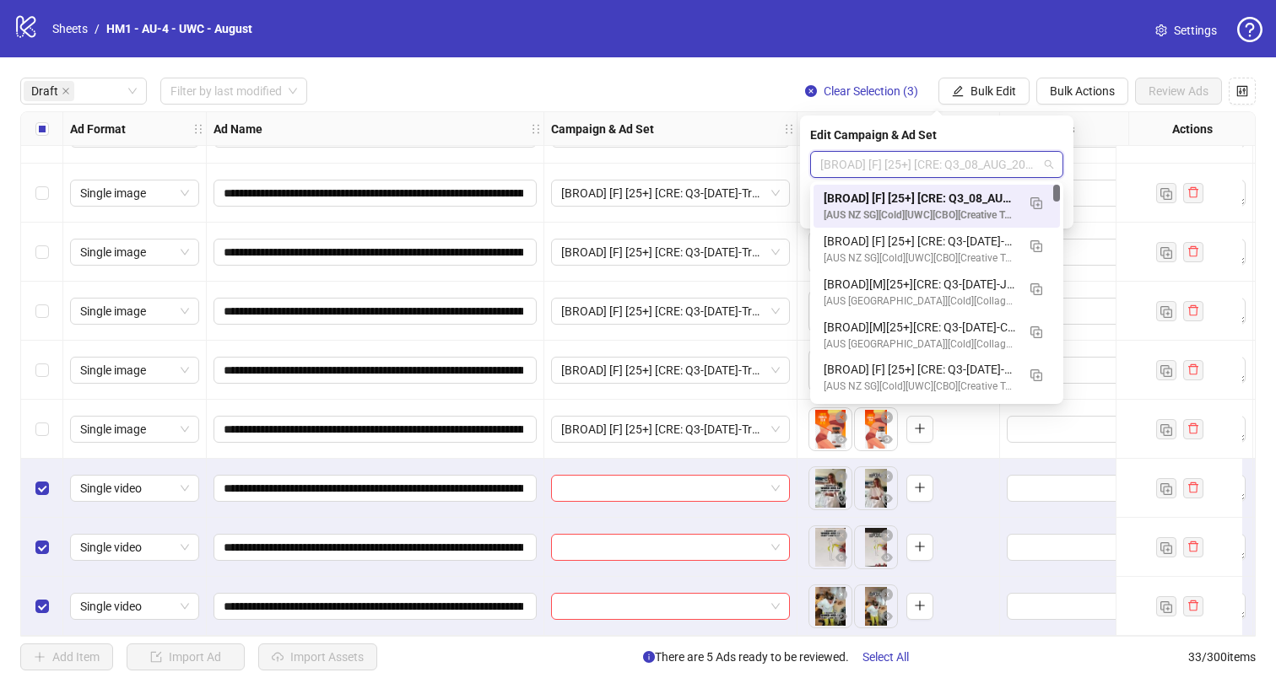
click at [952, 156] on span "[BROAD] [F] [25+] [CRE: Q3_08_AUG_2025_HOTtrainer-Authority-Testimonial_UWC] [[…" at bounding box center [936, 164] width 233 height 25
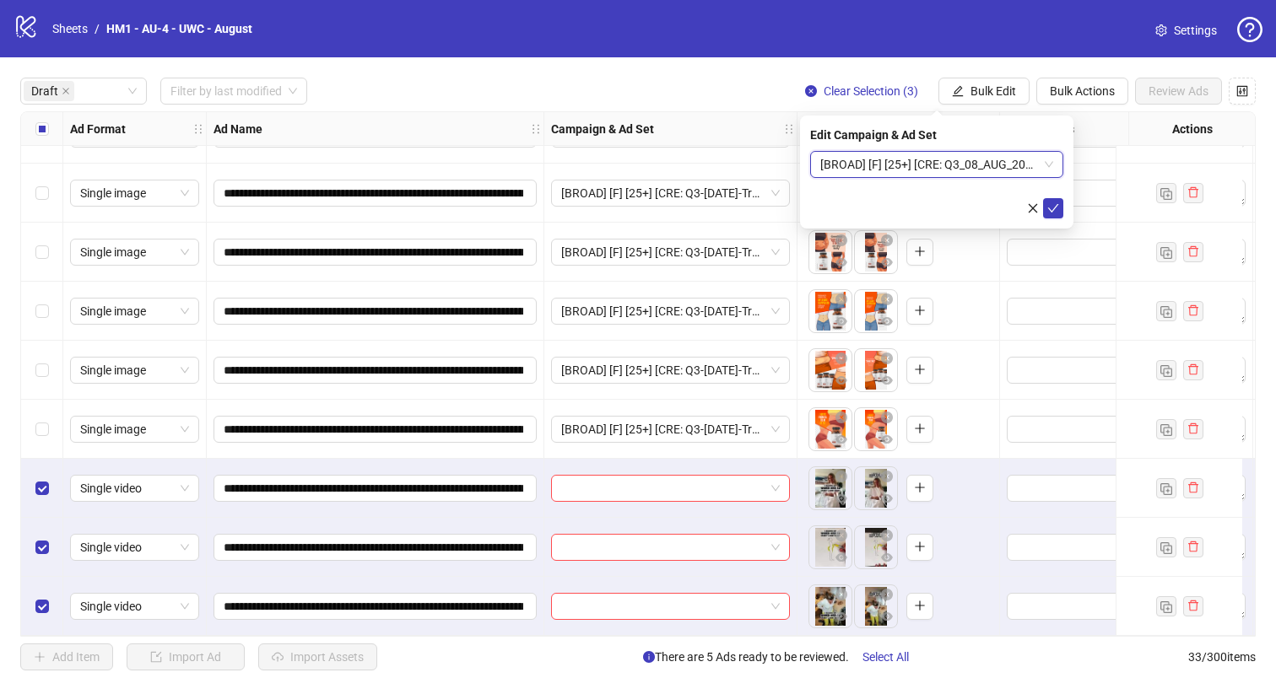
click at [951, 162] on span "[BROAD] [F] [25+] [CRE: Q3_08_AUG_2025_HOTtrainer-Authority-Testimonial_UWC] [[…" at bounding box center [936, 164] width 233 height 25
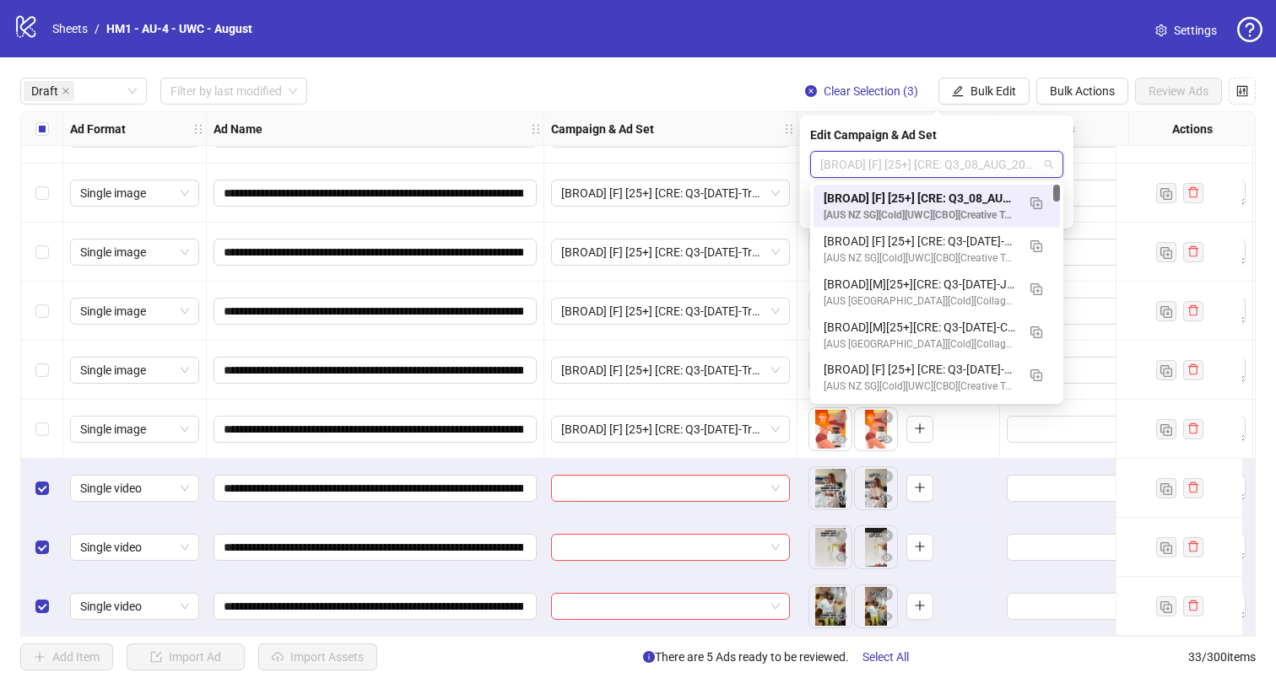
drag, startPoint x: 951, startPoint y: 162, endPoint x: 947, endPoint y: 200, distance: 38.1
click at [947, 200] on div "[BROAD] [F] [25+] [CRE: Q3_08_AUG_2025_HOTtrainer-Authority-Testimonial_UWC] [[…" at bounding box center [919, 198] width 192 height 19
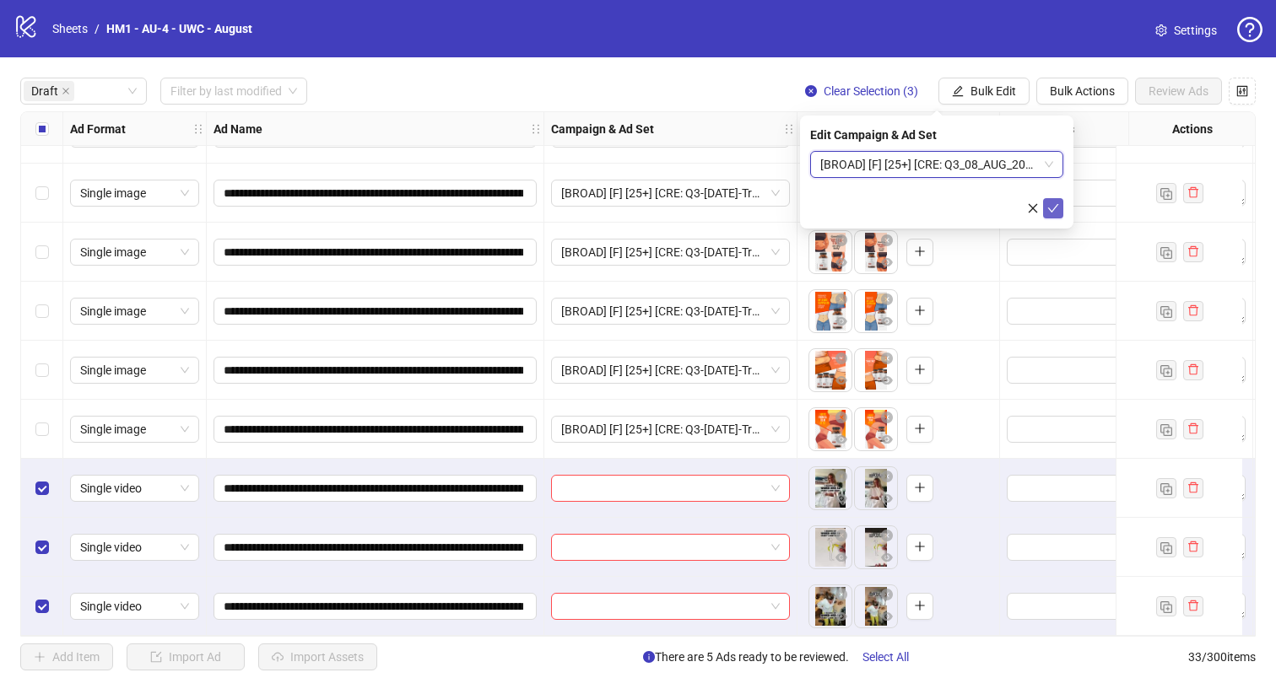
drag, startPoint x: 947, startPoint y: 200, endPoint x: 1050, endPoint y: 209, distance: 103.3
click at [1050, 209] on icon "check" at bounding box center [1053, 208] width 12 height 12
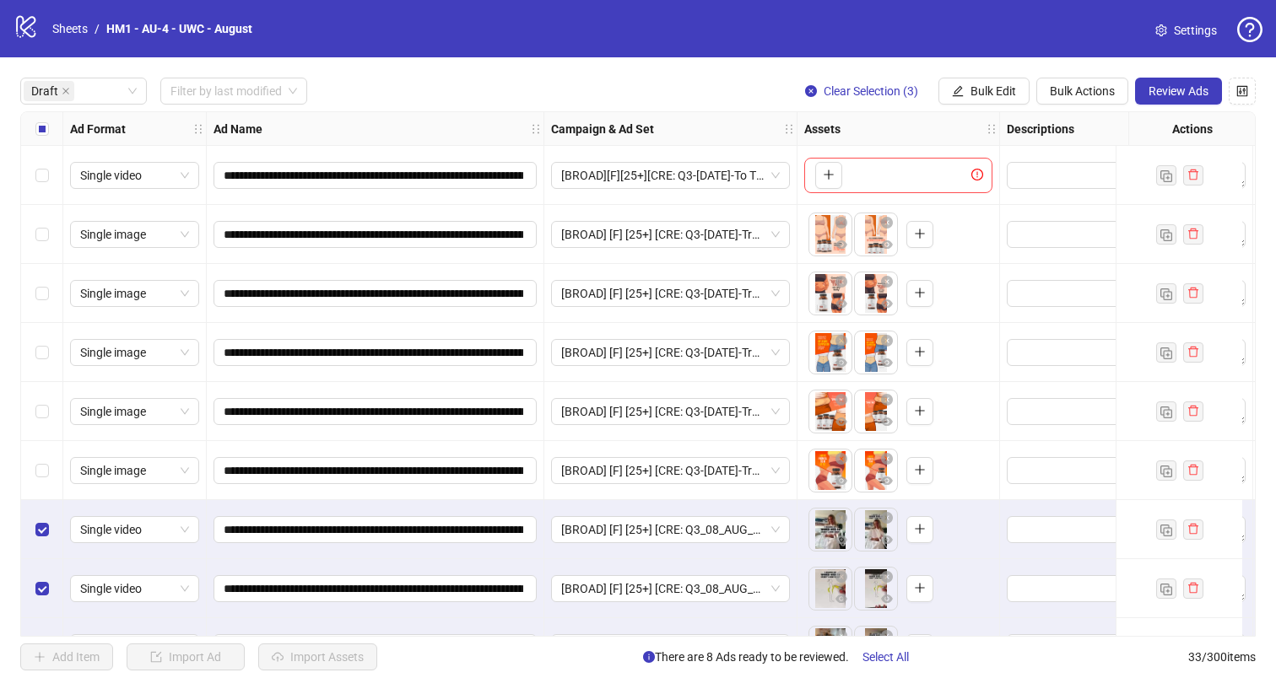
drag, startPoint x: 1050, startPoint y: 209, endPoint x: 48, endPoint y: 130, distance: 1005.4
click at [48, 130] on div "Select all rows" at bounding box center [42, 129] width 42 height 34
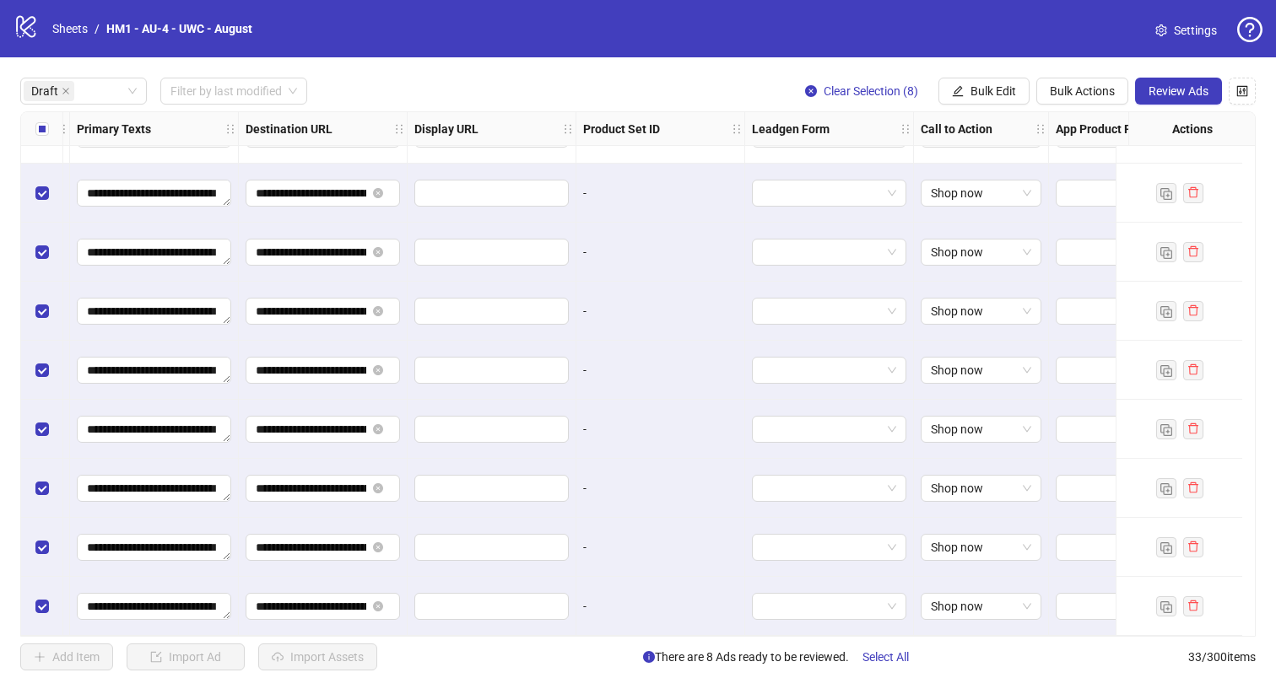
scroll to position [48, 1538]
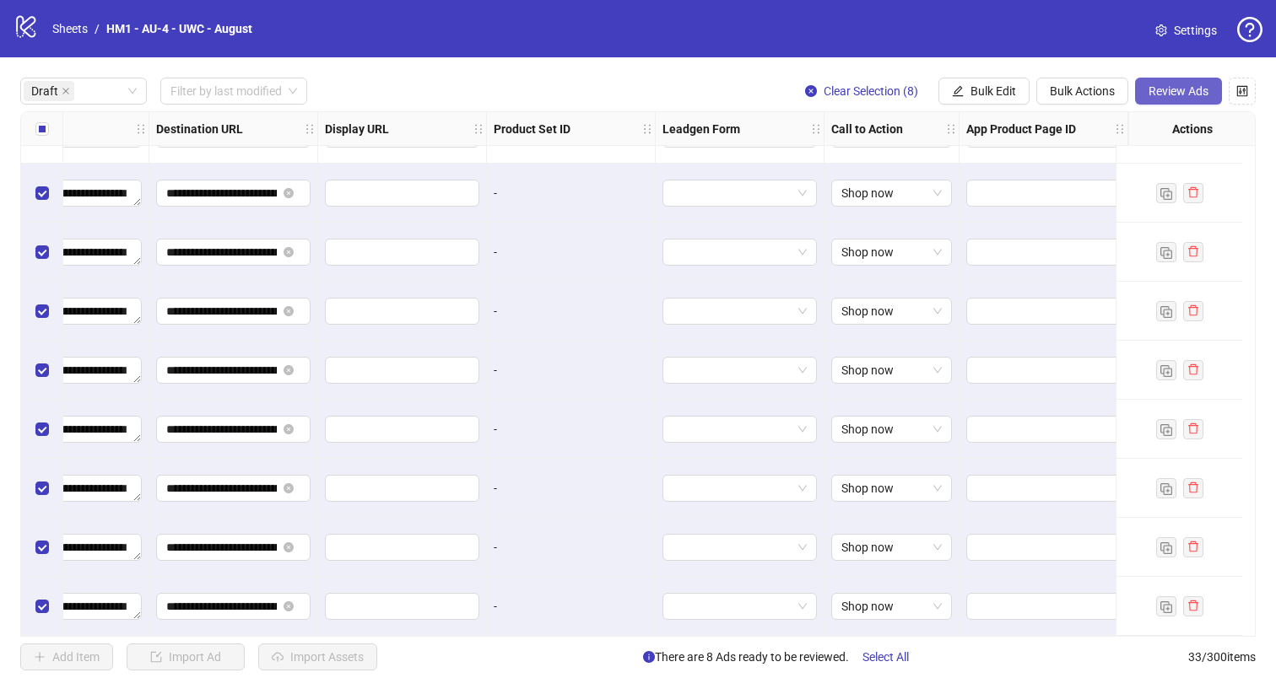
drag, startPoint x: 48, startPoint y: 130, endPoint x: 1184, endPoint y: 99, distance: 1136.8
click at [1184, 99] on button "Review Ads" at bounding box center [1178, 91] width 87 height 27
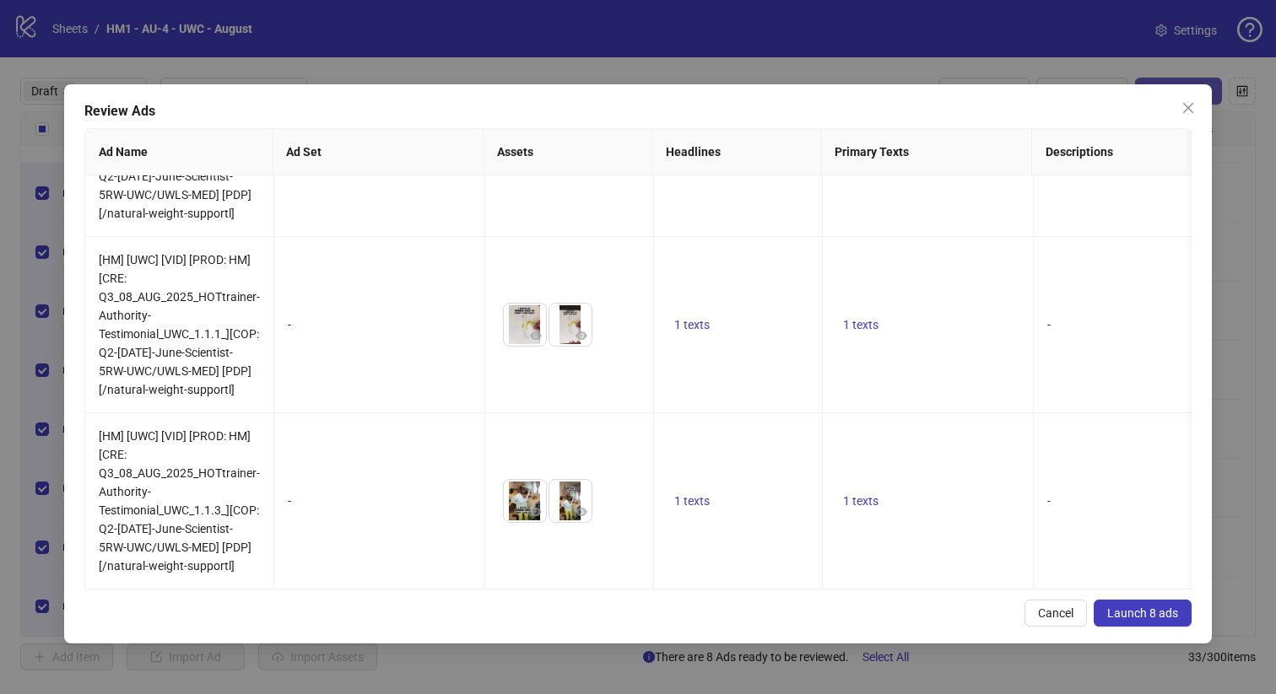
scroll to position [1065, 0]
click at [1153, 612] on span "Launch 8 ads" at bounding box center [1142, 613] width 71 height 13
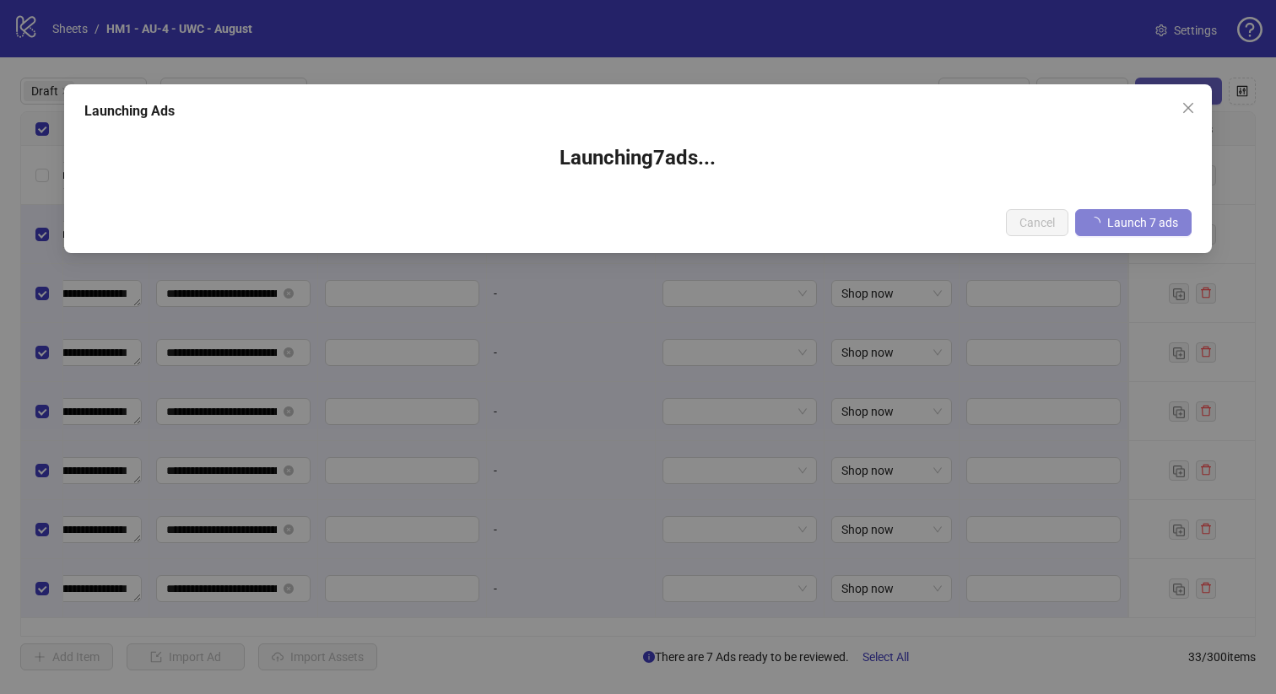
scroll to position [0, 1525]
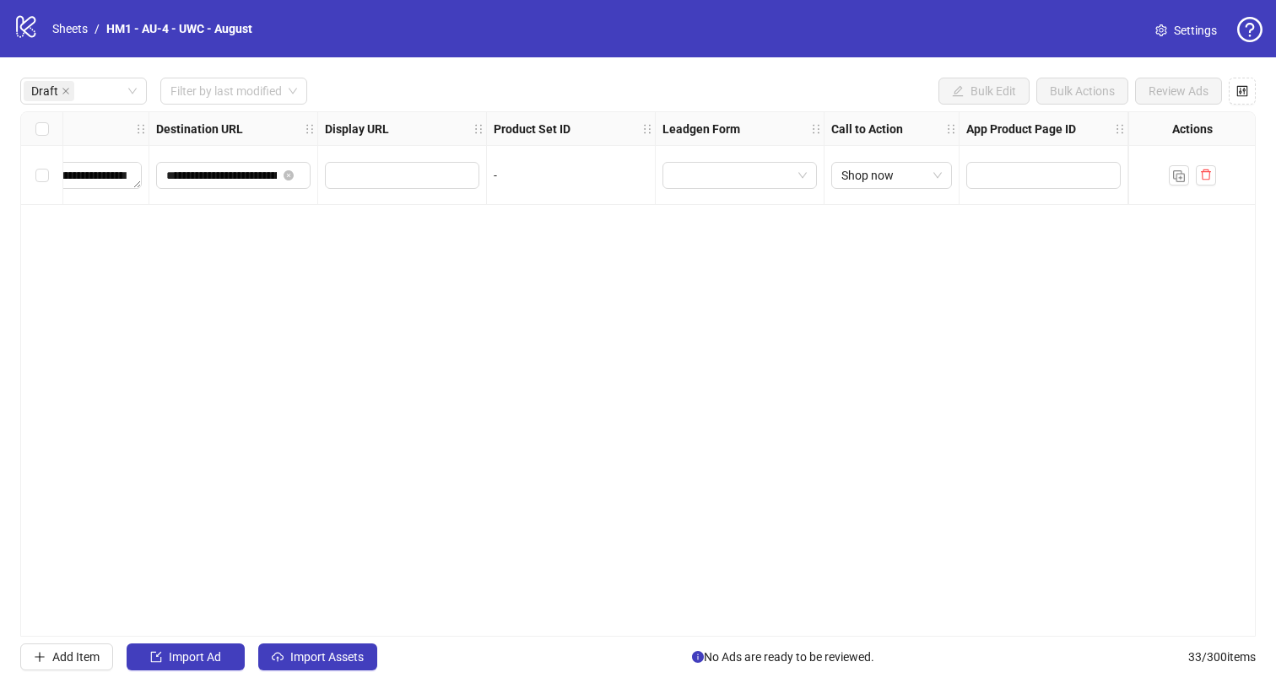
click at [736, 343] on div "**********" at bounding box center [637, 374] width 1235 height 526
